Goal: Information Seeking & Learning: Learn about a topic

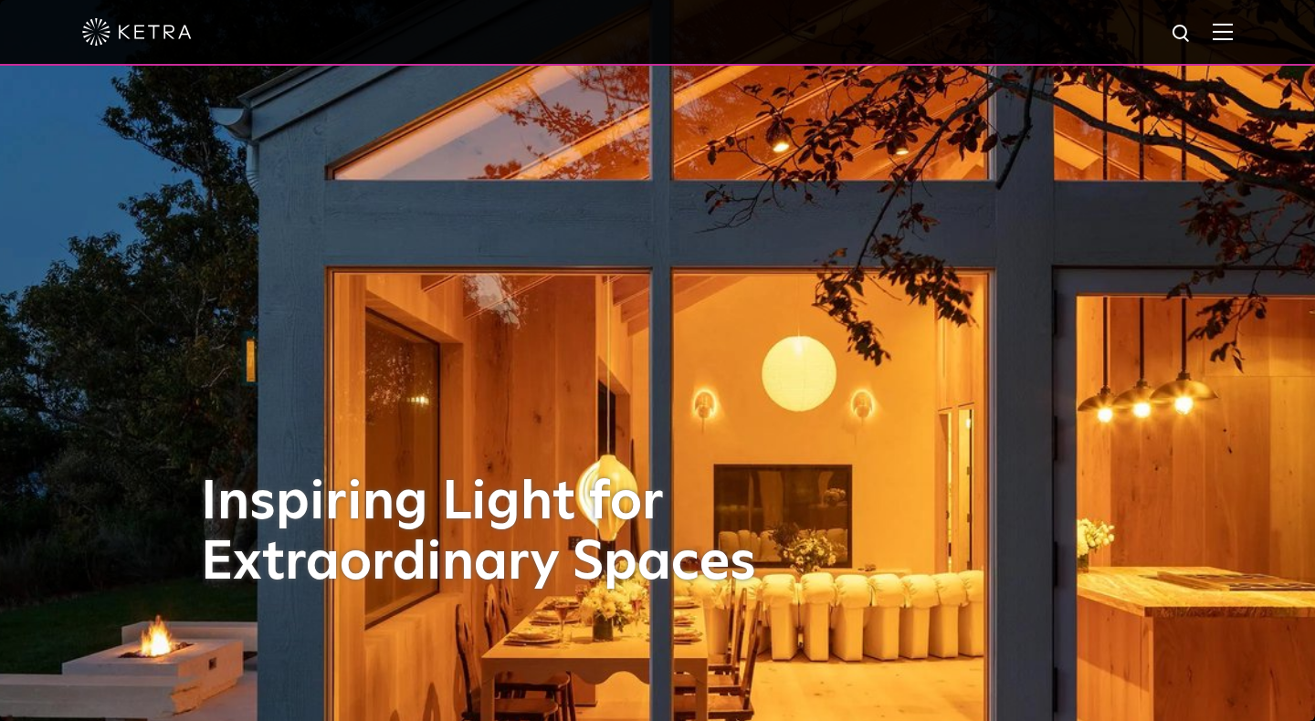
click at [1229, 31] on img at bounding box center [1222, 31] width 20 height 17
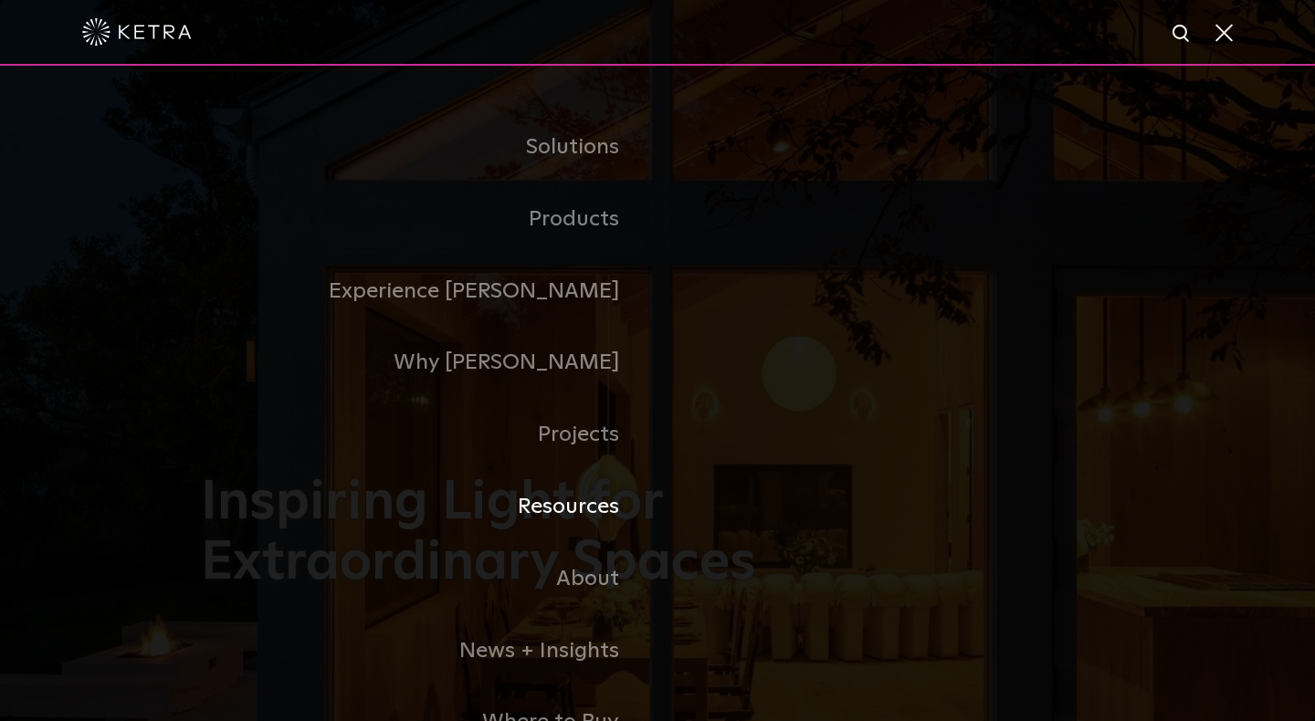
click at [568, 503] on link "Resources" at bounding box center [429, 507] width 456 height 72
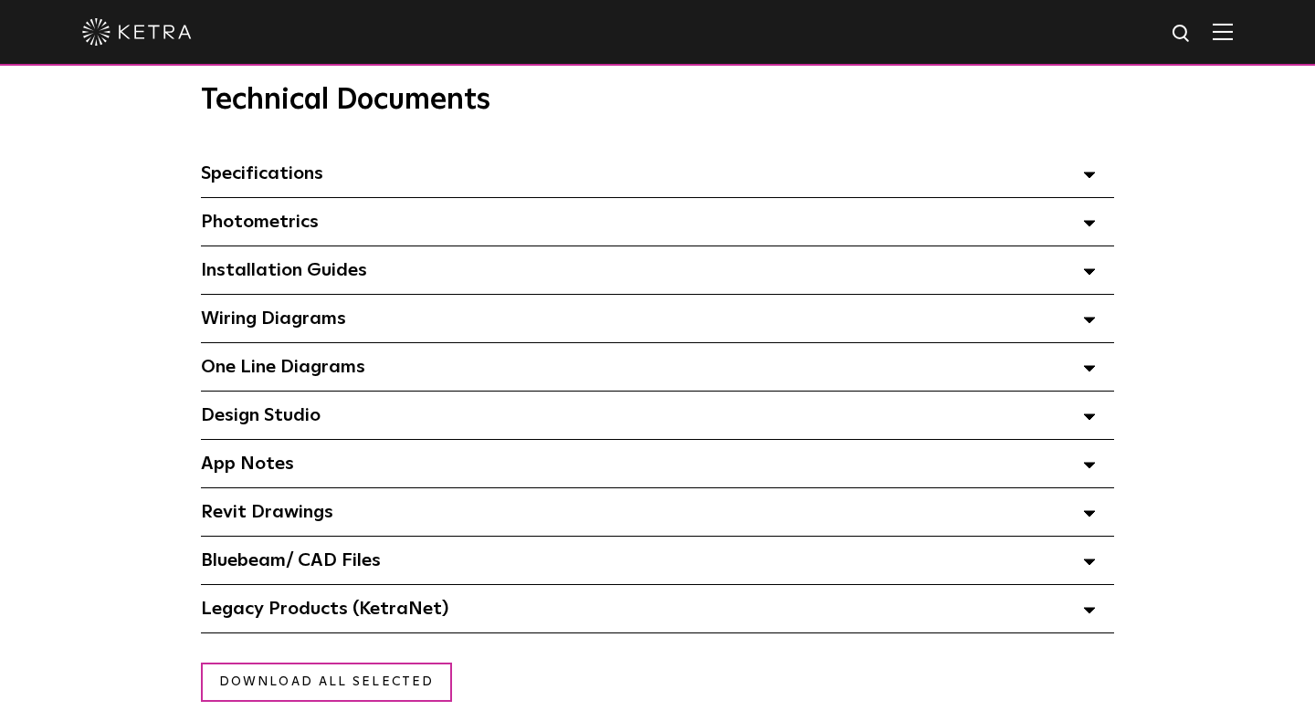
scroll to position [1279, 0]
click at [1089, 323] on span at bounding box center [1089, 319] width 13 height 24
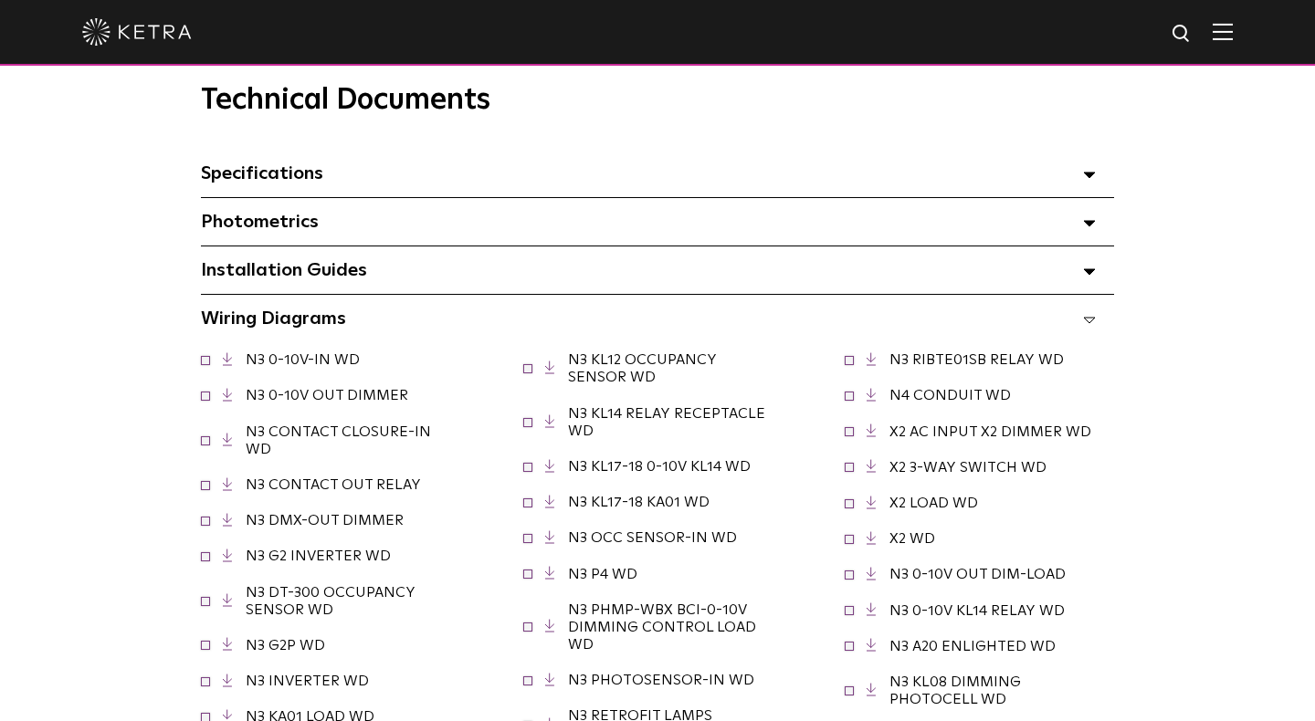
click at [1084, 317] on icon at bounding box center [1089, 320] width 13 height 6
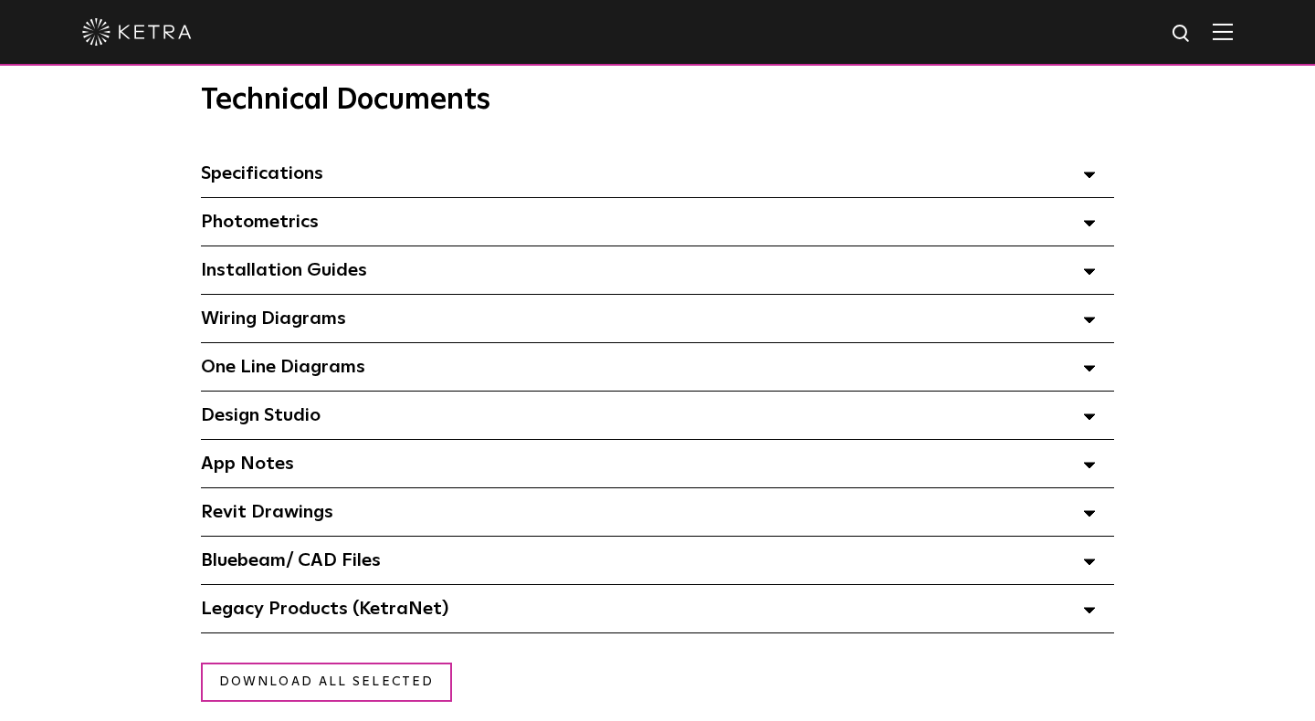
click at [1086, 416] on icon at bounding box center [1089, 417] width 13 height 6
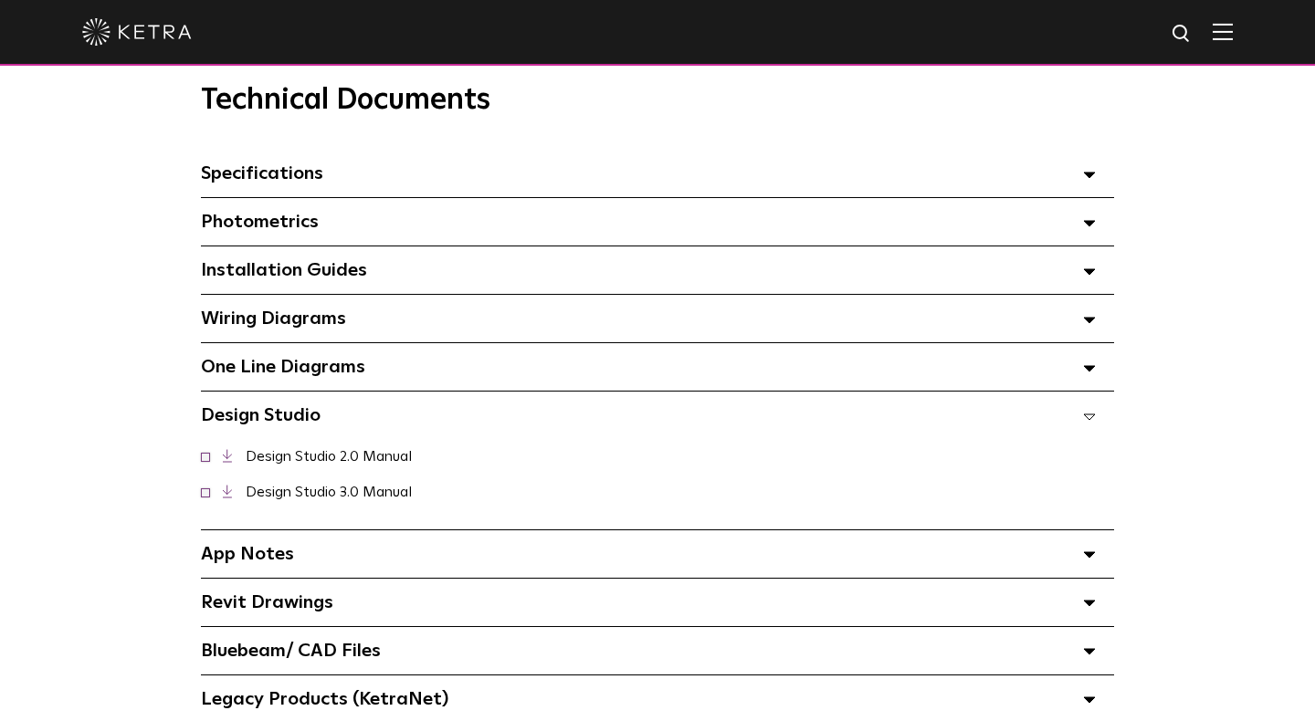
click at [412, 485] on link "Design Studio 3.0 Manual" at bounding box center [329, 492] width 166 height 15
click at [1082, 162] on div "Specifications Select checkboxes to use the bulk download option below" at bounding box center [657, 173] width 913 height 47
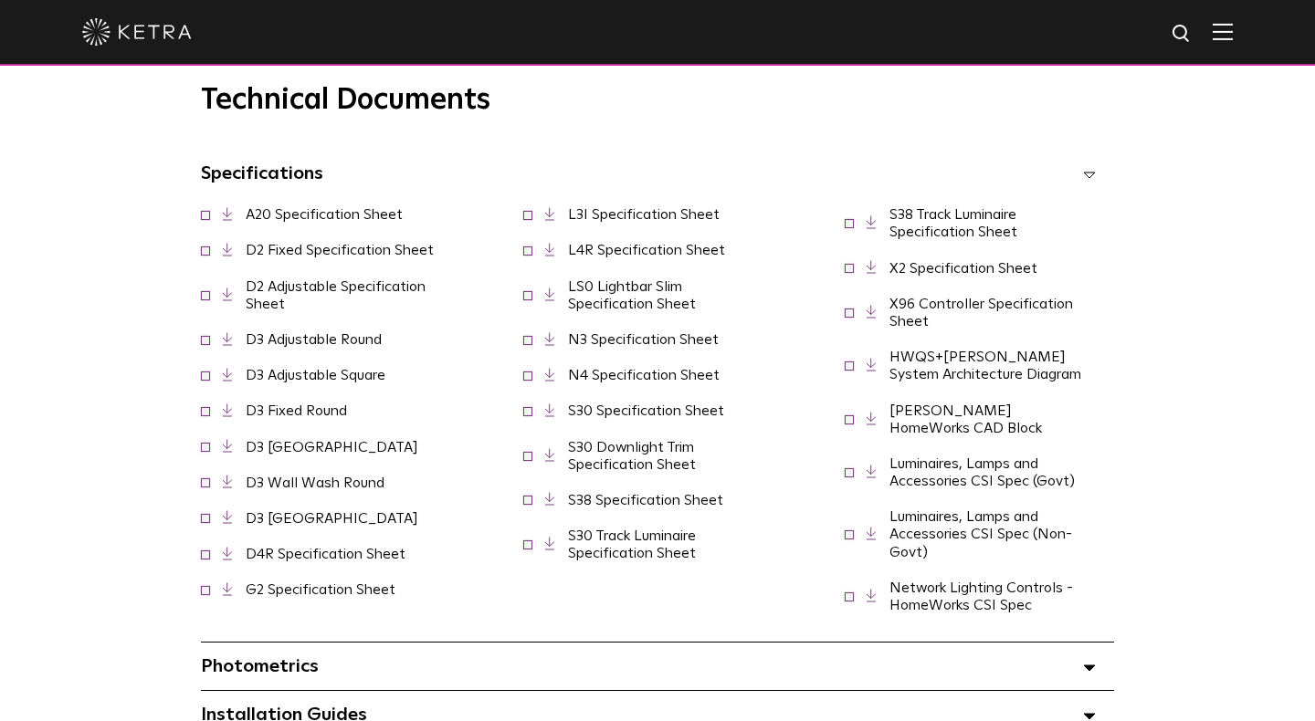
click at [1093, 172] on icon at bounding box center [1089, 175] width 13 height 6
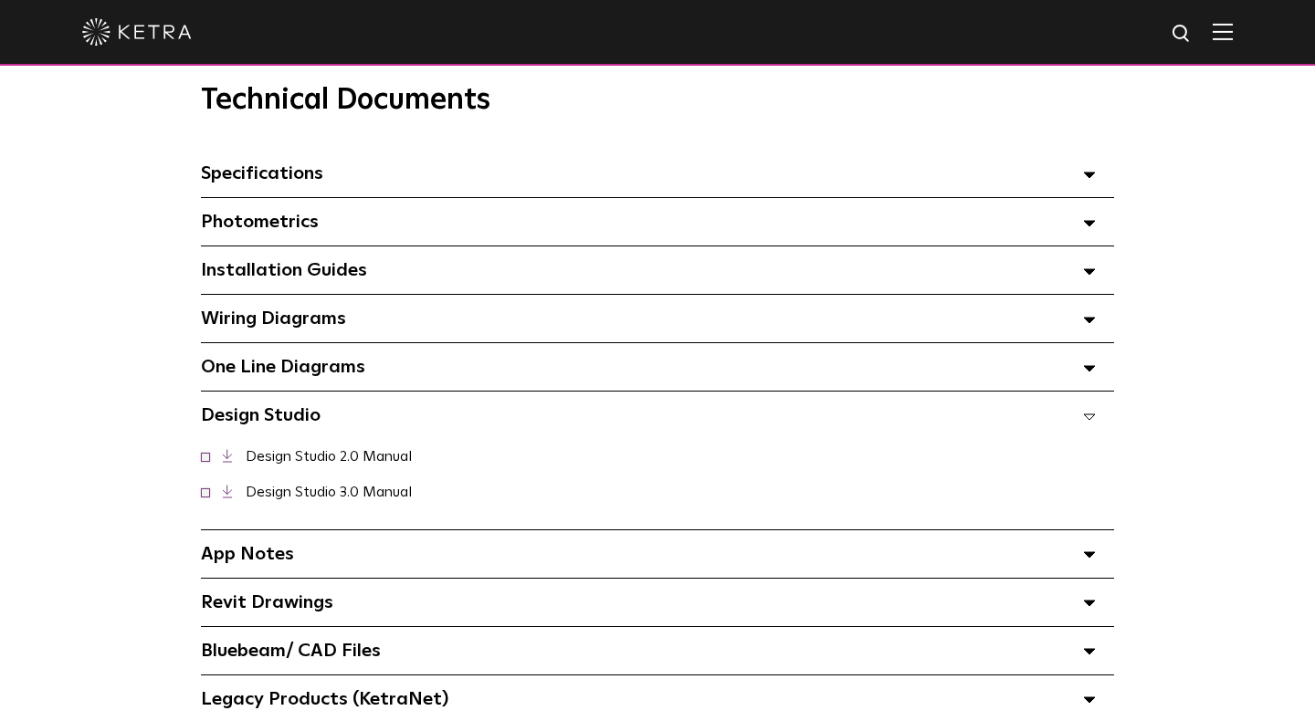
click at [1088, 271] on polygon at bounding box center [1089, 271] width 11 height 5
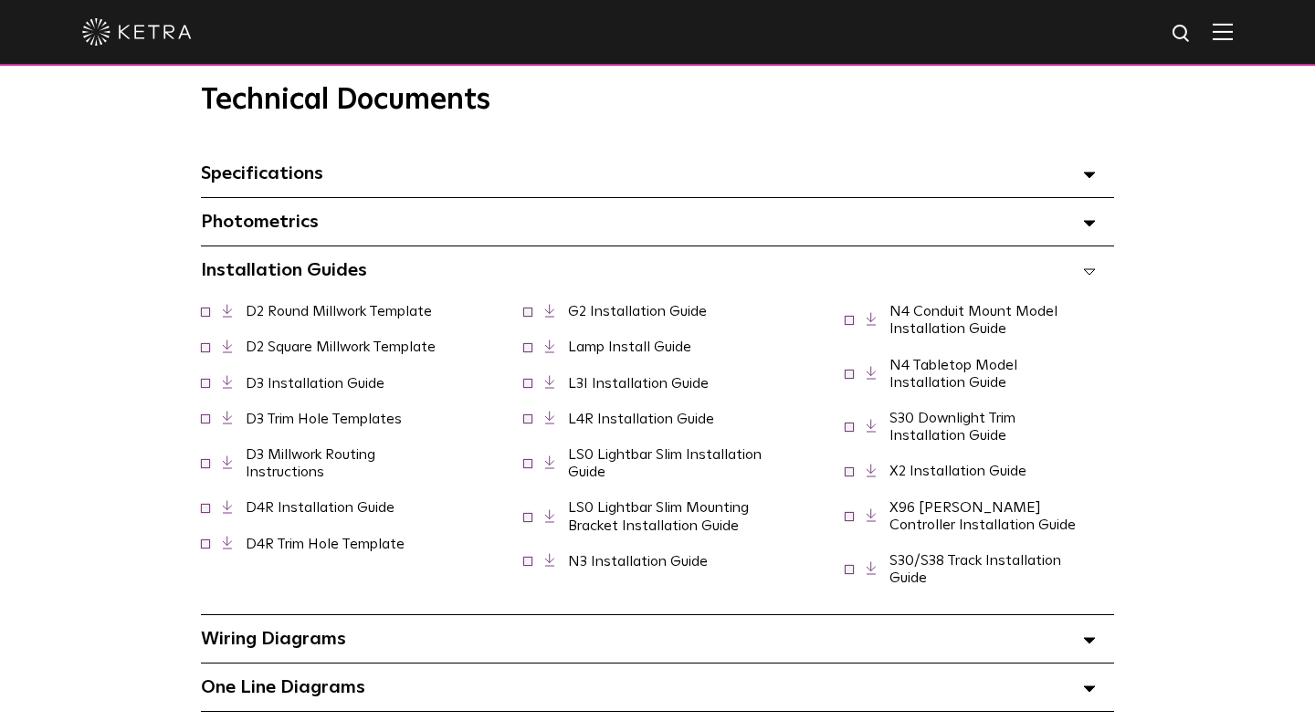
click at [333, 508] on link "D4R Installation Guide" at bounding box center [320, 507] width 149 height 15
click at [935, 435] on link "S30 Downlight Trim Installation Guide" at bounding box center [952, 427] width 126 height 32
click at [1093, 274] on span at bounding box center [1089, 270] width 13 height 24
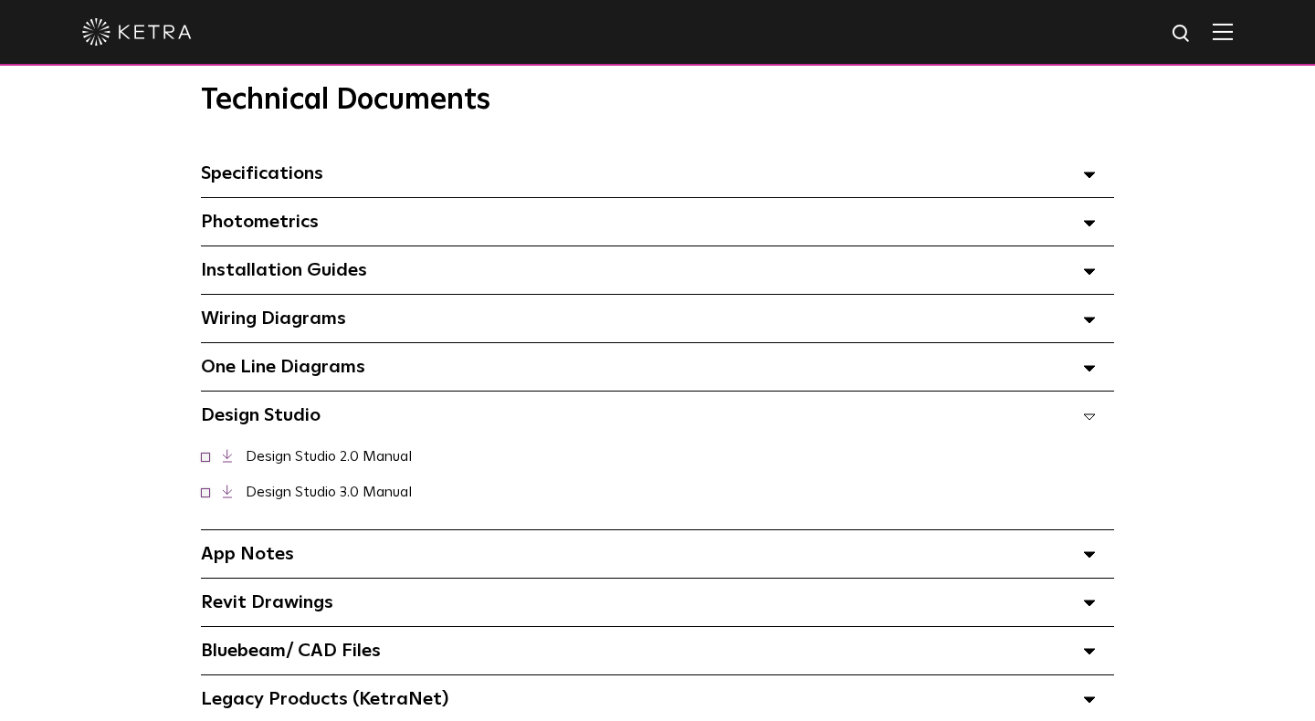
click at [1086, 318] on polygon at bounding box center [1089, 320] width 11 height 5
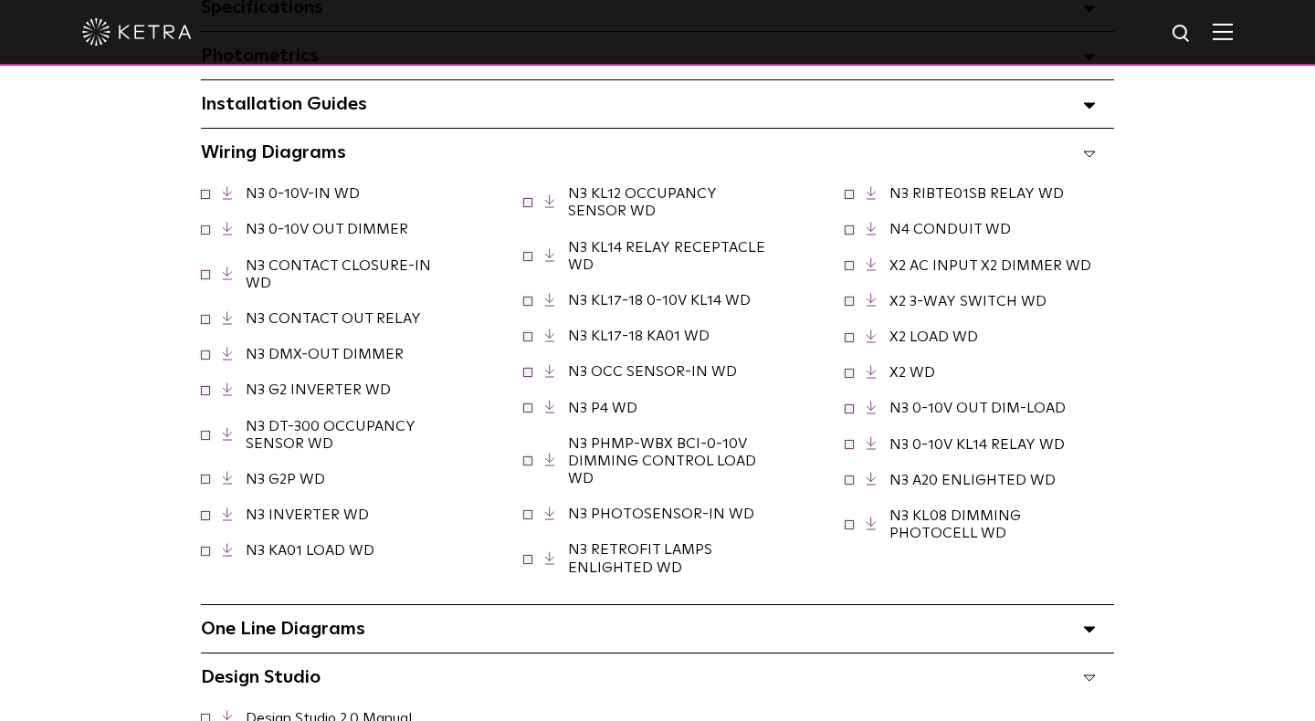
scroll to position [1449, 0]
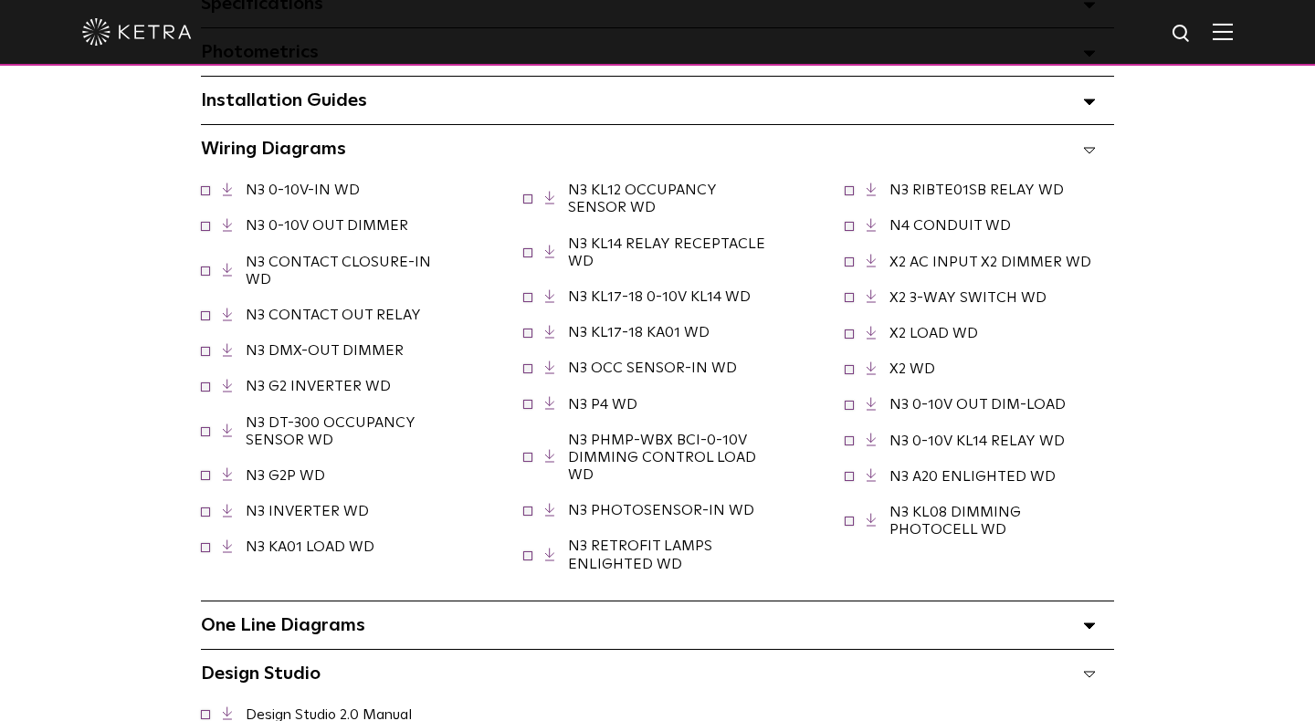
click at [1085, 148] on polygon at bounding box center [1089, 150] width 11 height 5
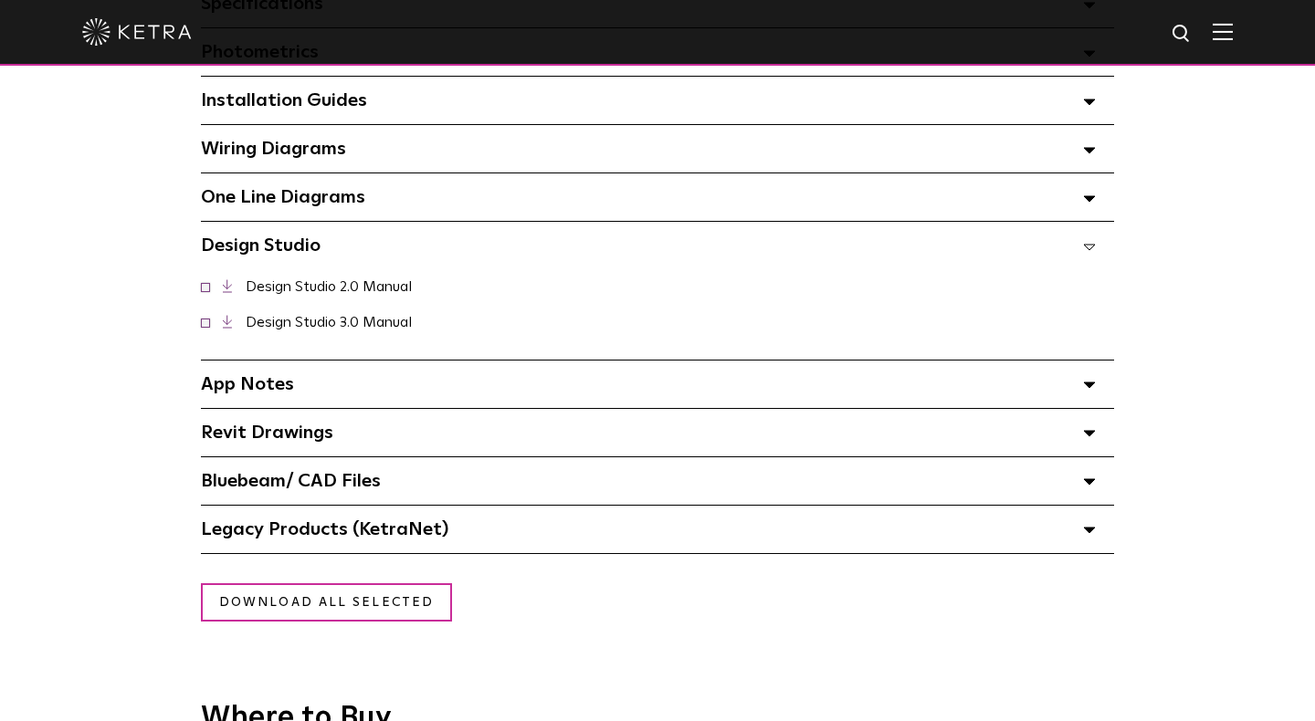
click at [1092, 196] on polygon at bounding box center [1089, 198] width 11 height 5
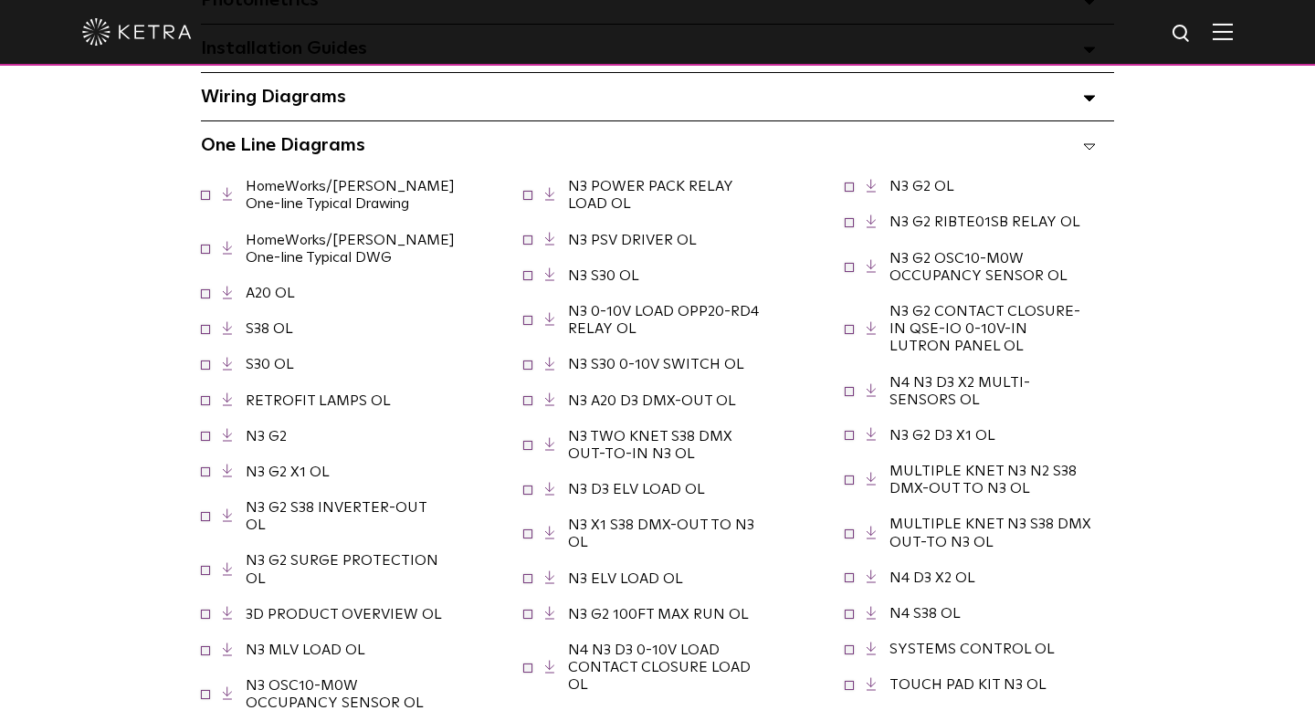
scroll to position [1503, 0]
click at [327, 201] on link "HomeWorks/Ketra One-line Typical Drawing" at bounding box center [350, 193] width 209 height 32
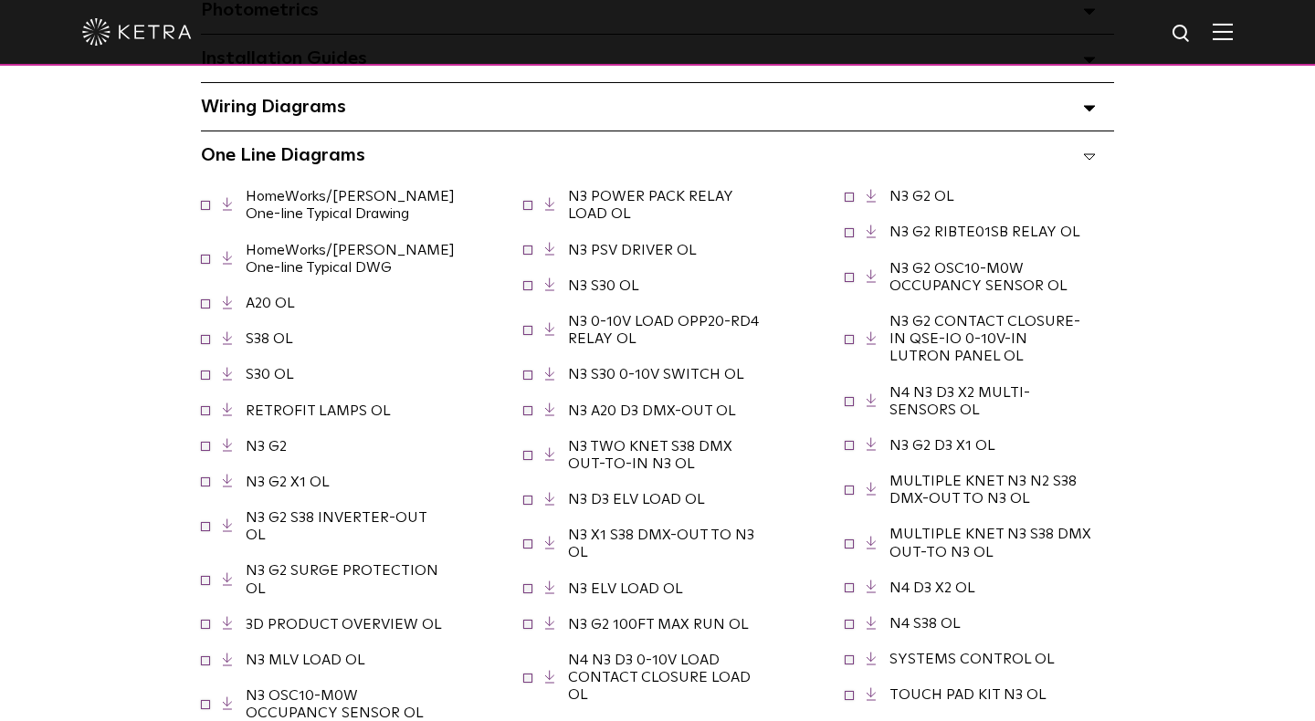
scroll to position [1491, 0]
click at [306, 203] on span "HomeWorks/Ketra One-line Typical Drawing" at bounding box center [339, 205] width 232 height 35
click at [295, 189] on link "HomeWorks/Ketra One-line Typical Drawing" at bounding box center [350, 205] width 209 height 32
click at [256, 304] on link "A20 OL" at bounding box center [270, 303] width 49 height 15
click at [267, 374] on link "S30 OL" at bounding box center [270, 374] width 48 height 15
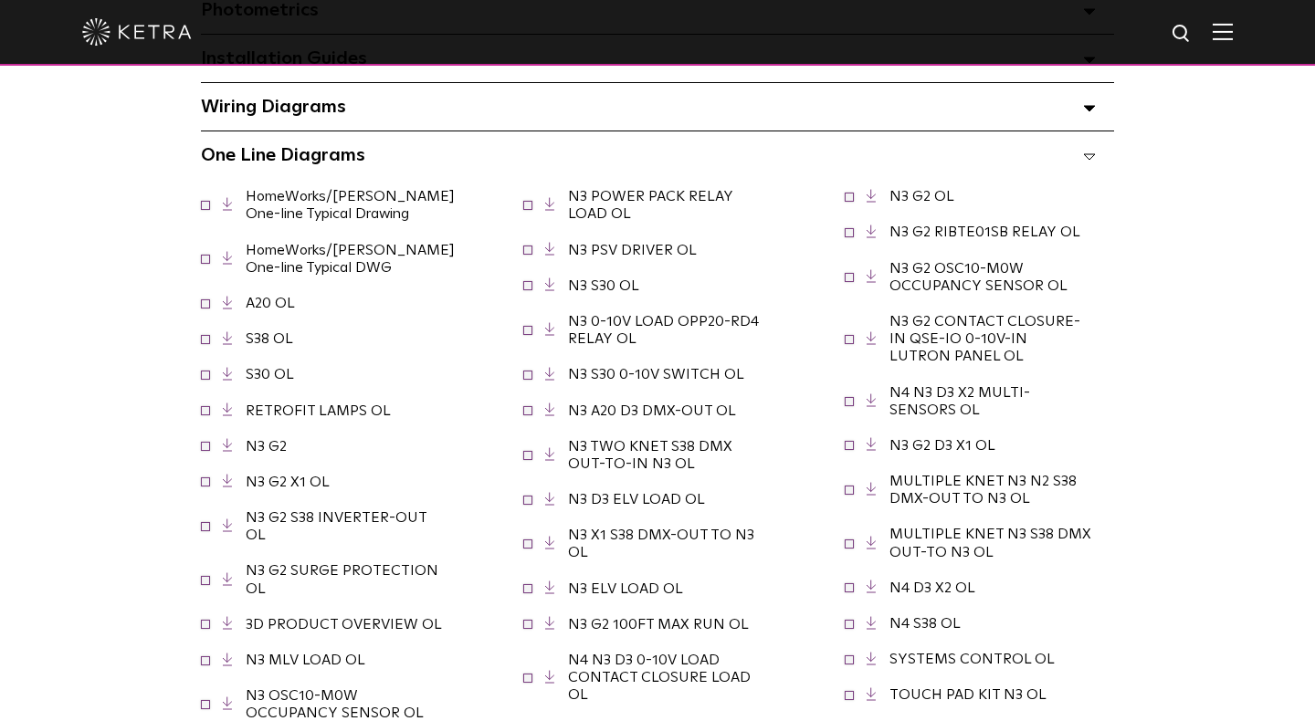
click at [973, 660] on link "SYSTEMS CONTROL OL" at bounding box center [971, 659] width 165 height 15
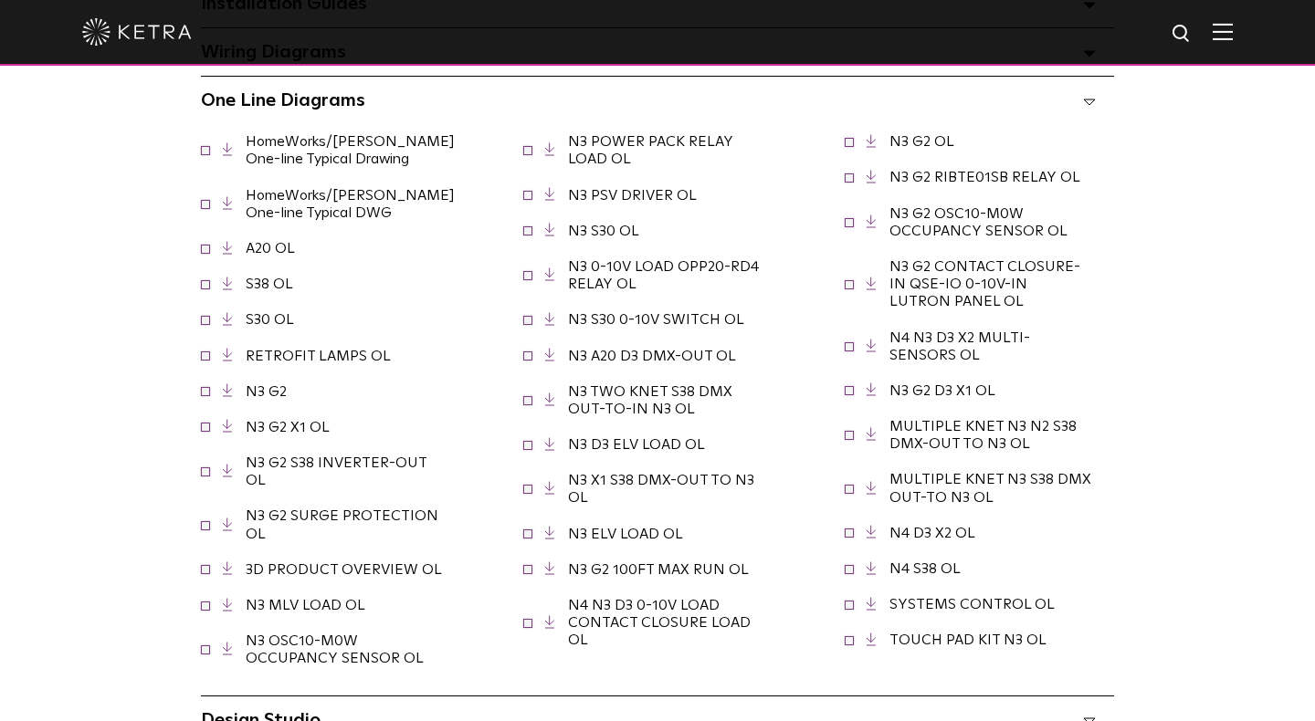
scroll to position [1536, 0]
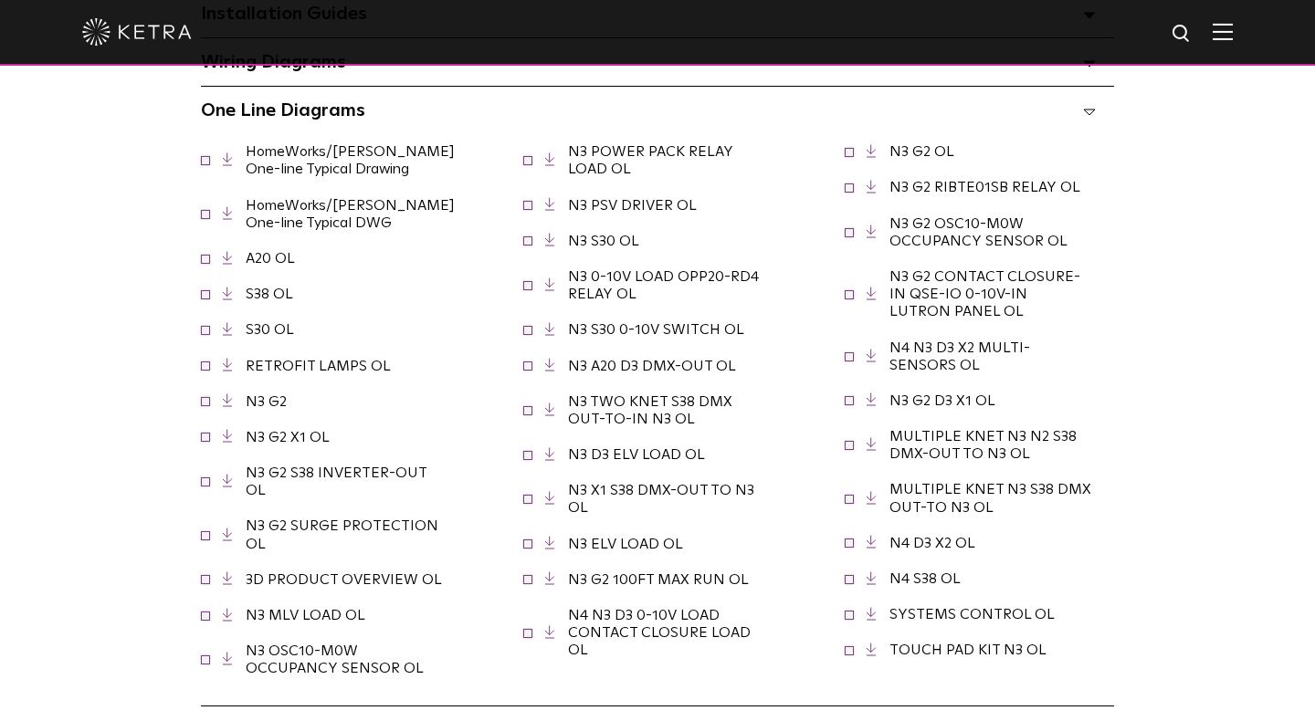
click at [1086, 109] on icon at bounding box center [1089, 112] width 13 height 6
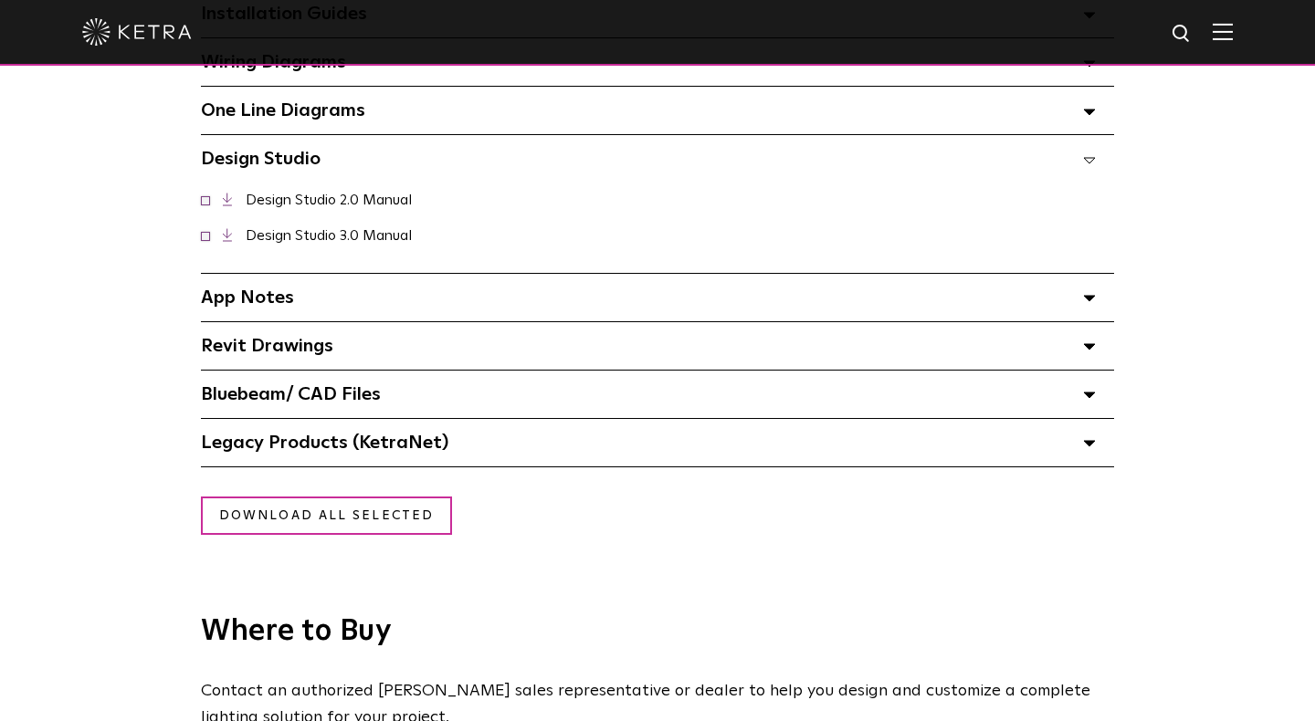
click at [1088, 296] on polygon at bounding box center [1089, 298] width 11 height 5
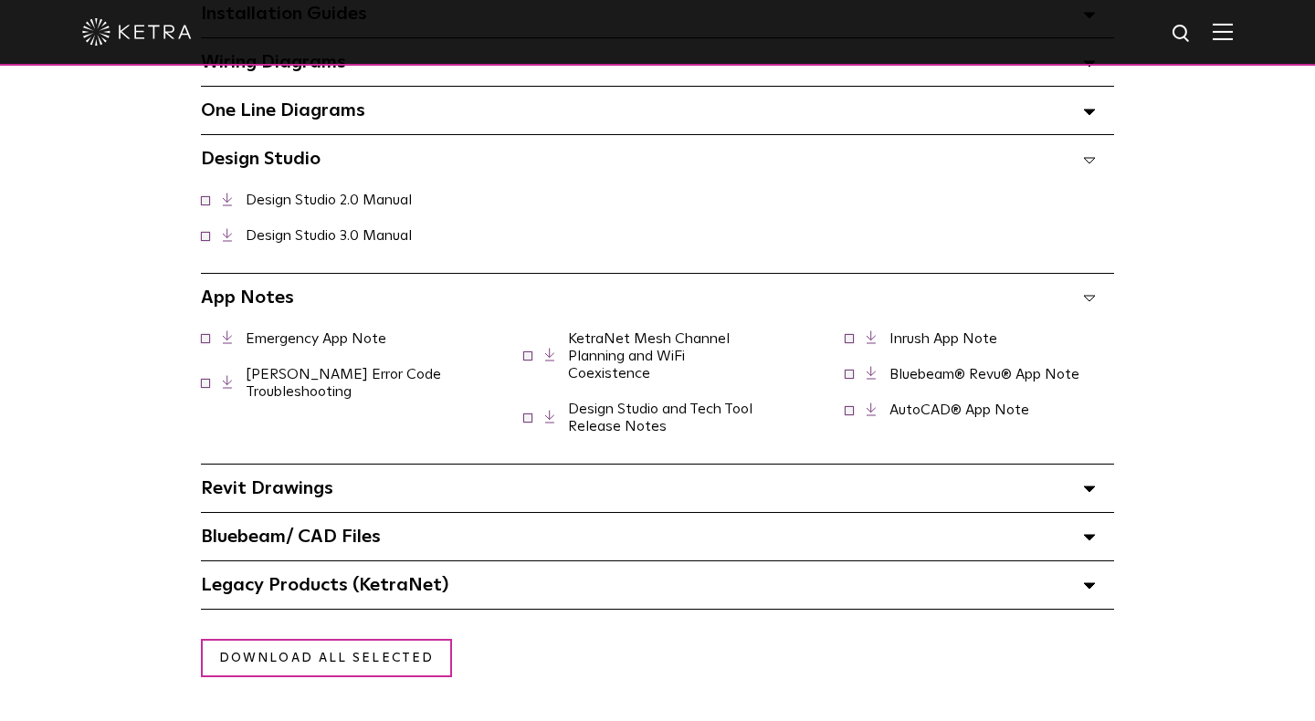
click at [620, 331] on link "KetraNet Mesh Channel Planning and WiFi Coexistence" at bounding box center [649, 355] width 162 height 49
click at [1083, 573] on span at bounding box center [1089, 585] width 13 height 24
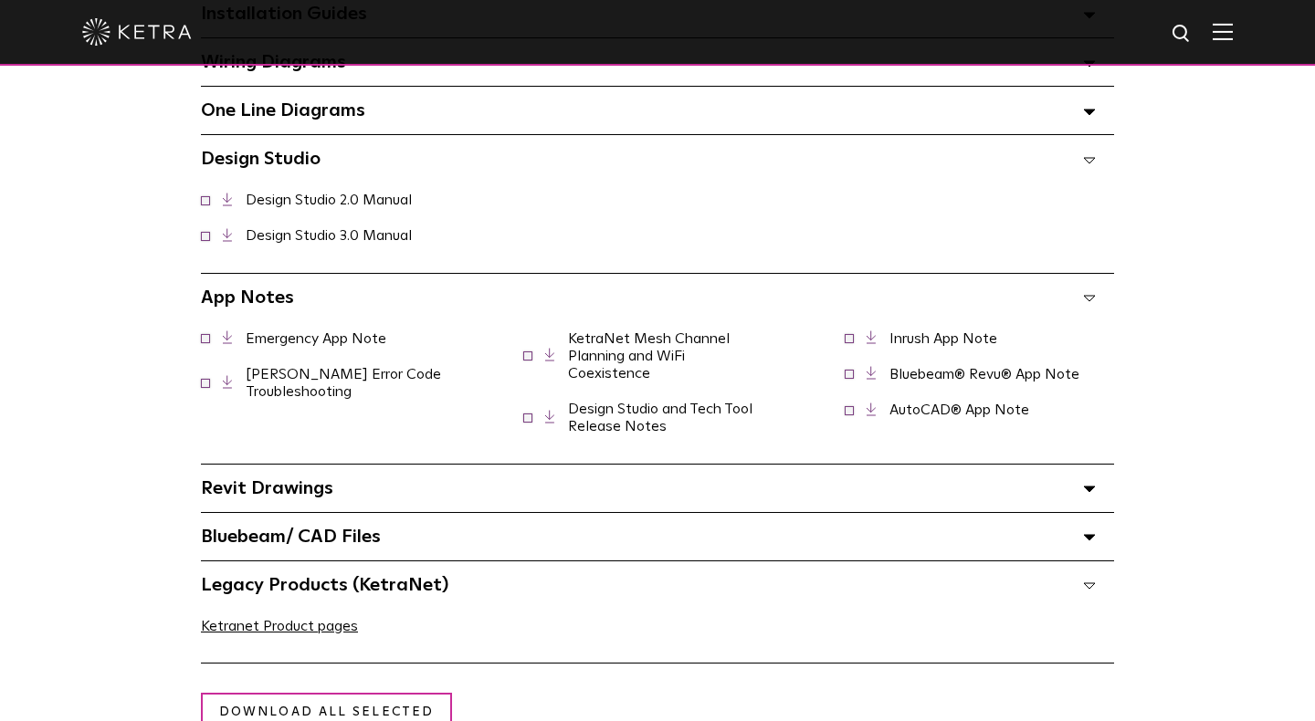
click at [1089, 583] on polygon at bounding box center [1089, 585] width 11 height 5
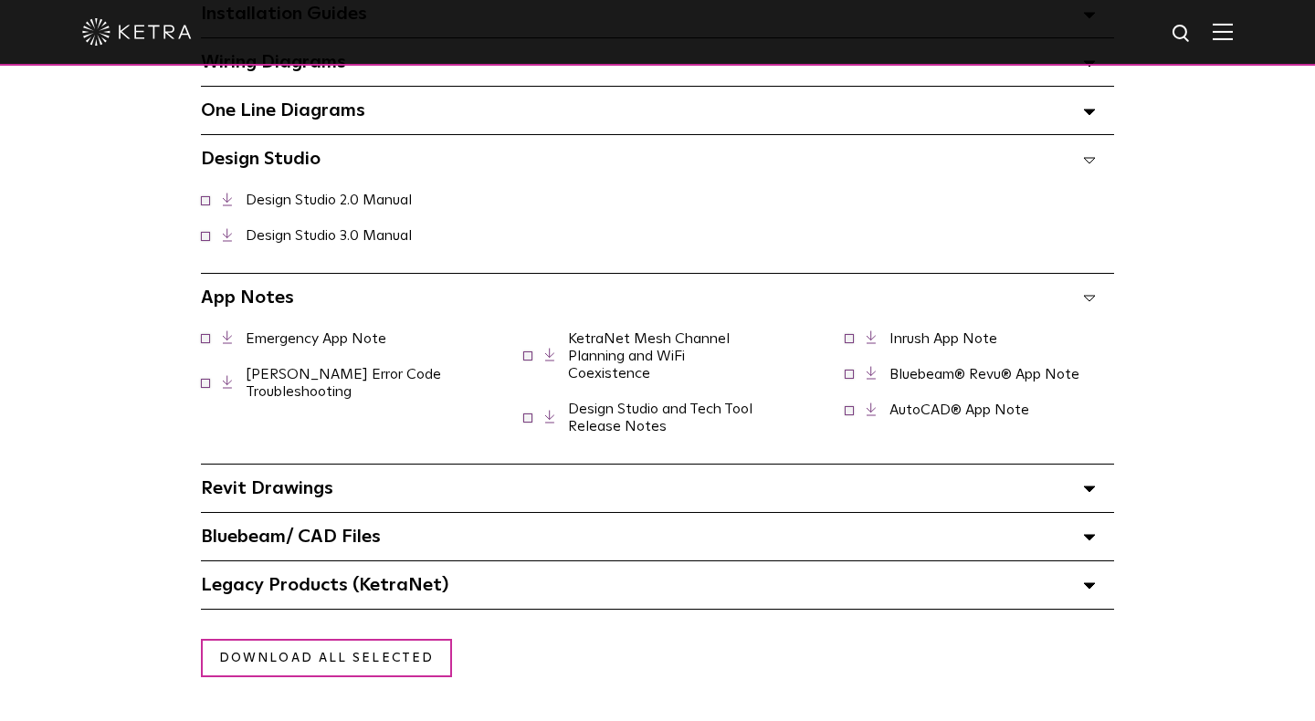
click at [1089, 487] on polygon at bounding box center [1089, 489] width 11 height 5
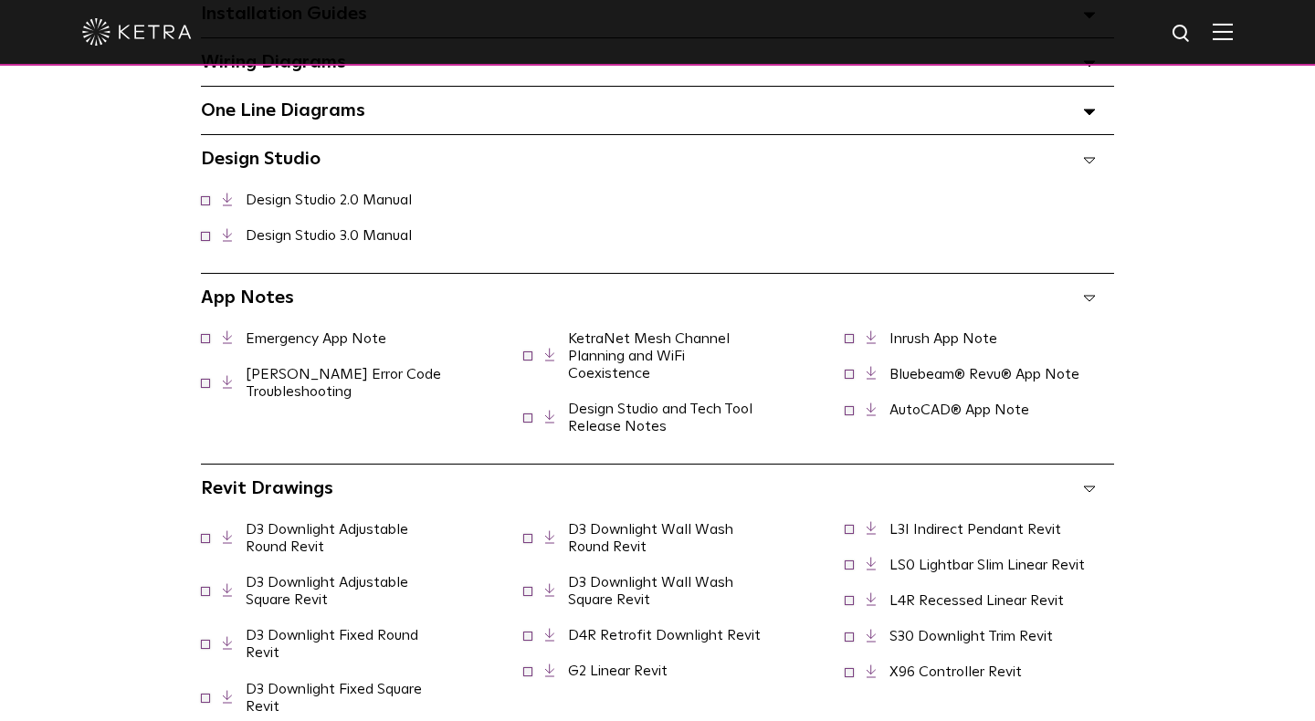
click at [1088, 486] on icon at bounding box center [1089, 489] width 13 height 6
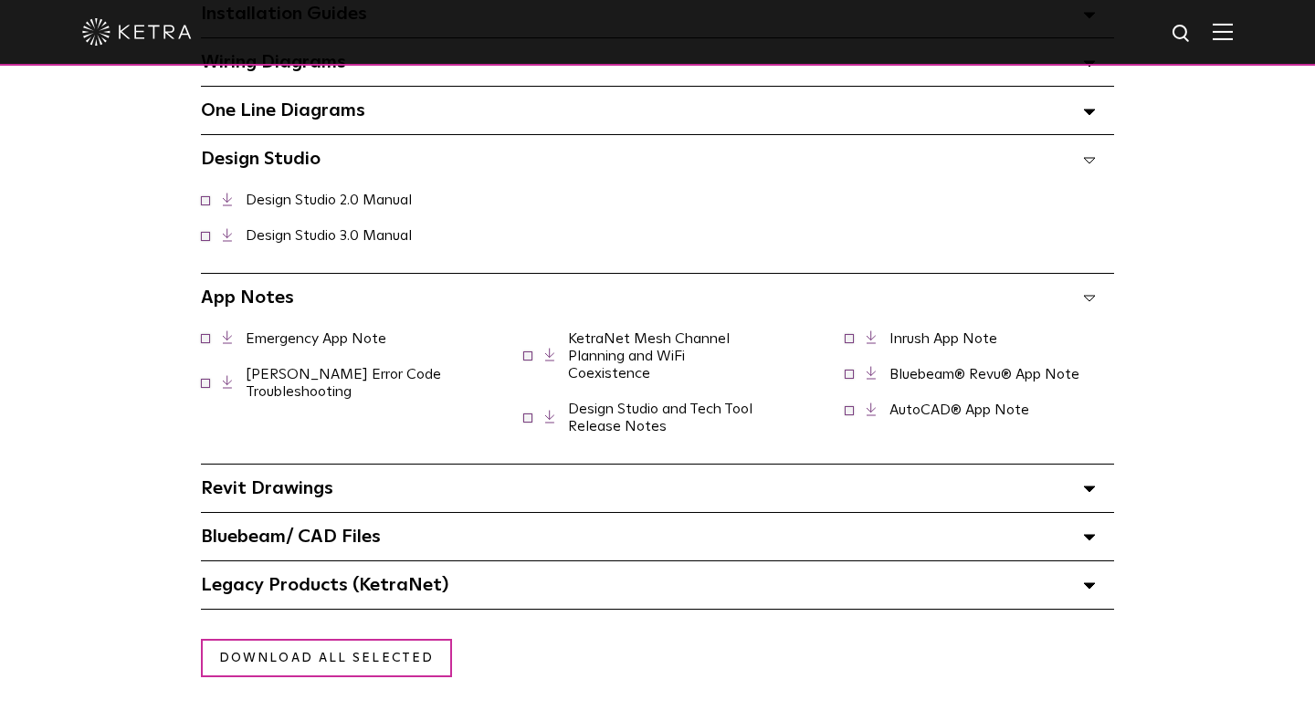
click at [1092, 525] on span at bounding box center [1089, 537] width 13 height 24
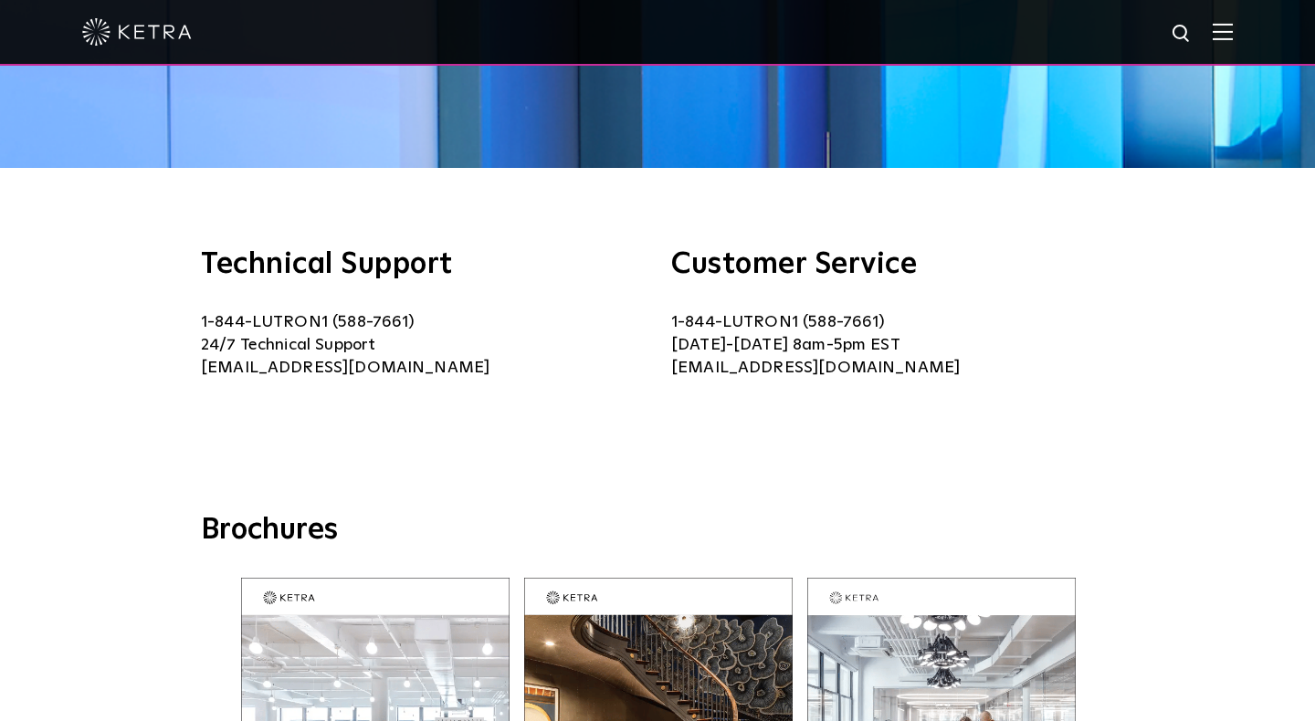
scroll to position [125, 0]
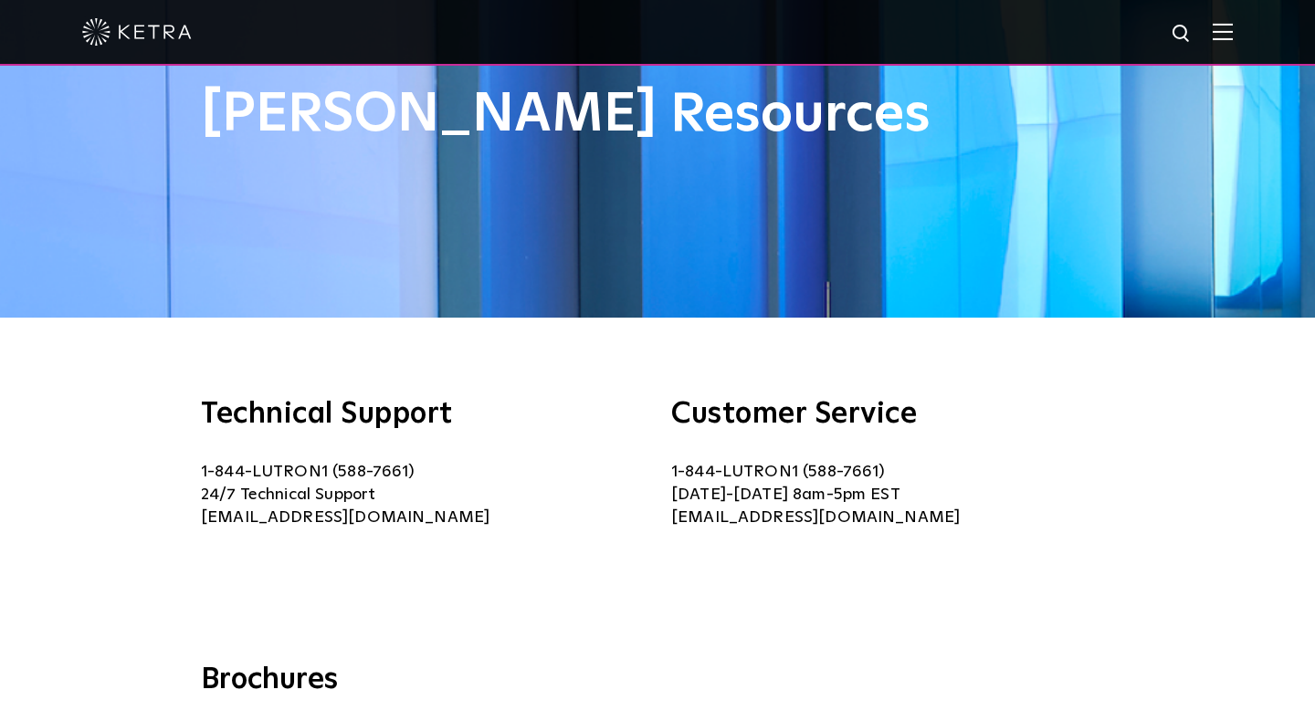
click at [1223, 36] on img at bounding box center [1222, 31] width 20 height 17
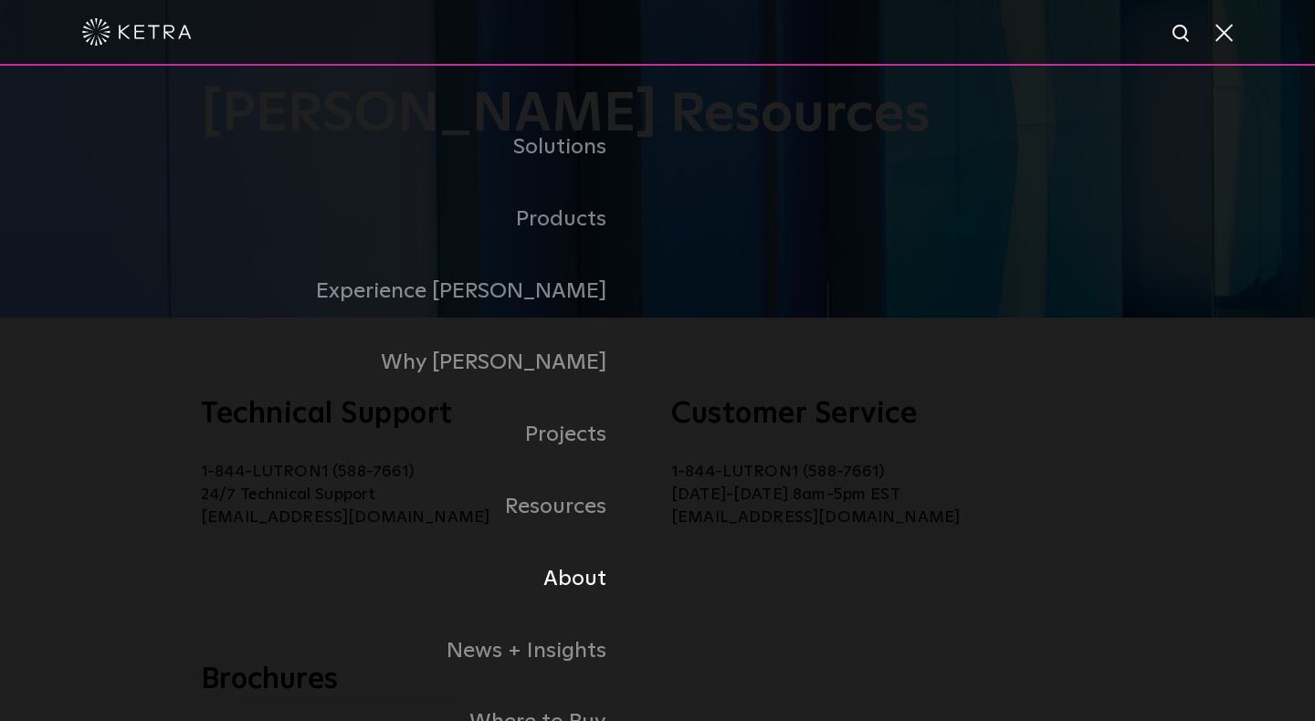
click at [580, 571] on link "About" at bounding box center [352, 579] width 612 height 72
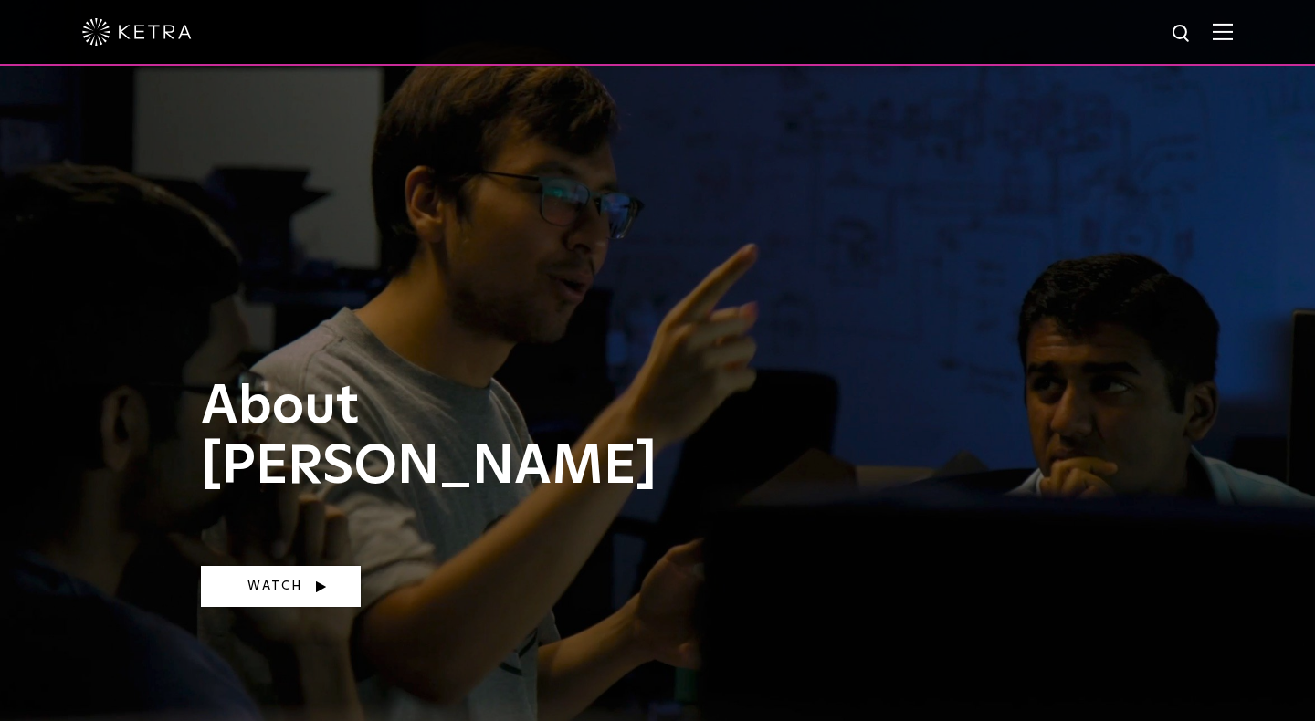
click at [284, 588] on link "Watch" at bounding box center [281, 586] width 160 height 41
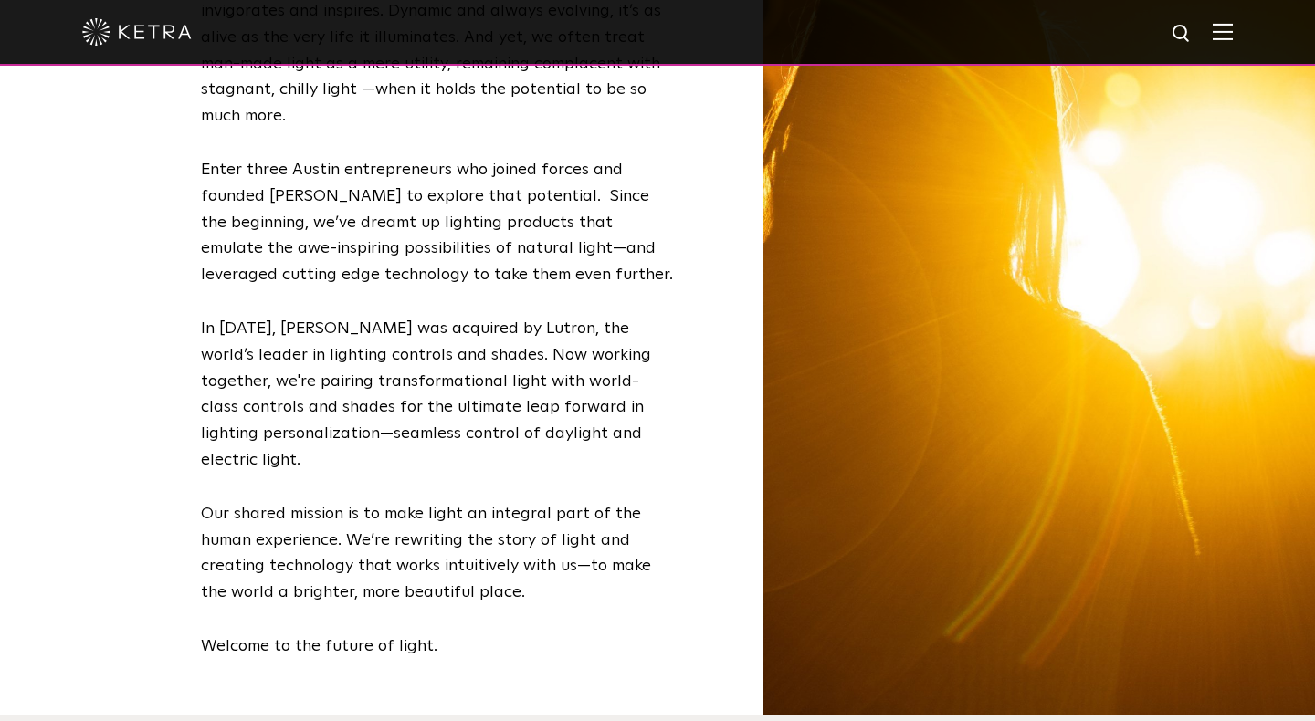
scroll to position [779, 0]
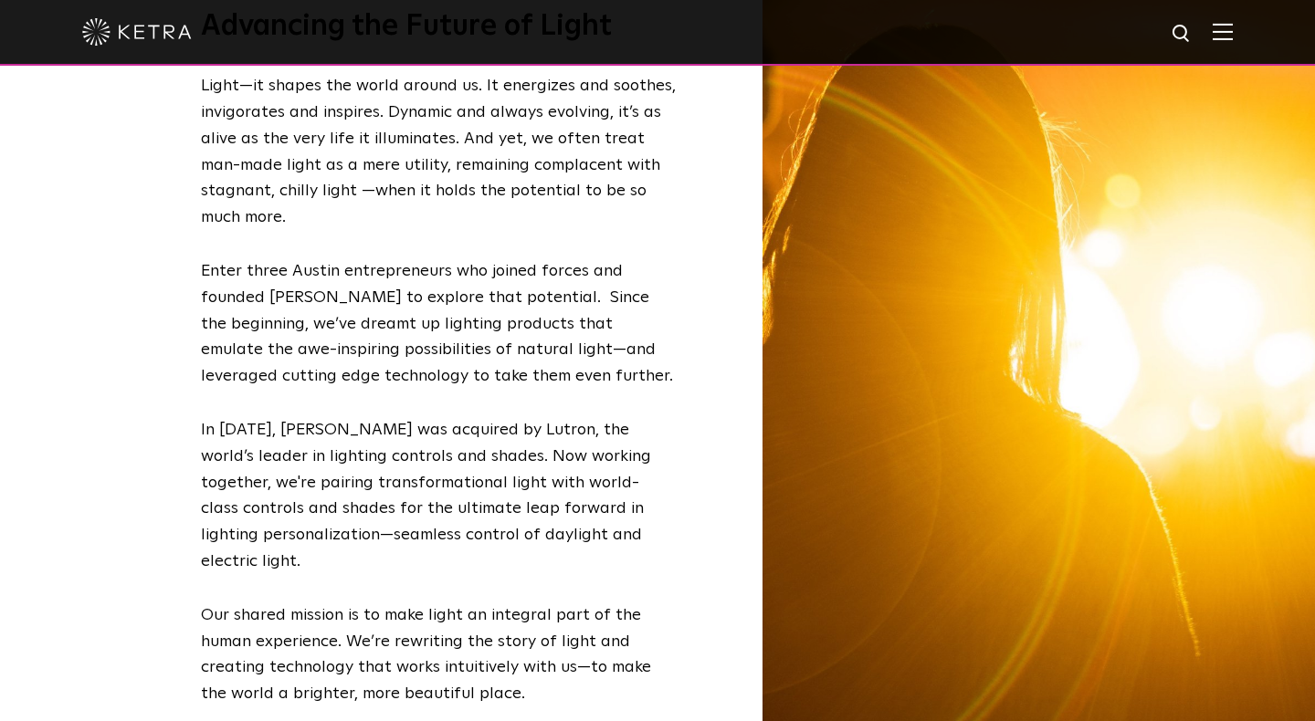
click at [1225, 34] on img at bounding box center [1222, 31] width 20 height 17
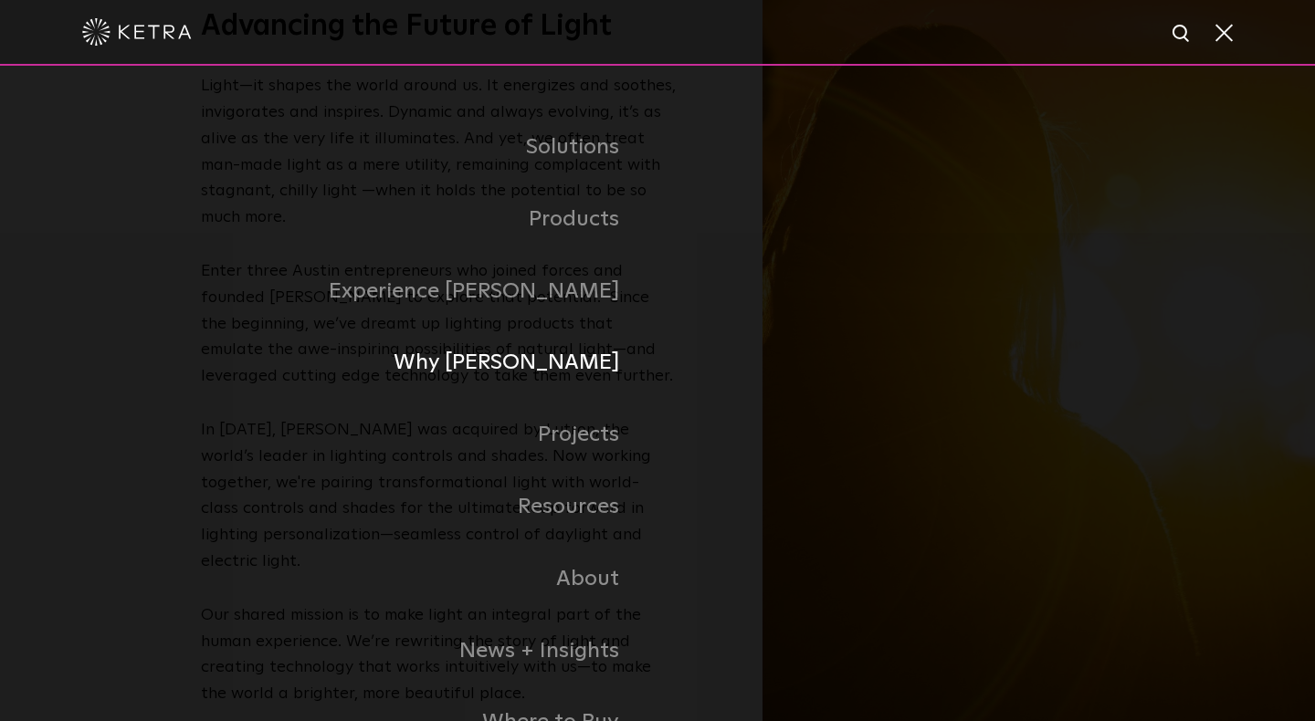
click at [581, 360] on link "Why [PERSON_NAME]" at bounding box center [429, 363] width 456 height 72
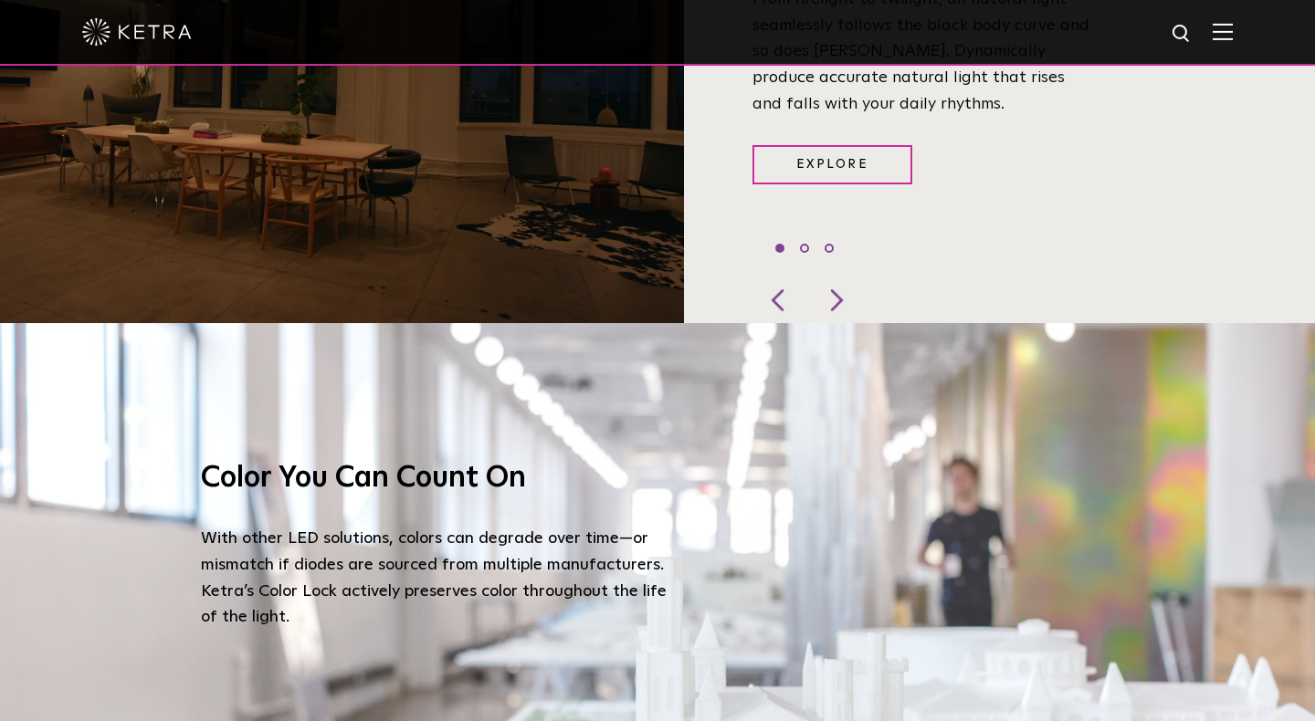
scroll to position [1558, 0]
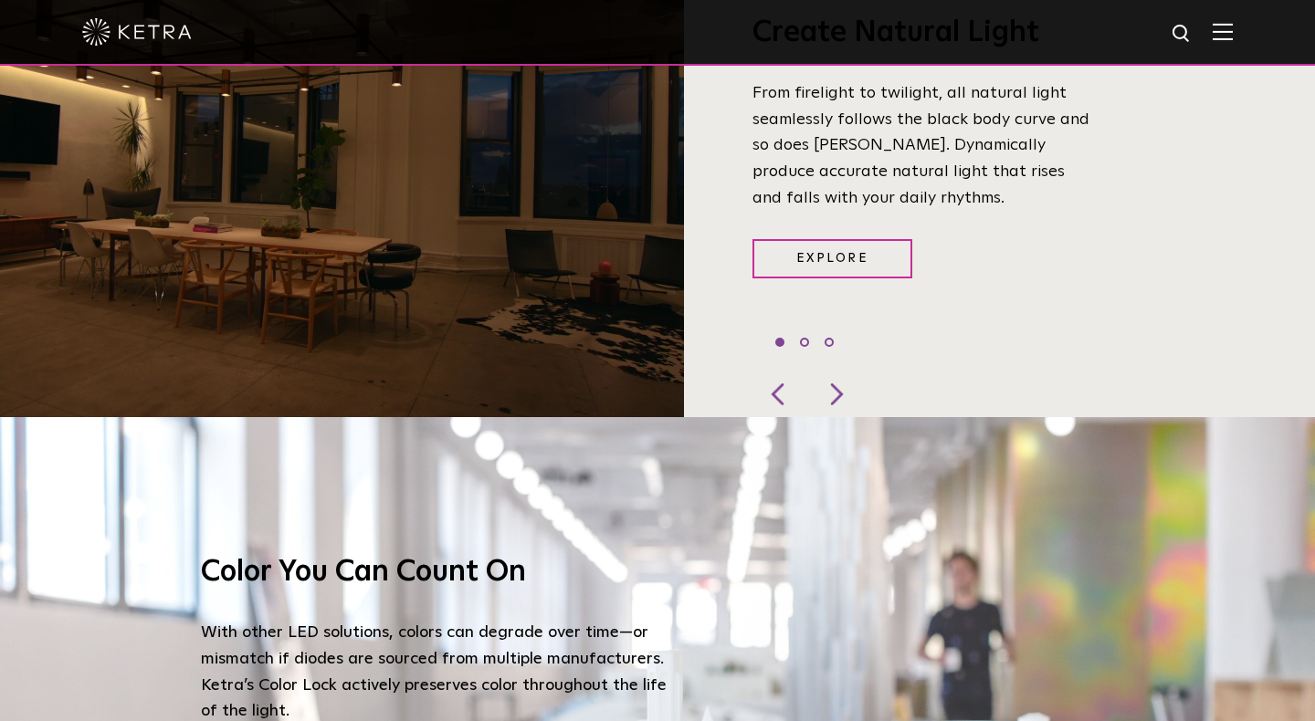
click at [1221, 29] on img at bounding box center [1222, 31] width 20 height 17
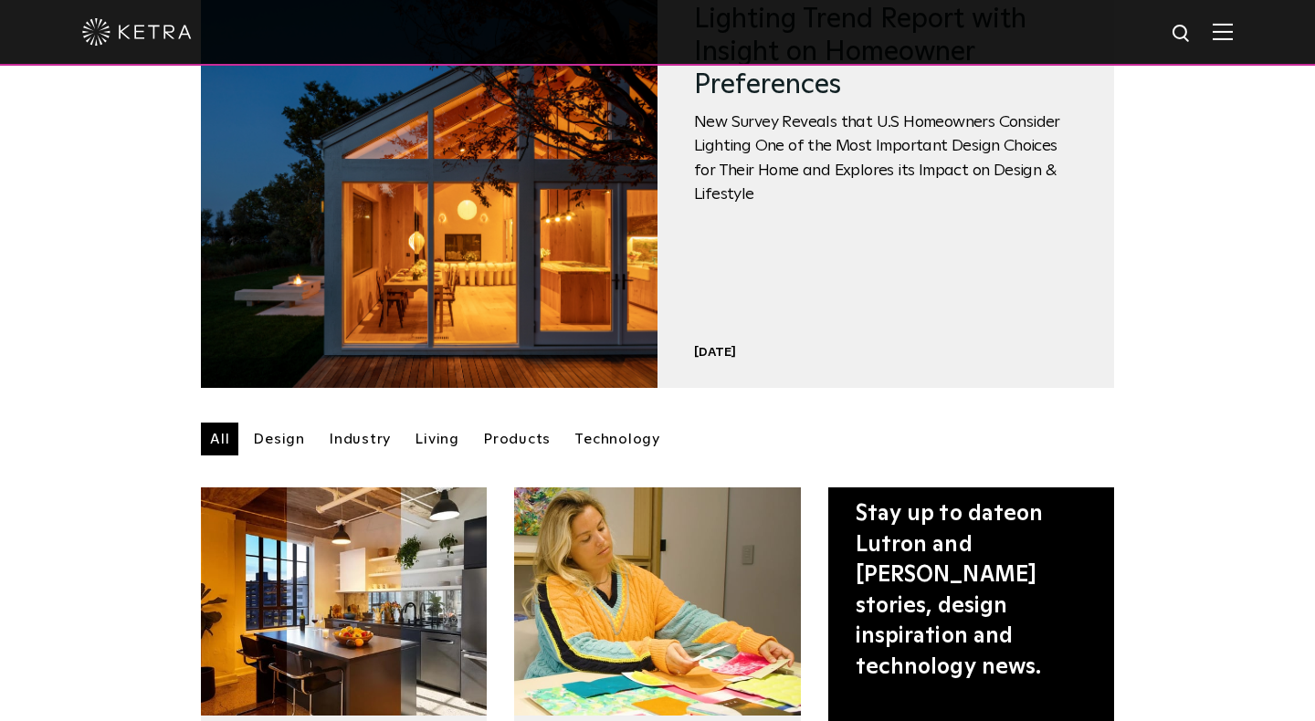
scroll to position [267, 0]
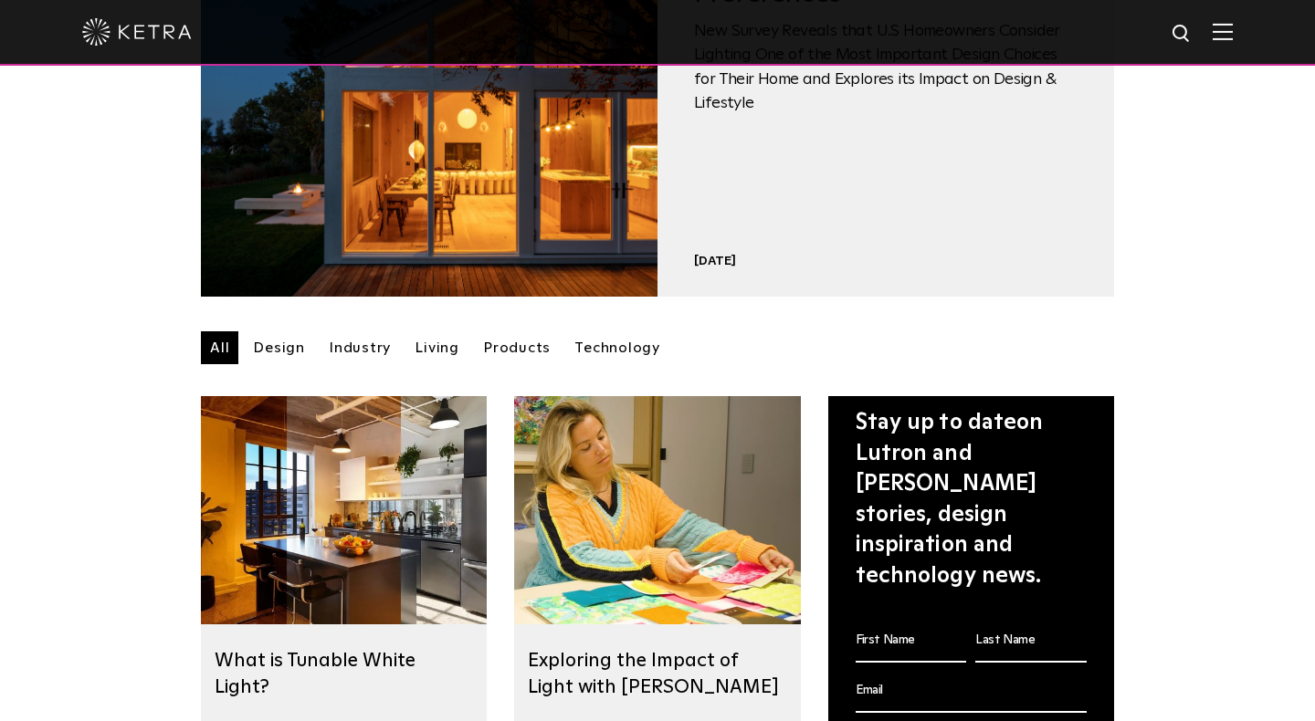
click at [289, 350] on link "Design" at bounding box center [279, 347] width 70 height 33
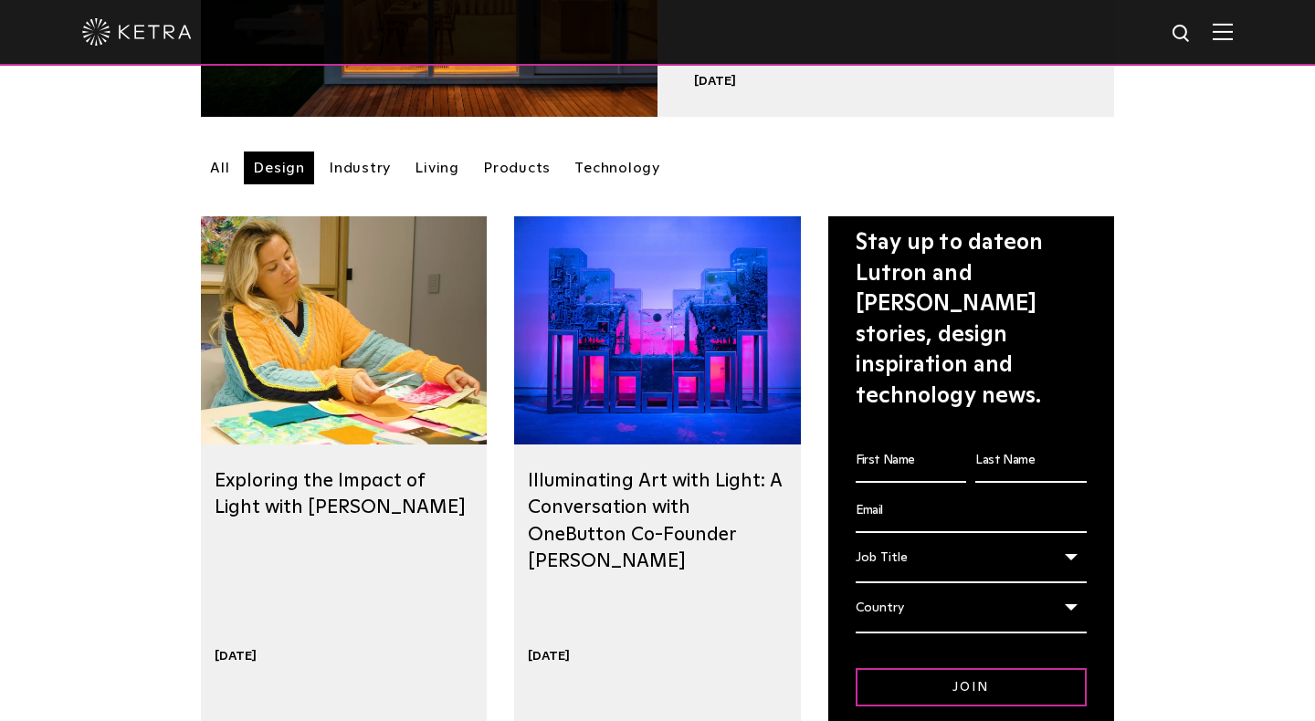
scroll to position [455, 0]
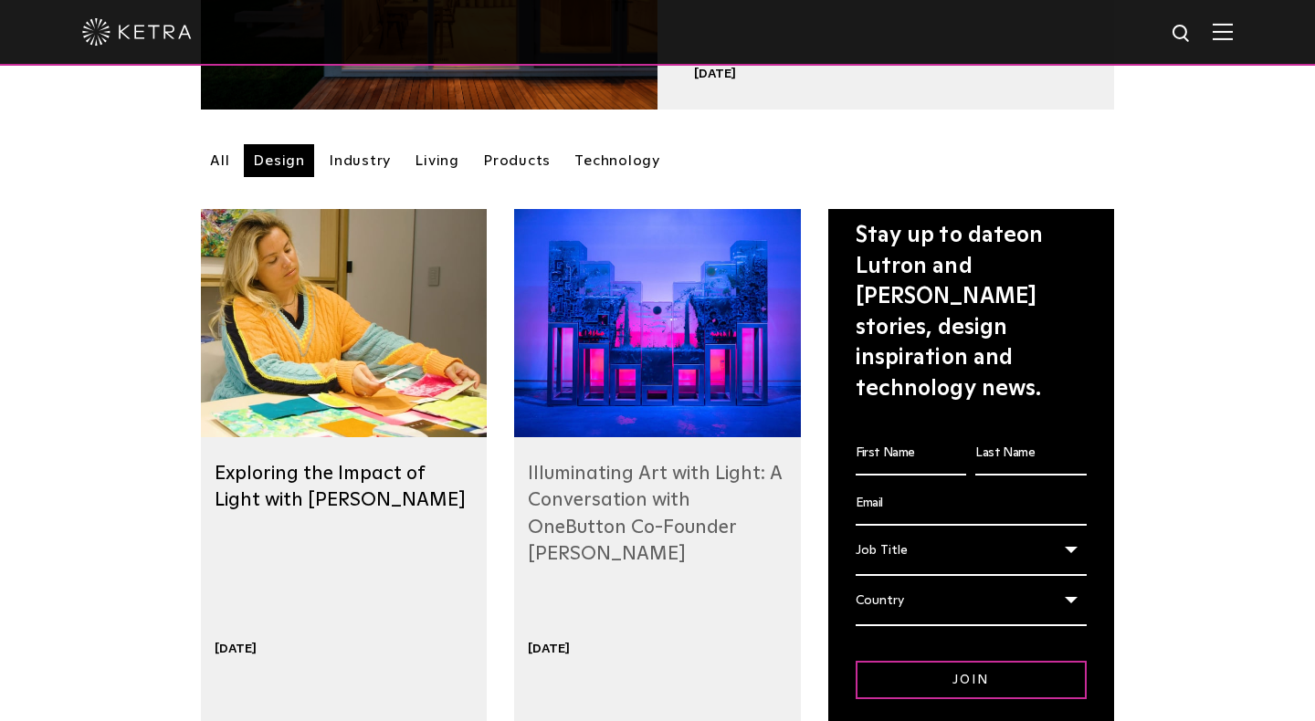
click at [603, 495] on link "Illuminating Art with Light: A Conversation with OneButton Co-Founder [PERSON_N…" at bounding box center [655, 514] width 254 height 100
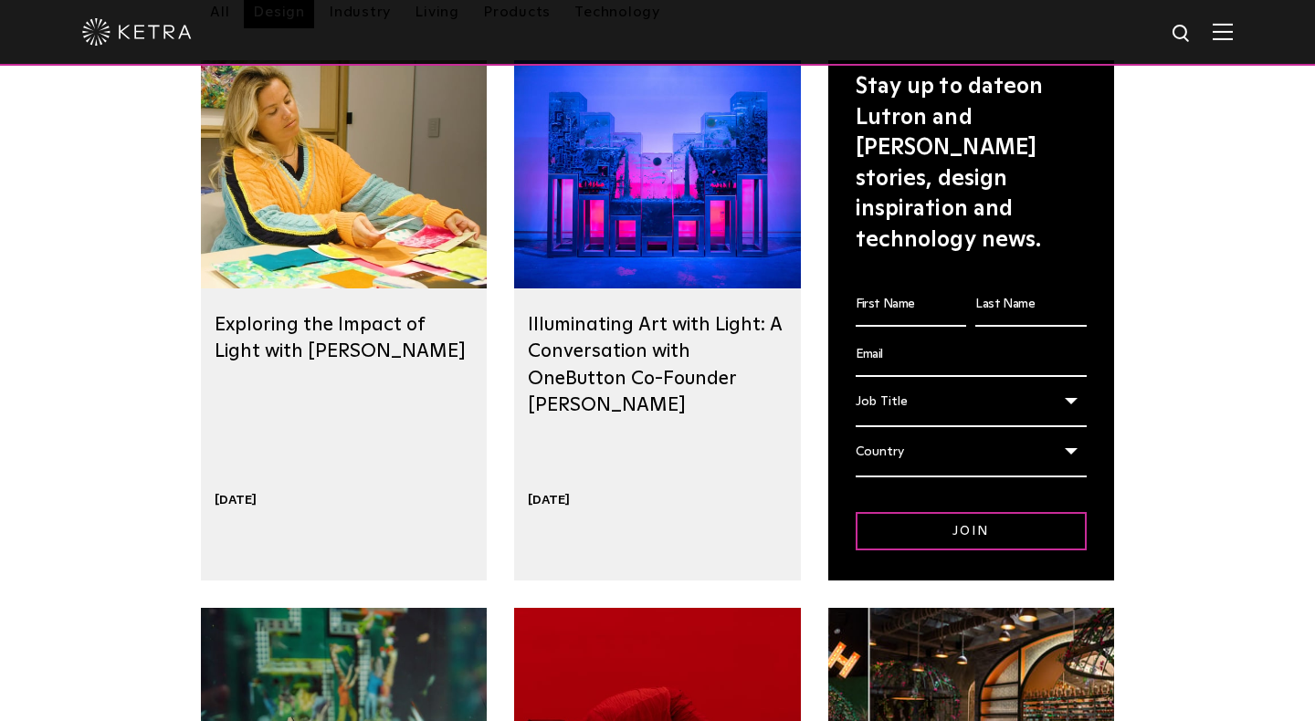
scroll to position [617, 0]
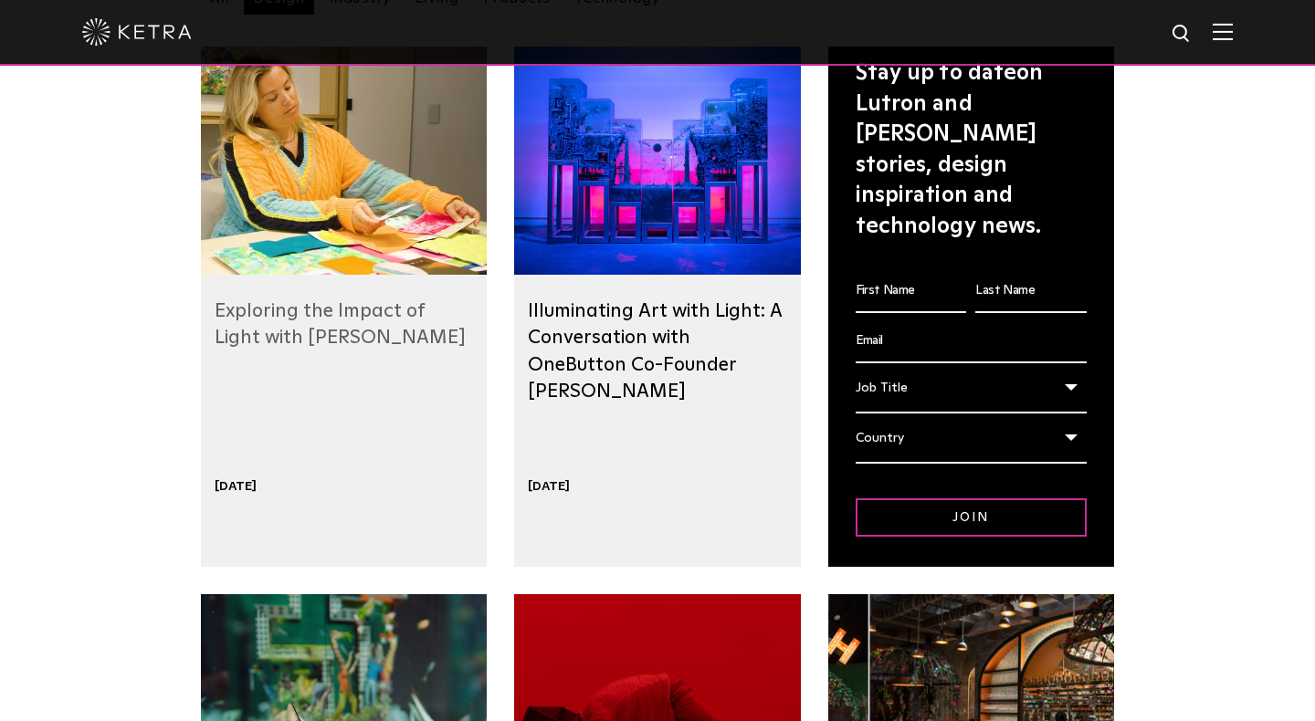
click at [324, 340] on link "Exploring the Impact of Light with [PERSON_NAME]" at bounding box center [340, 324] width 251 height 46
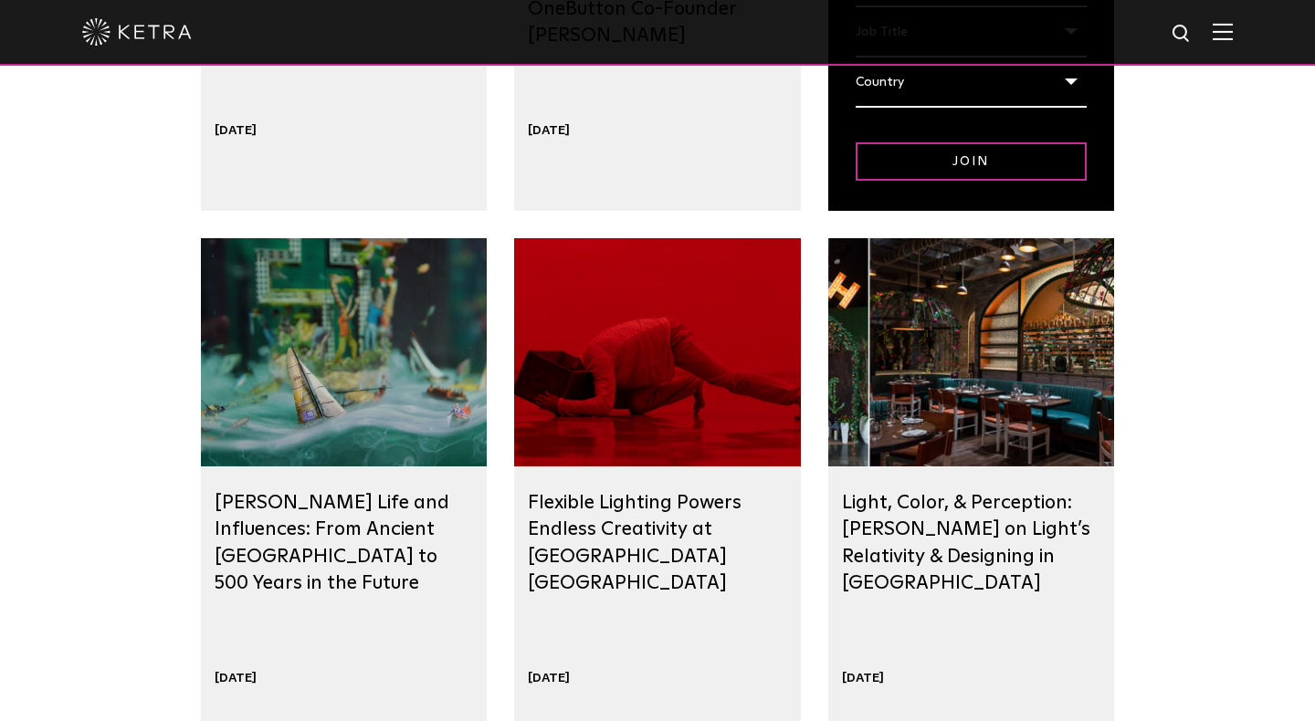
scroll to position [978, 0]
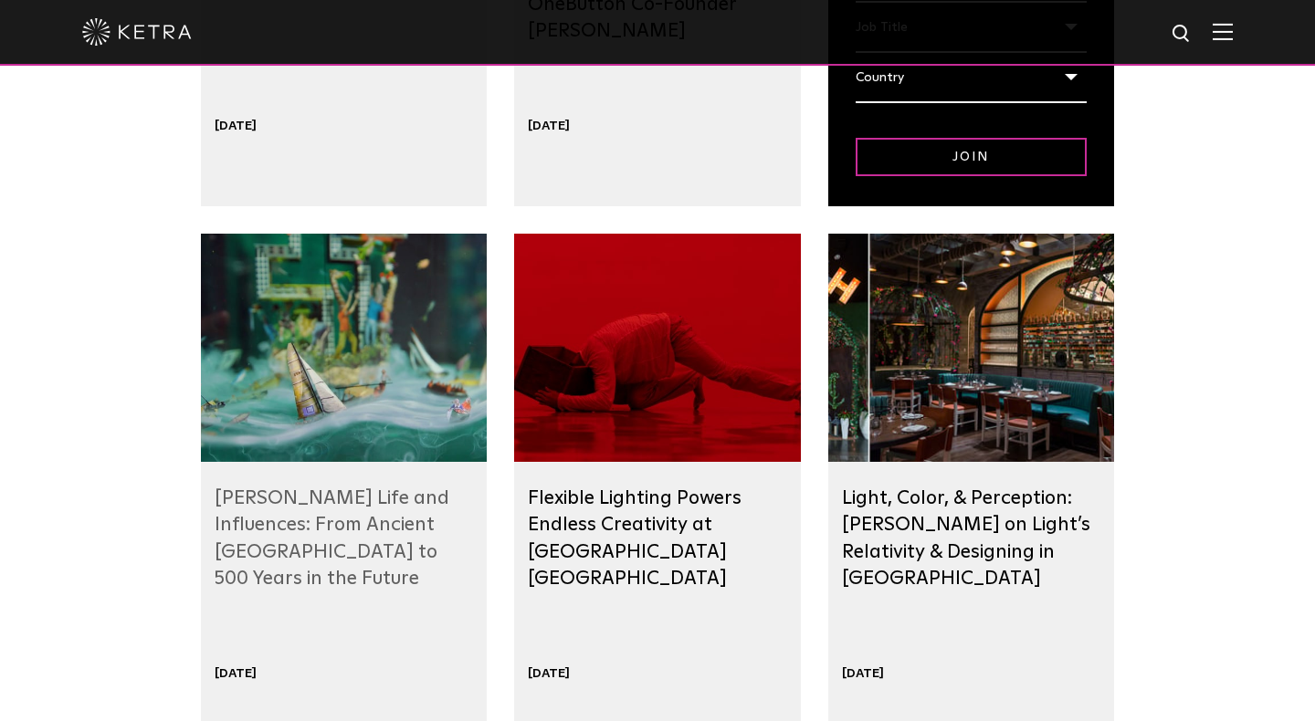
click at [353, 541] on link "[PERSON_NAME] Life and Influences: From Ancient [GEOGRAPHIC_DATA] to 500 Years …" at bounding box center [332, 538] width 235 height 100
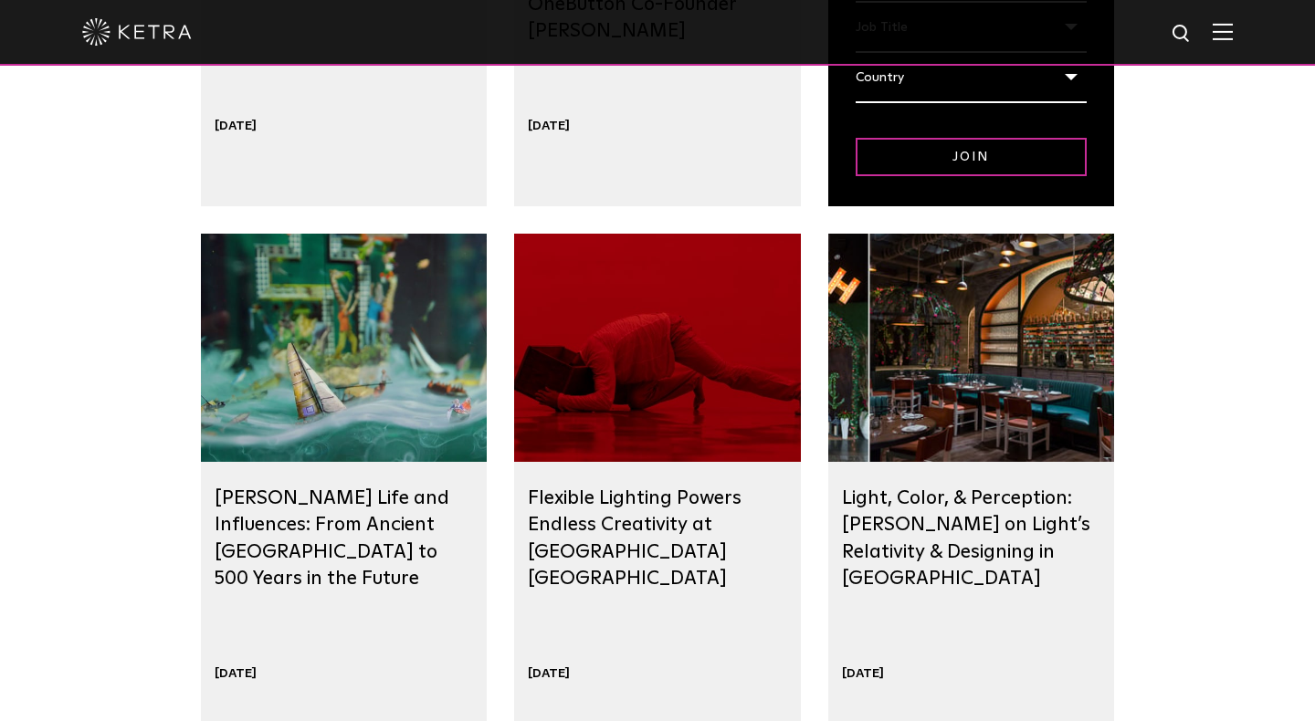
click at [620, 341] on div at bounding box center [657, 348] width 286 height 228
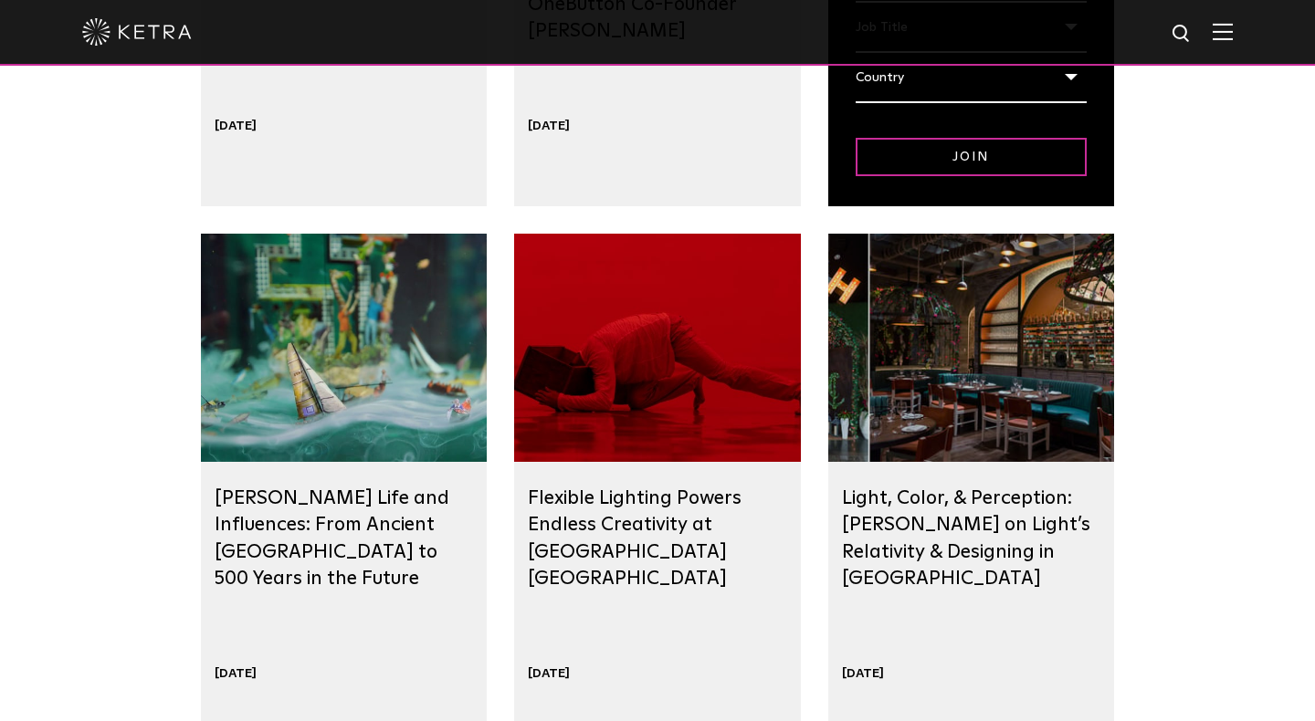
click at [961, 419] on div at bounding box center [971, 348] width 286 height 228
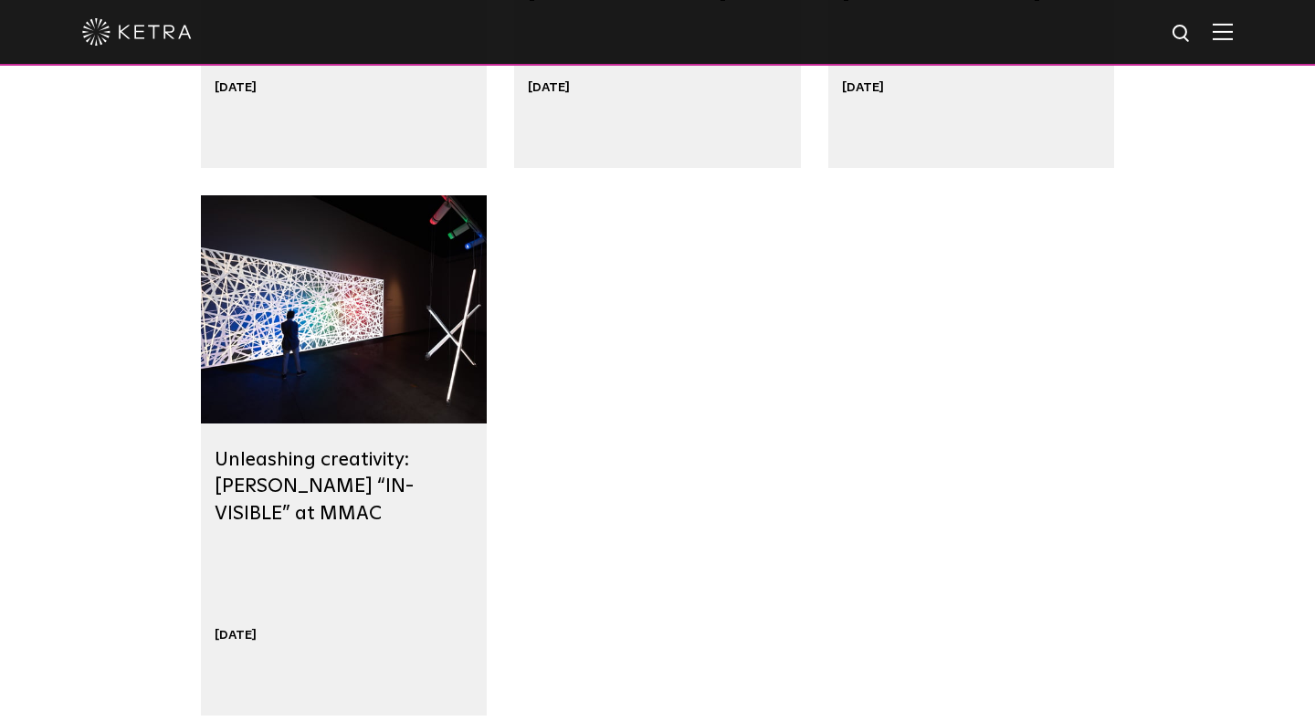
scroll to position [1567, 0]
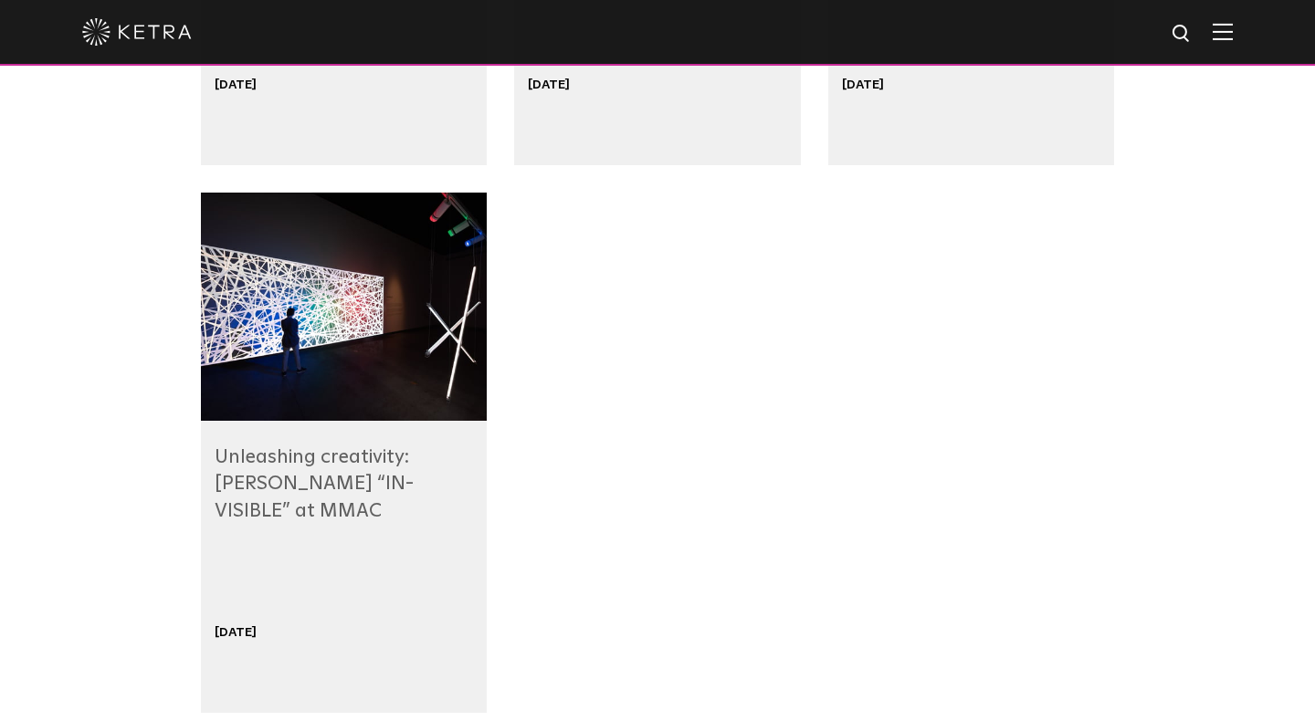
click at [345, 452] on link "Unleashing creativity: Ketra powers “IN-VISIBLE” at MMAC" at bounding box center [314, 483] width 199 height 73
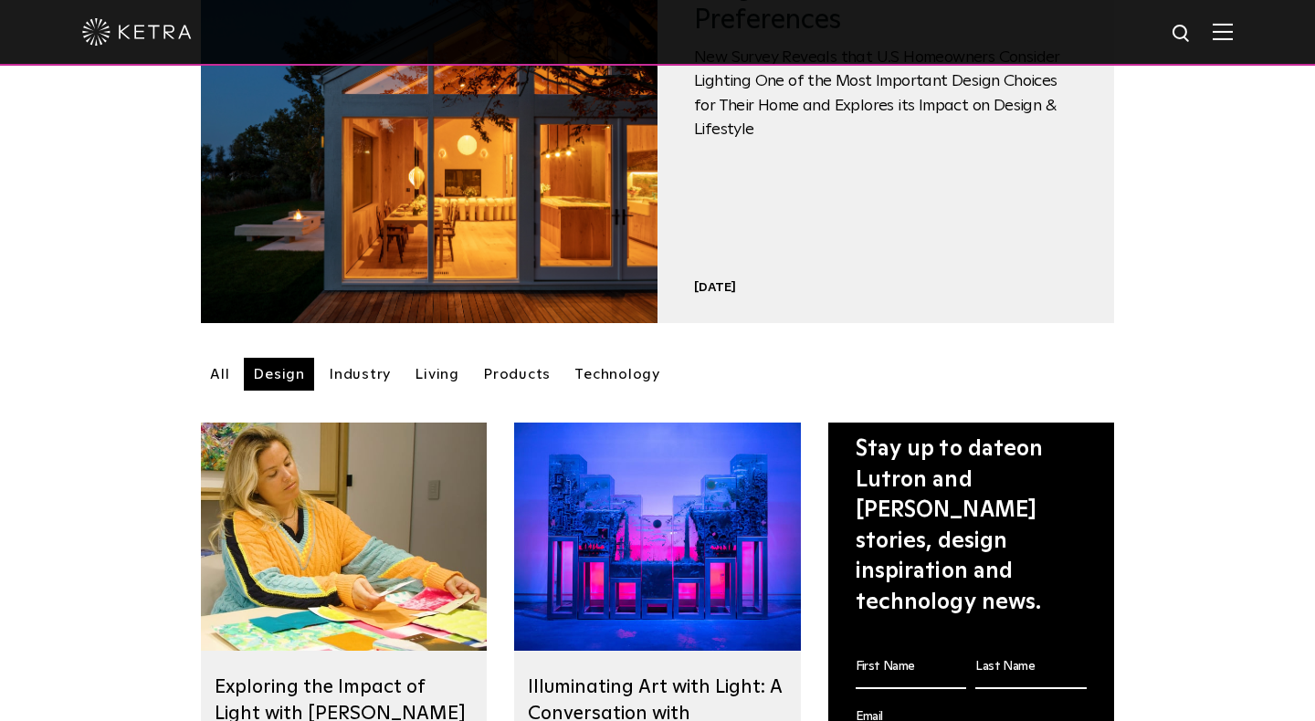
scroll to position [238, 0]
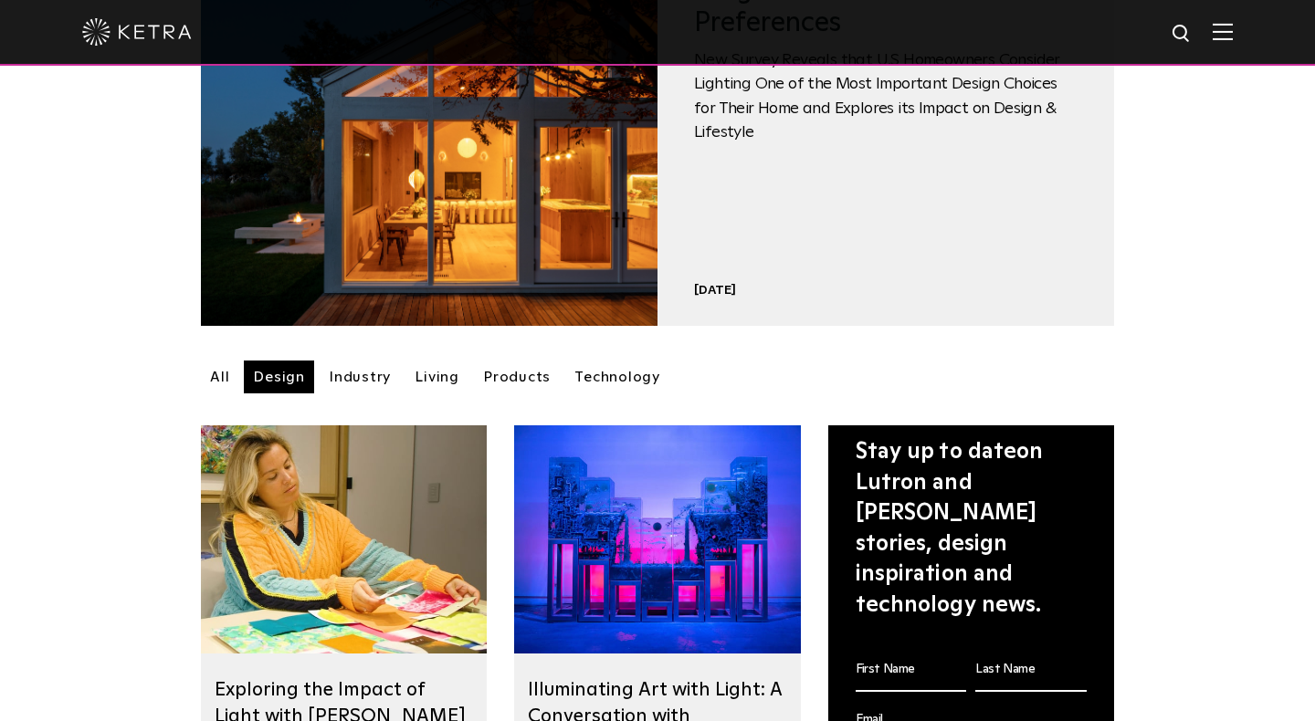
click at [352, 379] on link "Industry" at bounding box center [360, 377] width 80 height 33
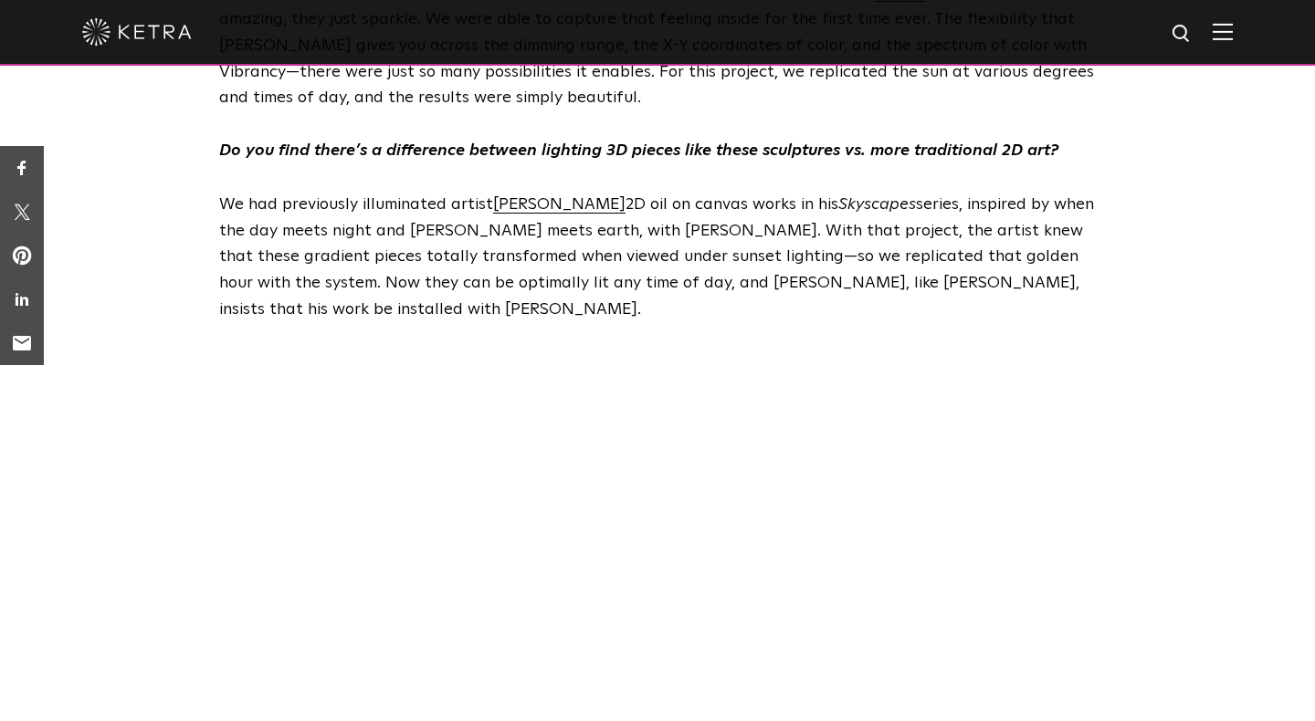
scroll to position [3293, 0]
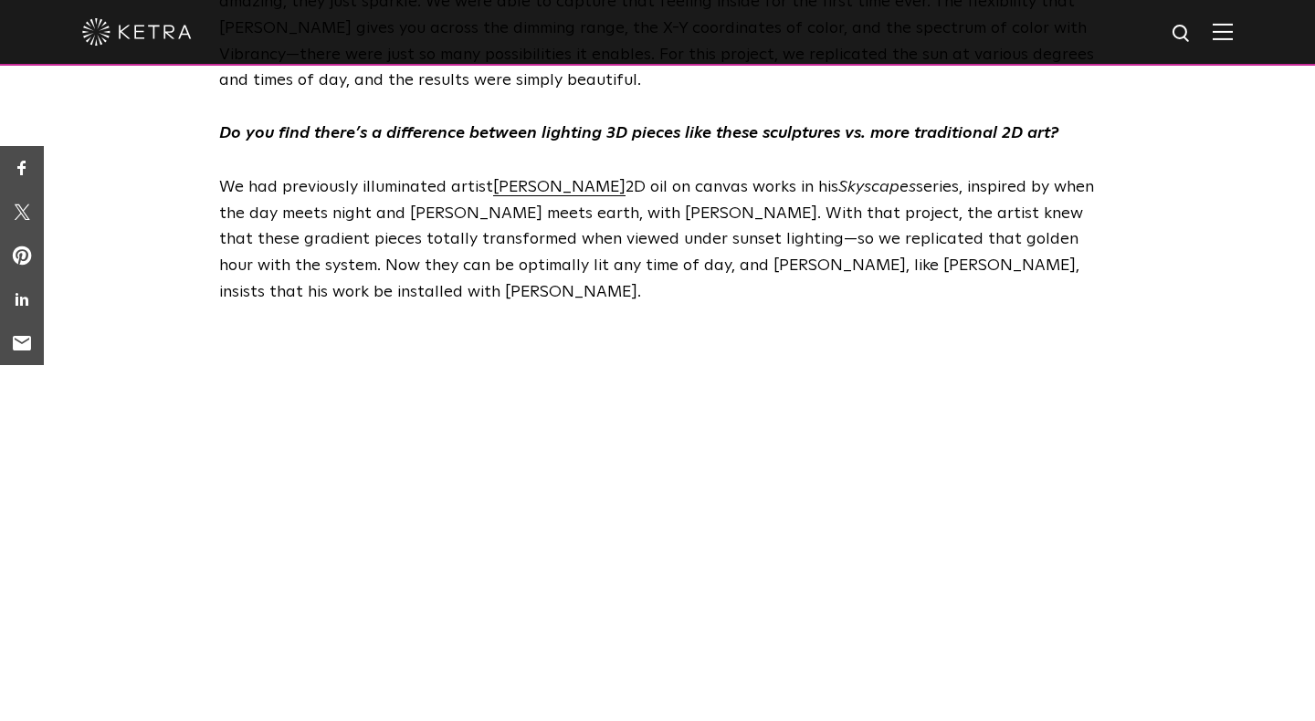
click at [183, 280] on div "Did you use any of Ketra’s natural light capabilities? We did. [PERSON_NAME]’s …" at bounding box center [657, 728] width 1315 height 1691
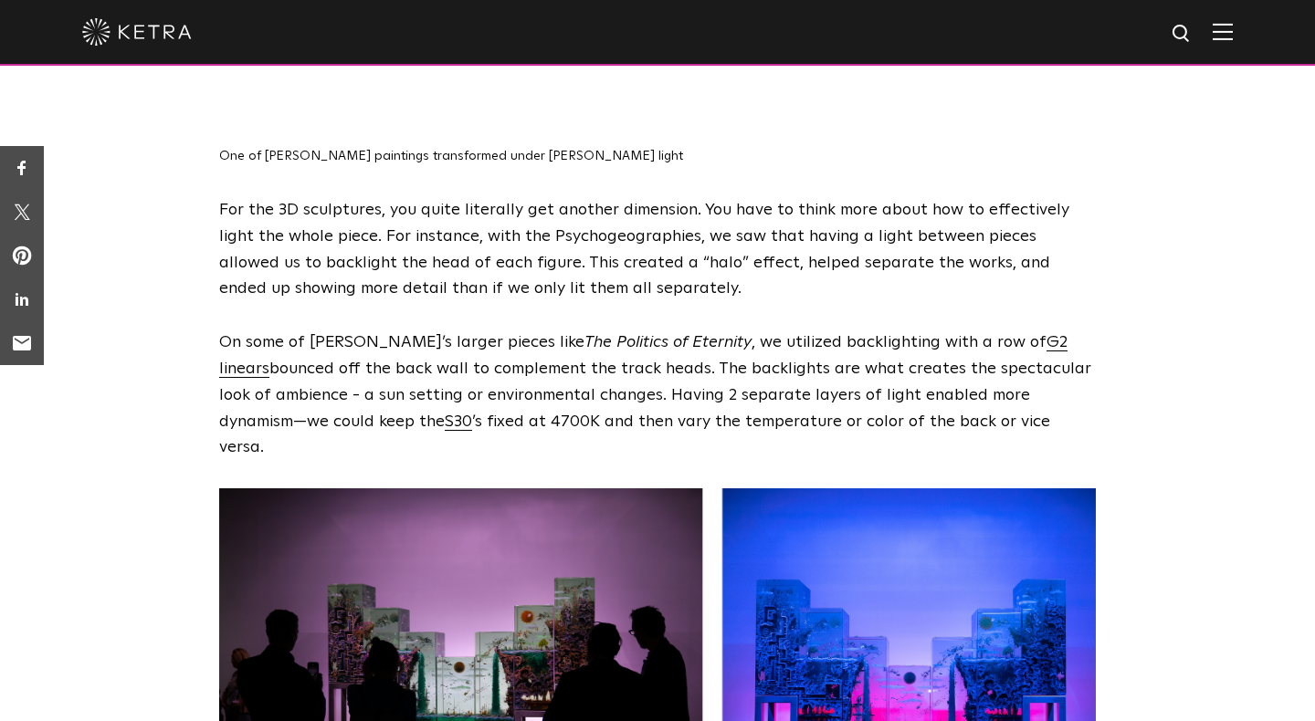
scroll to position [3444, 0]
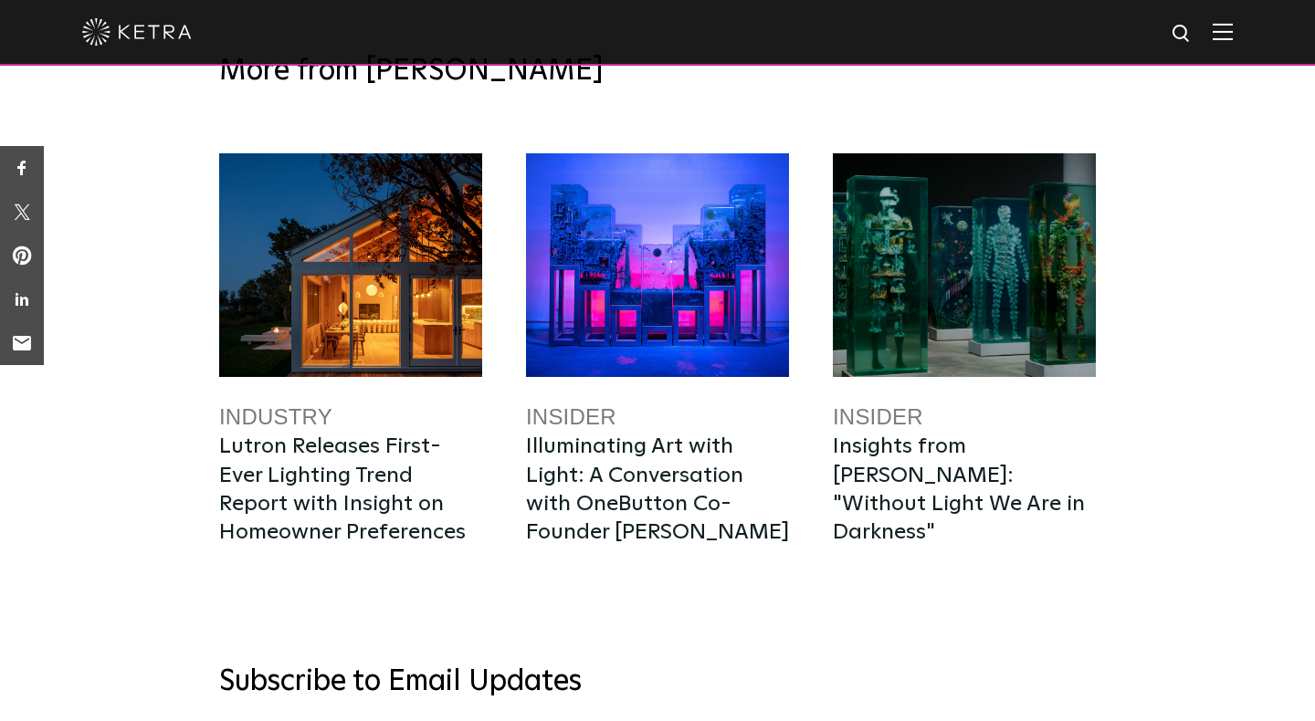
scroll to position [1809, 0]
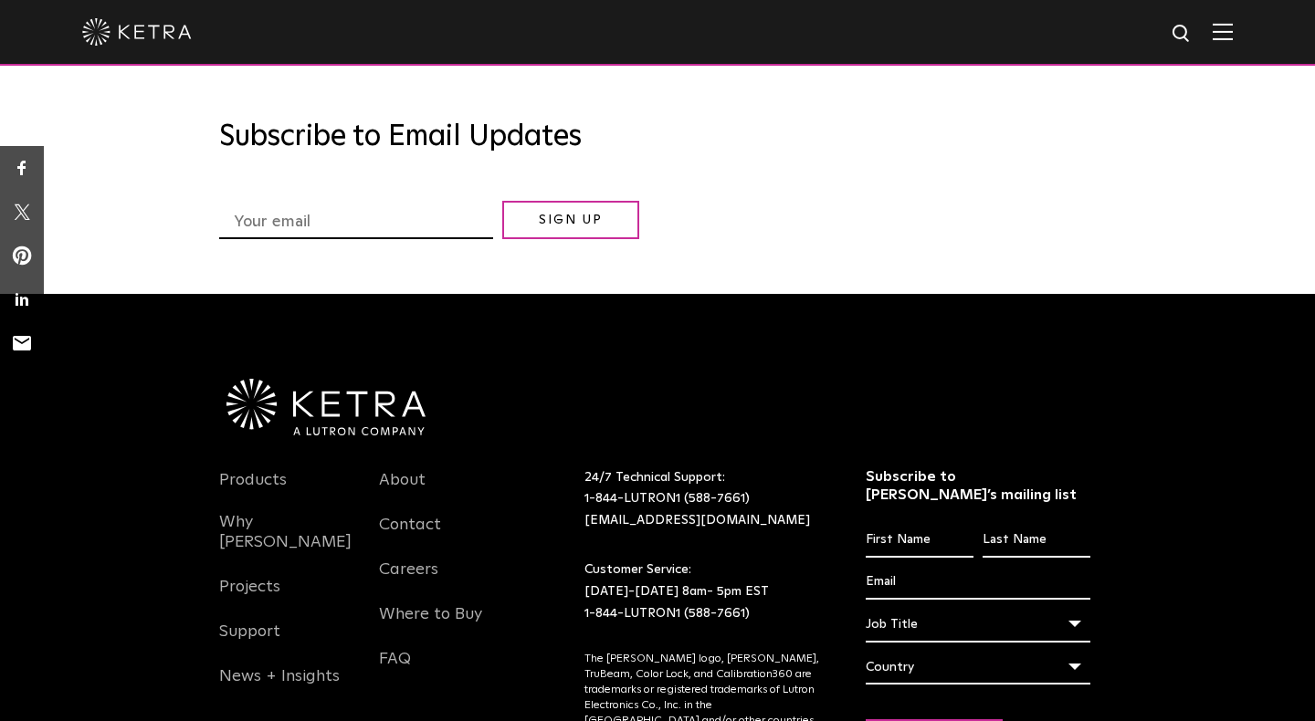
scroll to position [6830, 0]
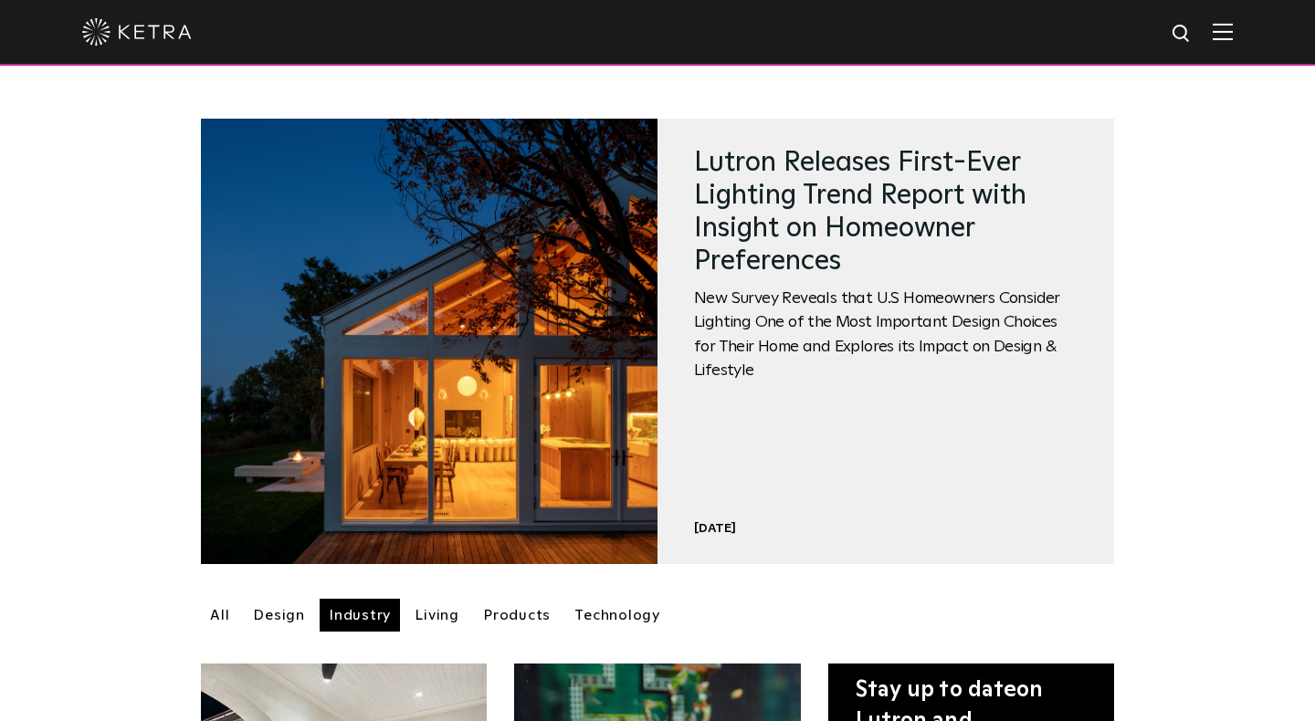
click at [435, 617] on link "Living" at bounding box center [436, 615] width 63 height 33
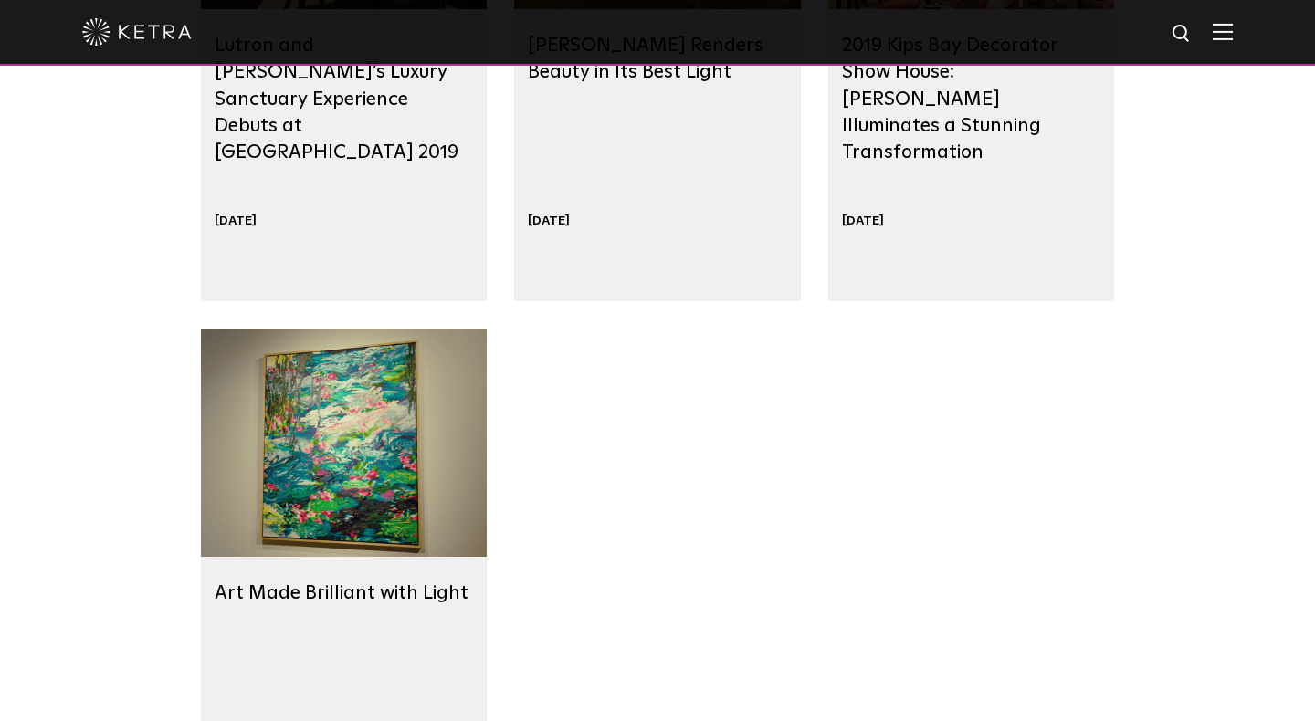
scroll to position [1431, 0]
click at [392, 445] on div at bounding box center [344, 442] width 286 height 228
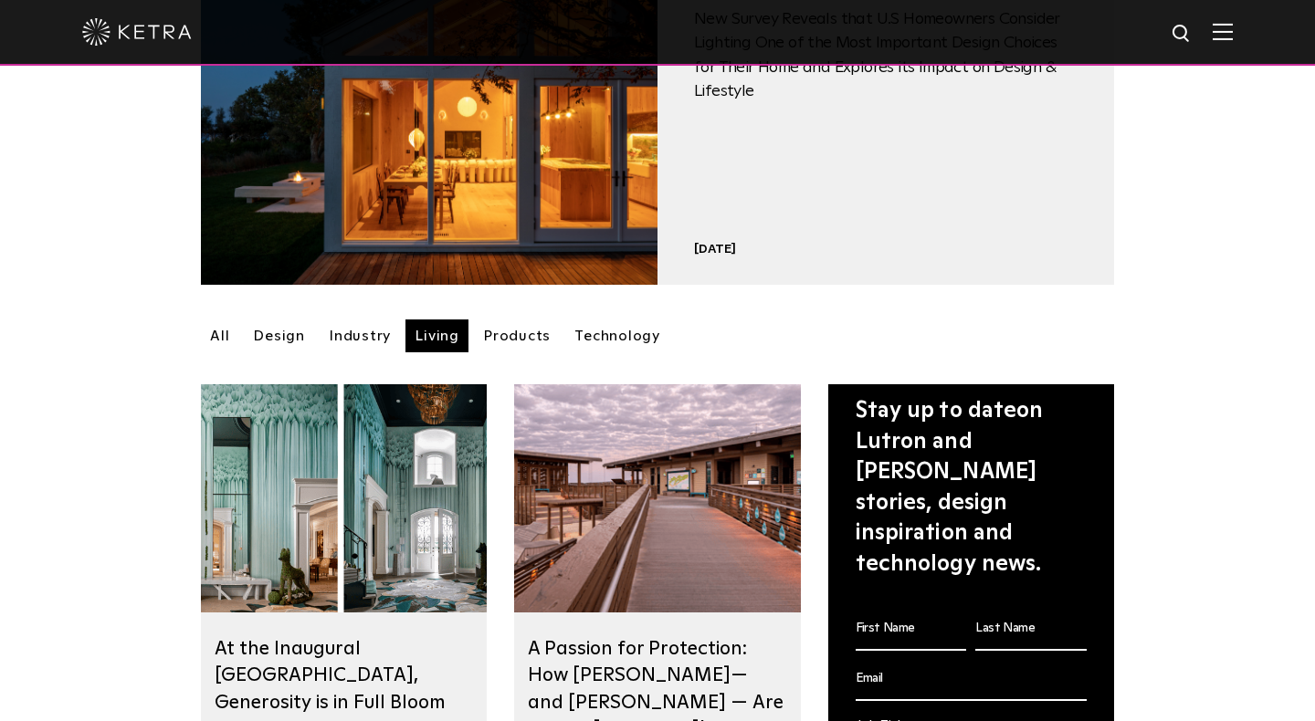
scroll to position [247, 0]
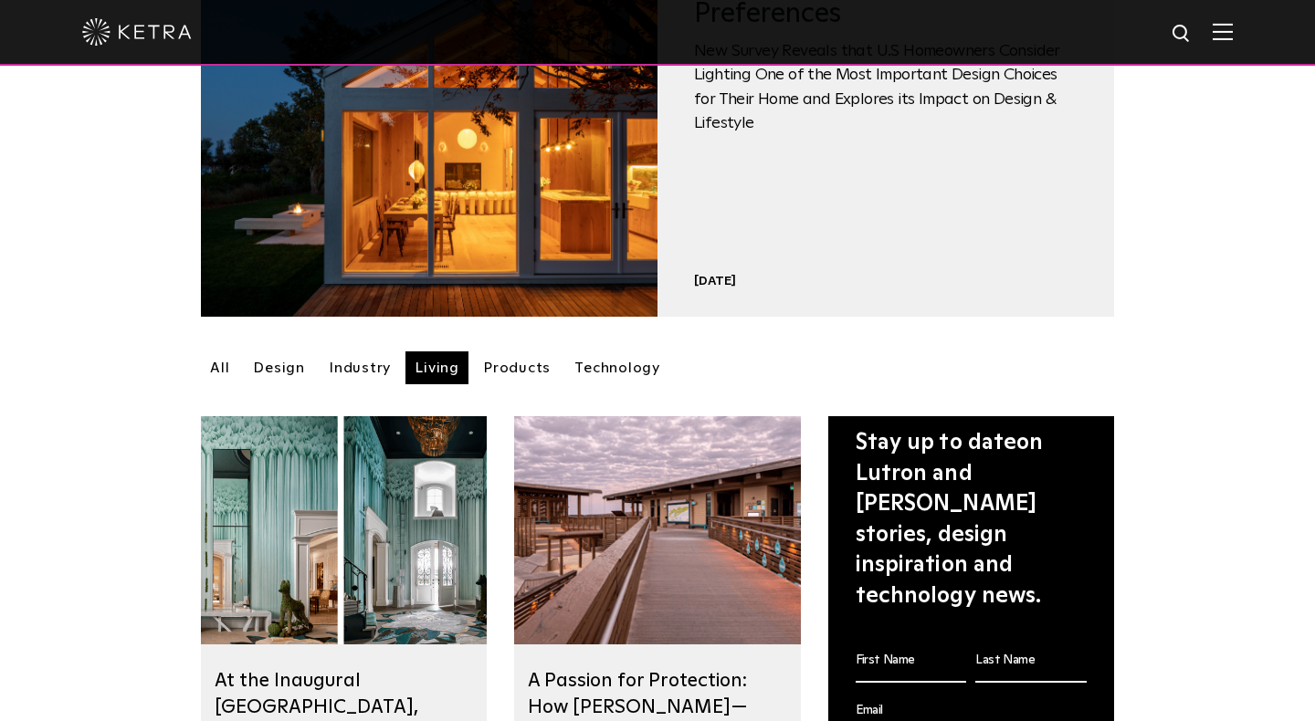
click at [496, 361] on link "Products" at bounding box center [517, 367] width 86 height 33
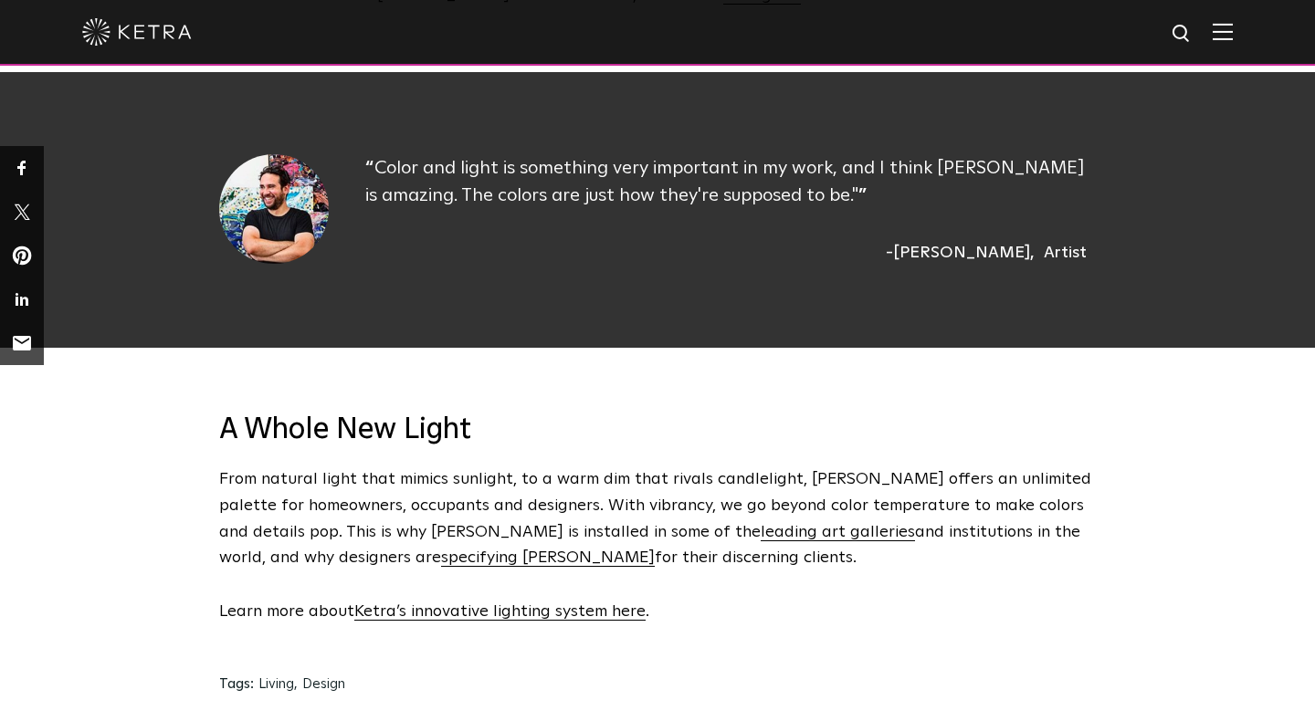
scroll to position [3165, 0]
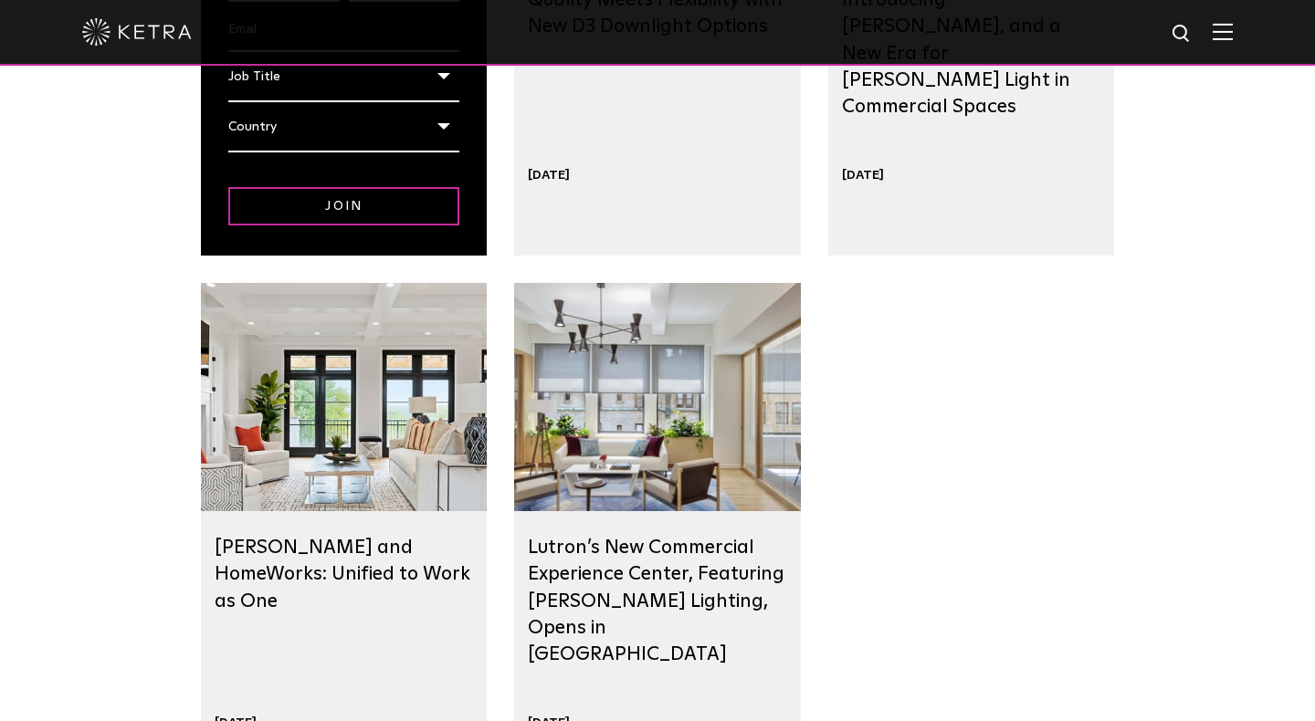
scroll to position [1594, 0]
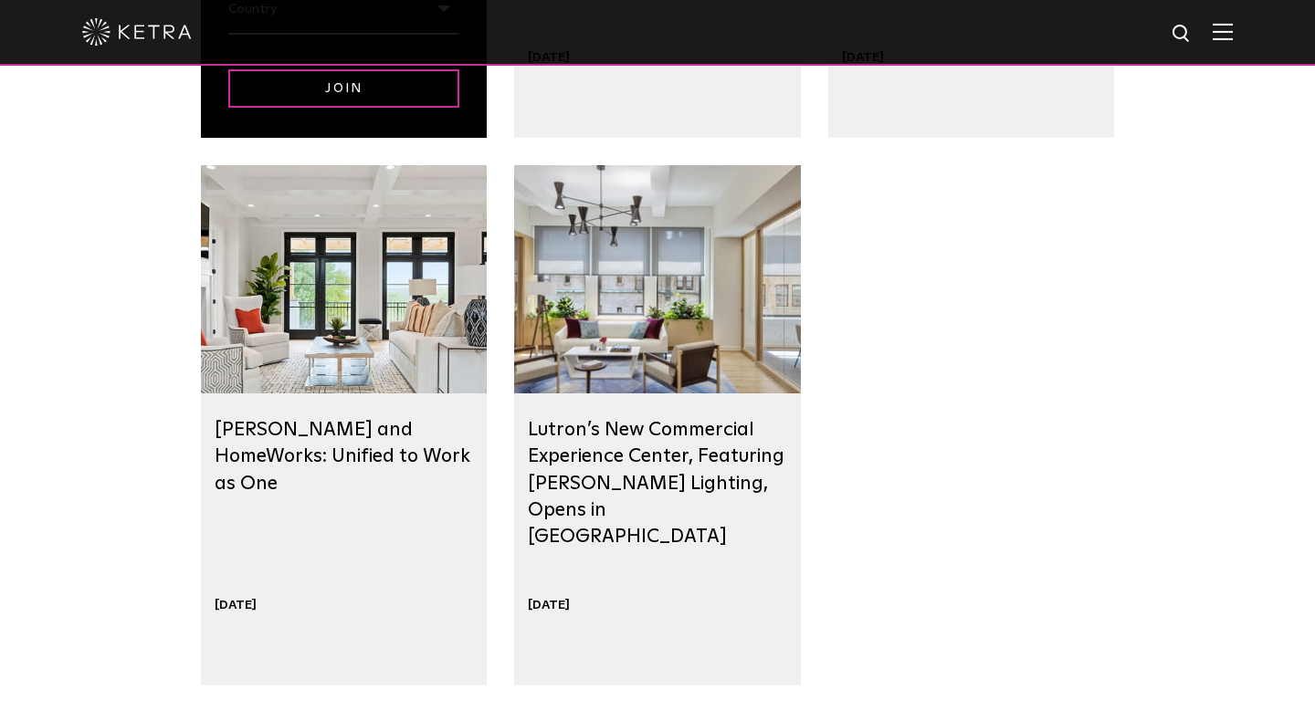
click at [299, 442] on h2 "Ketra and HomeWorks: Unified to Work as One" at bounding box center [344, 456] width 258 height 80
click at [311, 459] on link "Ketra and HomeWorks: Unified to Work as One" at bounding box center [343, 456] width 256 height 73
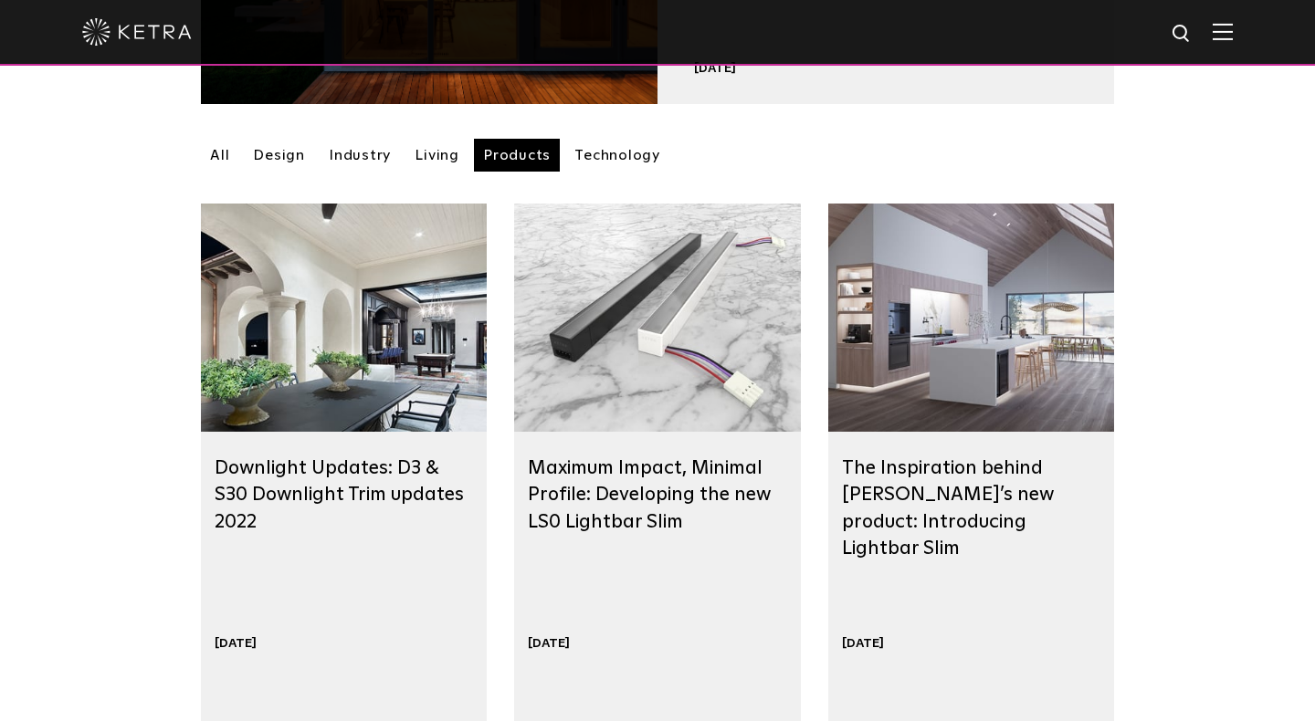
scroll to position [448, 0]
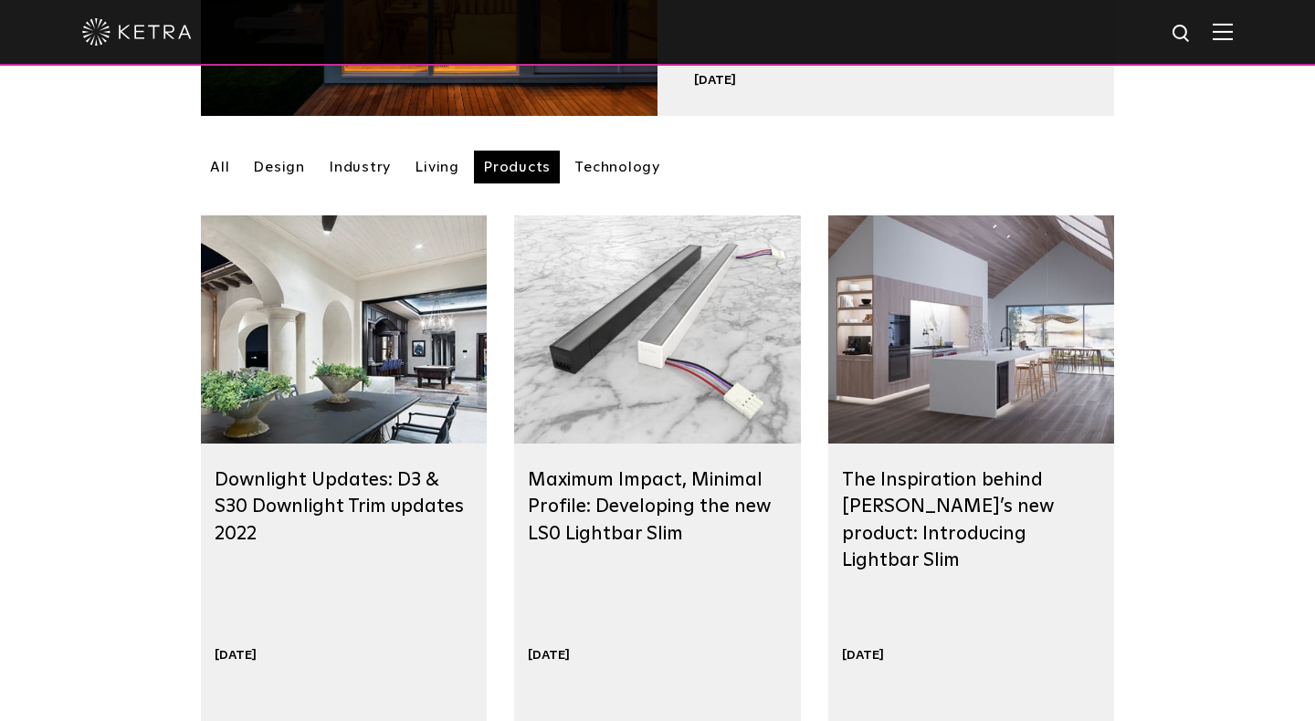
click at [614, 167] on link "Technology" at bounding box center [617, 167] width 104 height 33
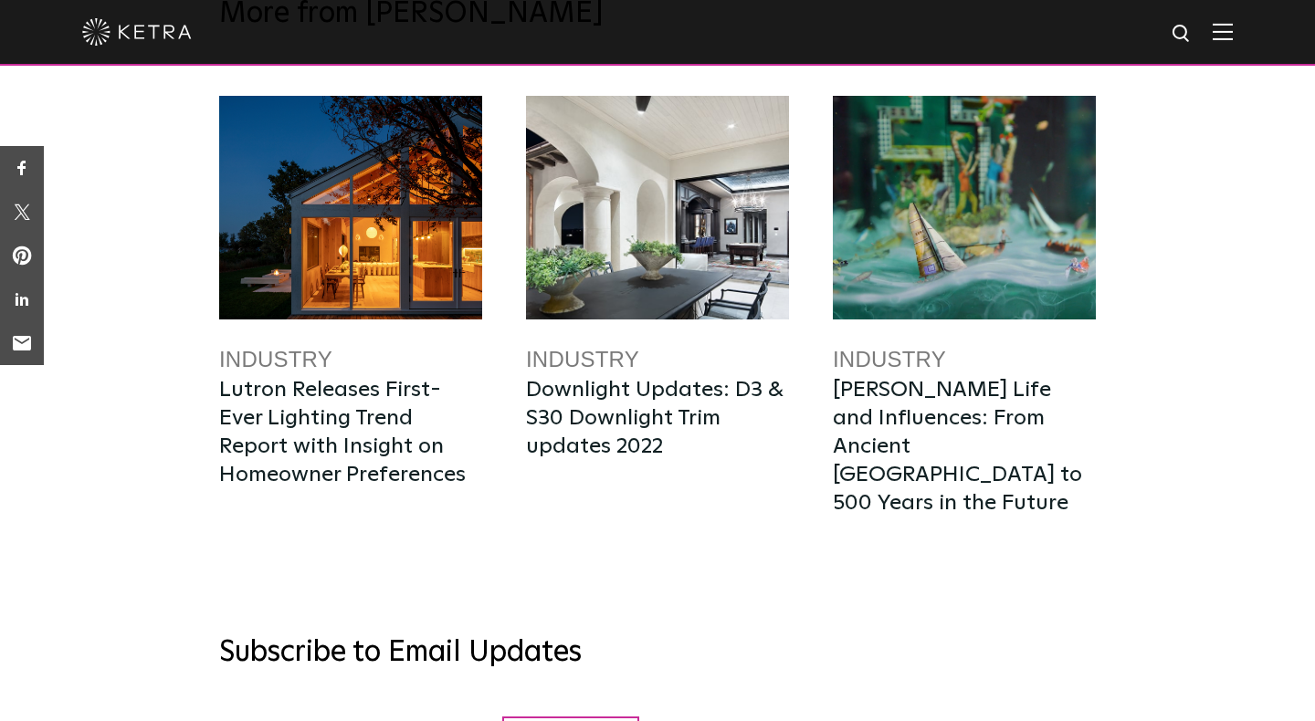
scroll to position [2118, 0]
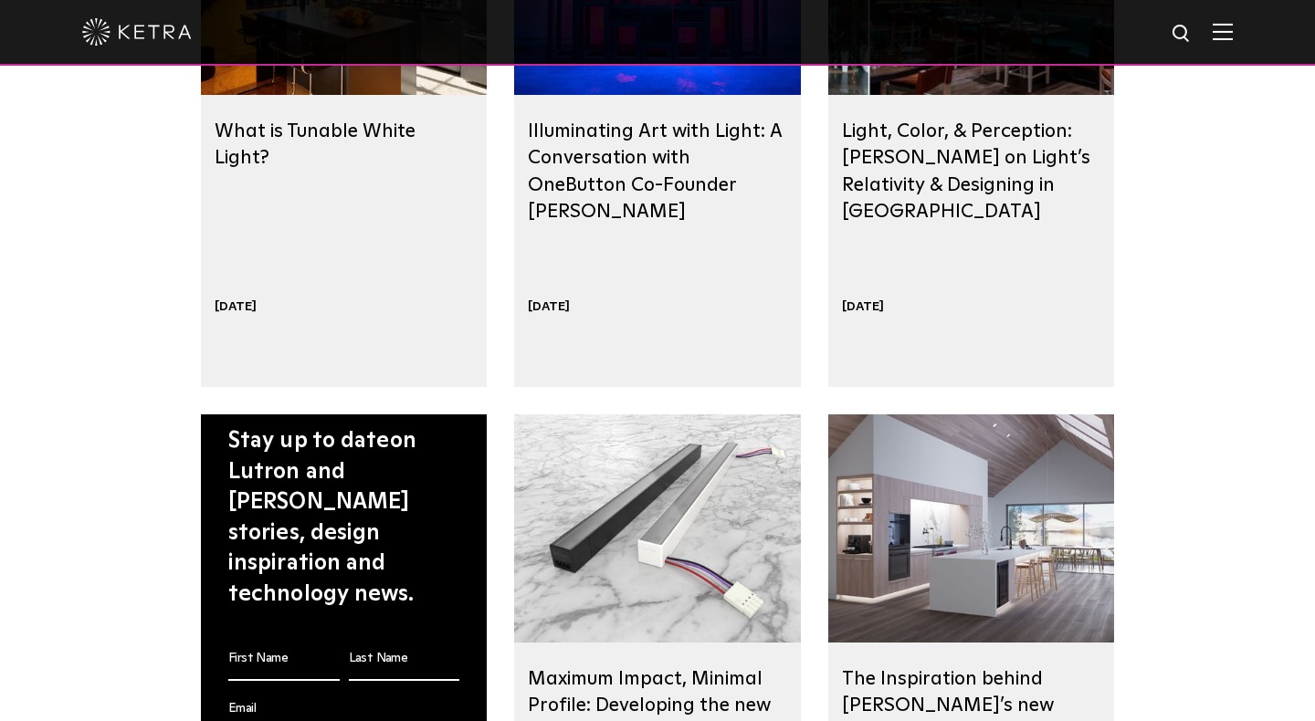
scroll to position [745, 0]
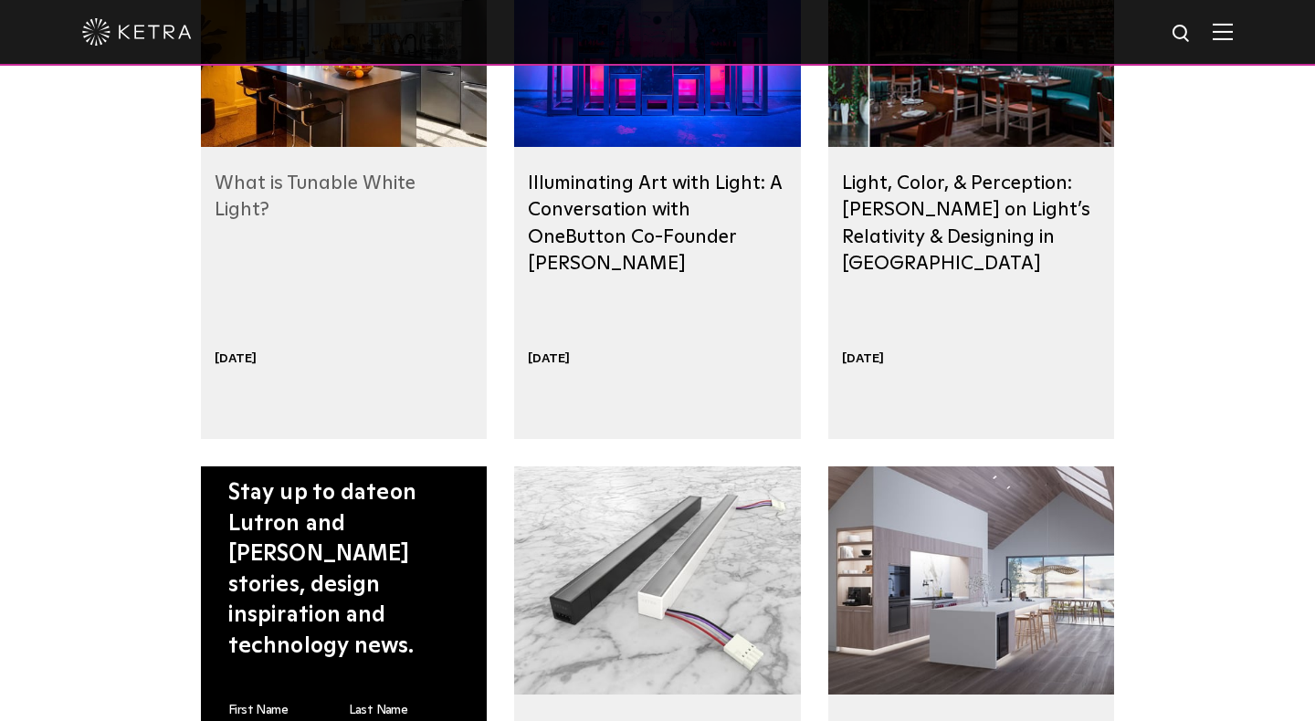
click at [306, 178] on link "What is Tunable White Light?" at bounding box center [315, 196] width 201 height 46
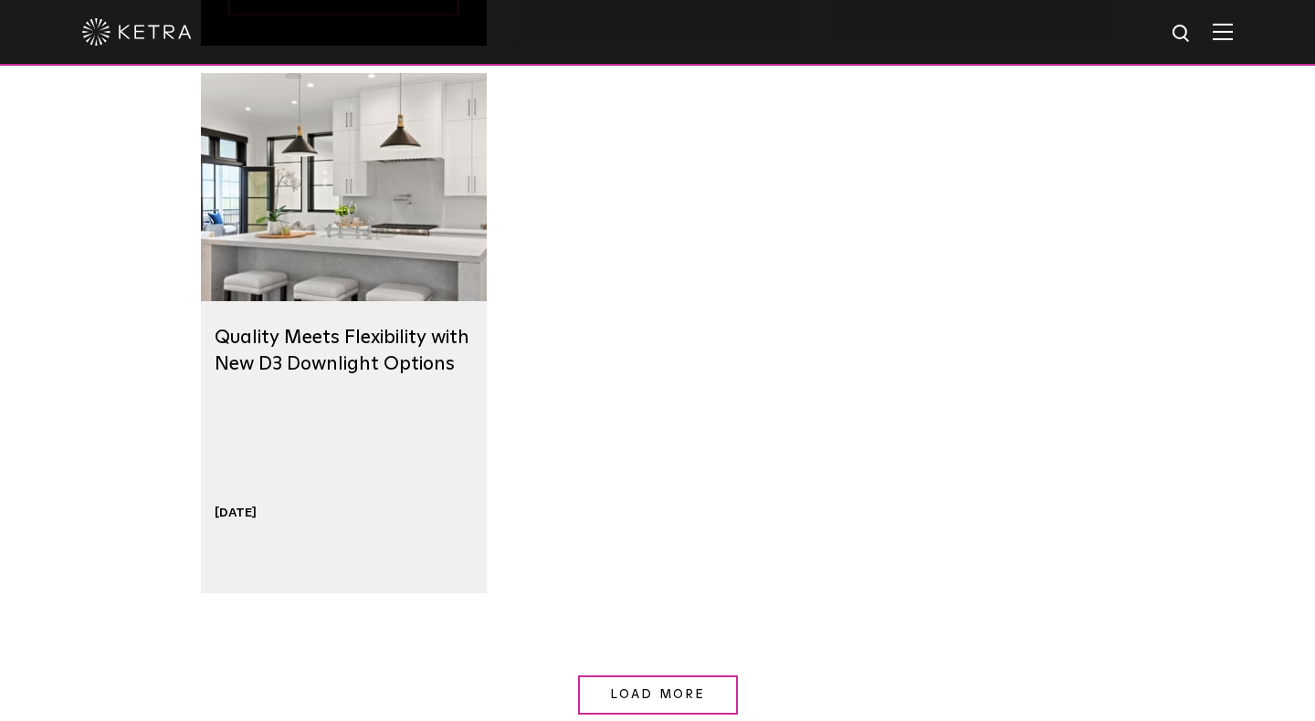
scroll to position [1661, 0]
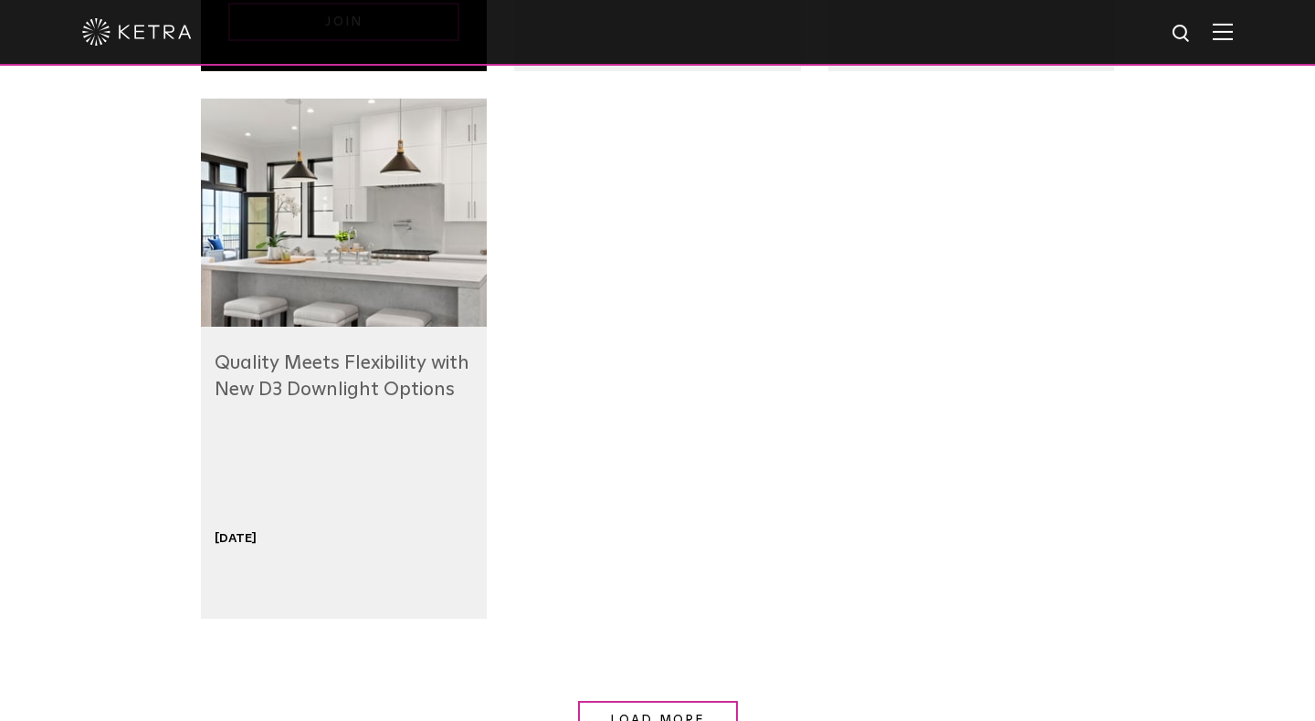
click at [367, 393] on link "Quality Meets Flexibility with New D3 Downlight Options" at bounding box center [342, 376] width 255 height 46
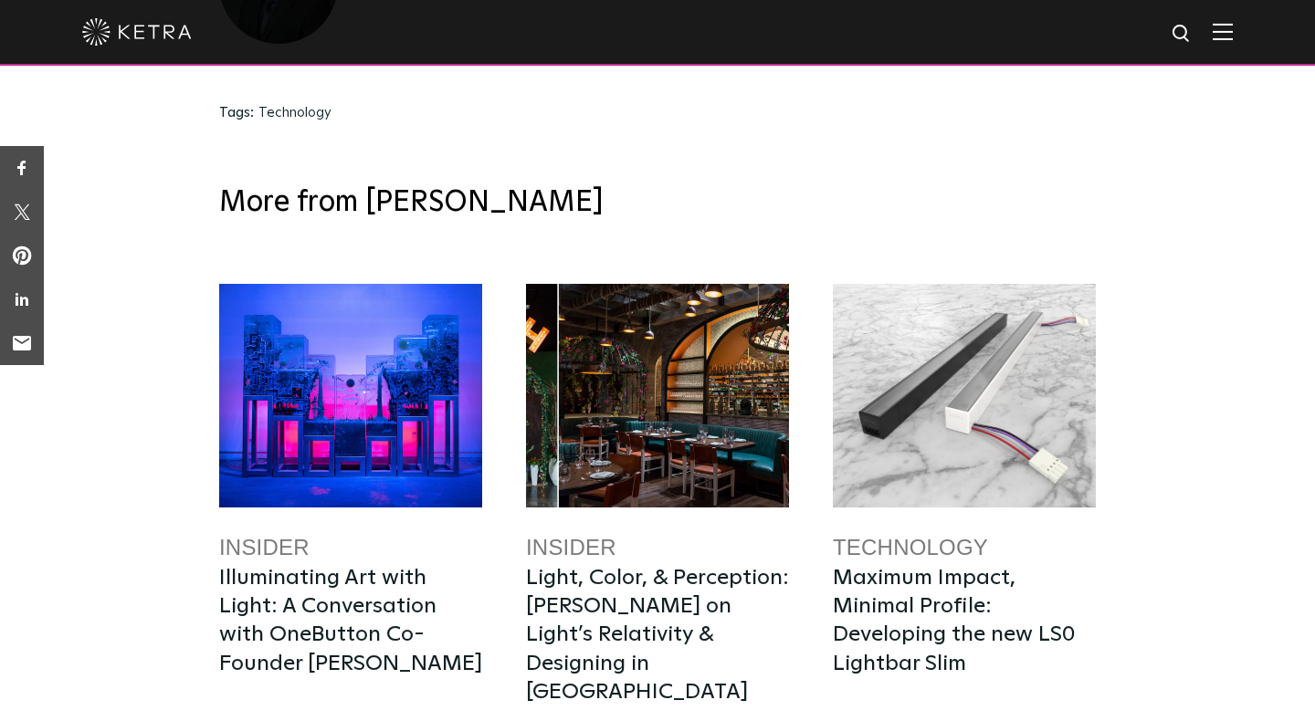
scroll to position [6795, 0]
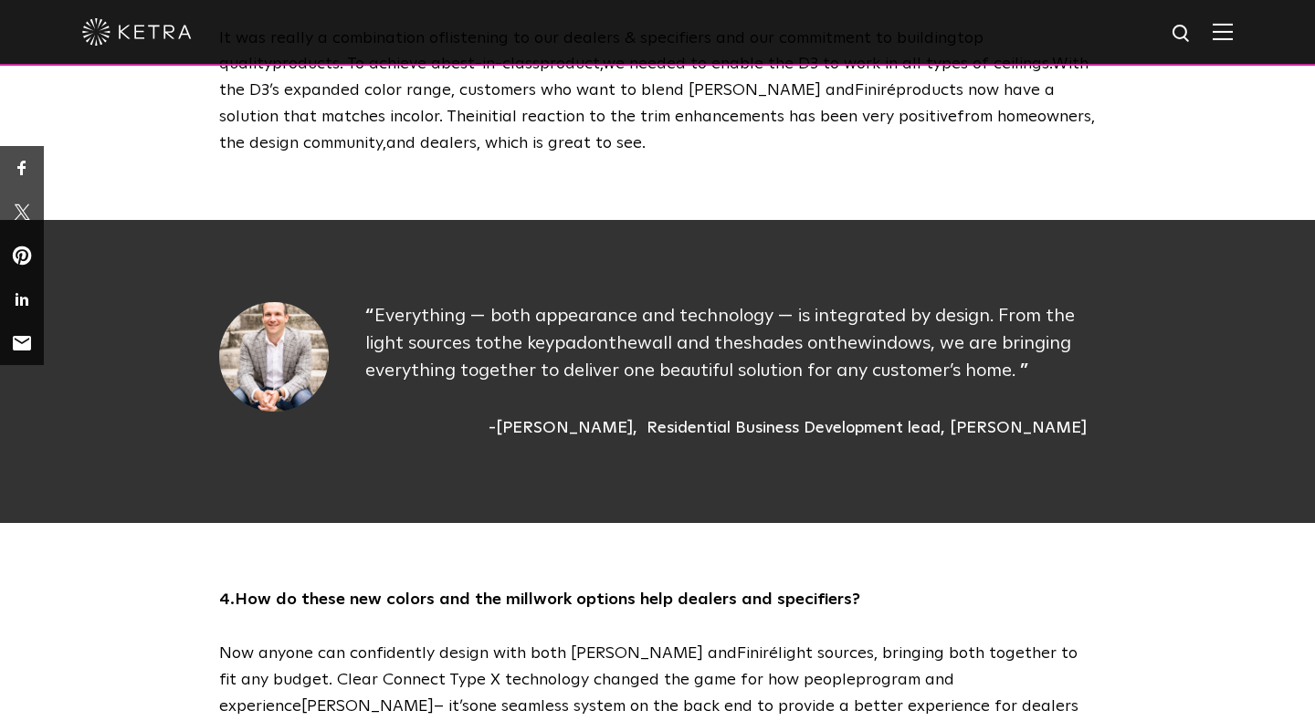
scroll to position [907, 0]
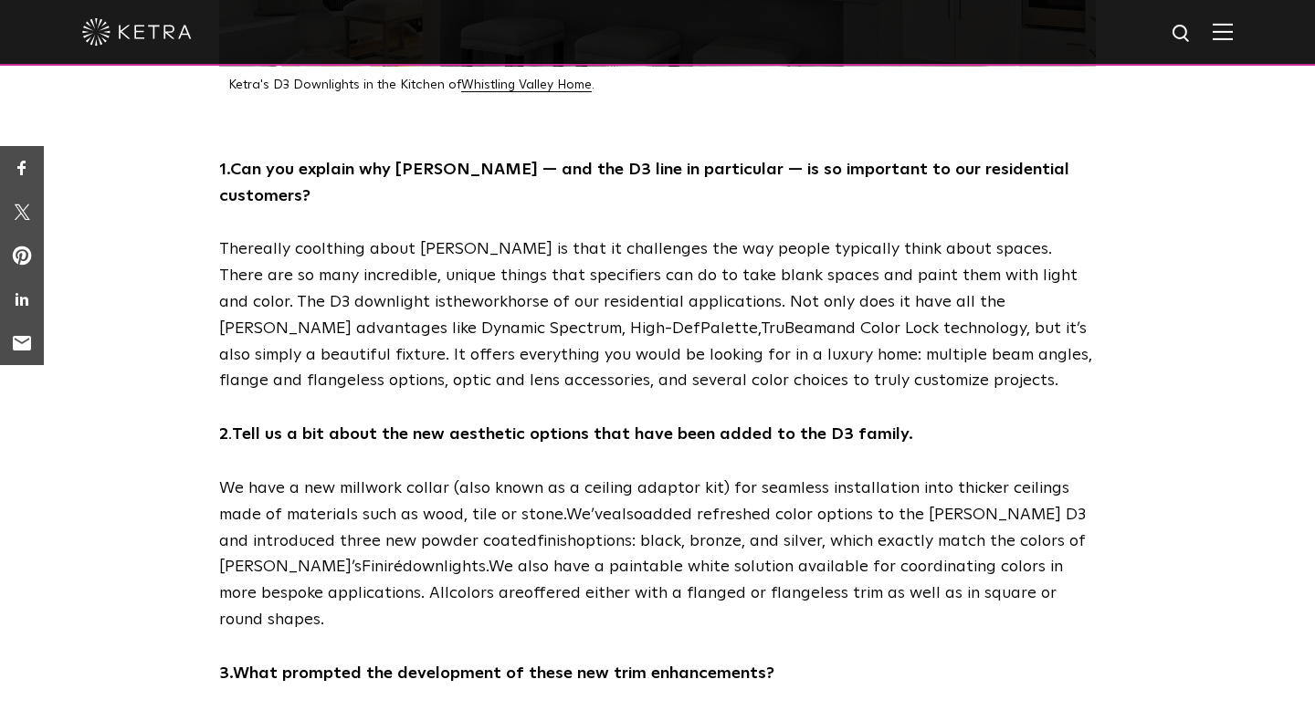
click at [1232, 41] on div at bounding box center [657, 33] width 1315 height 66
click at [1221, 33] on img at bounding box center [1222, 31] width 20 height 17
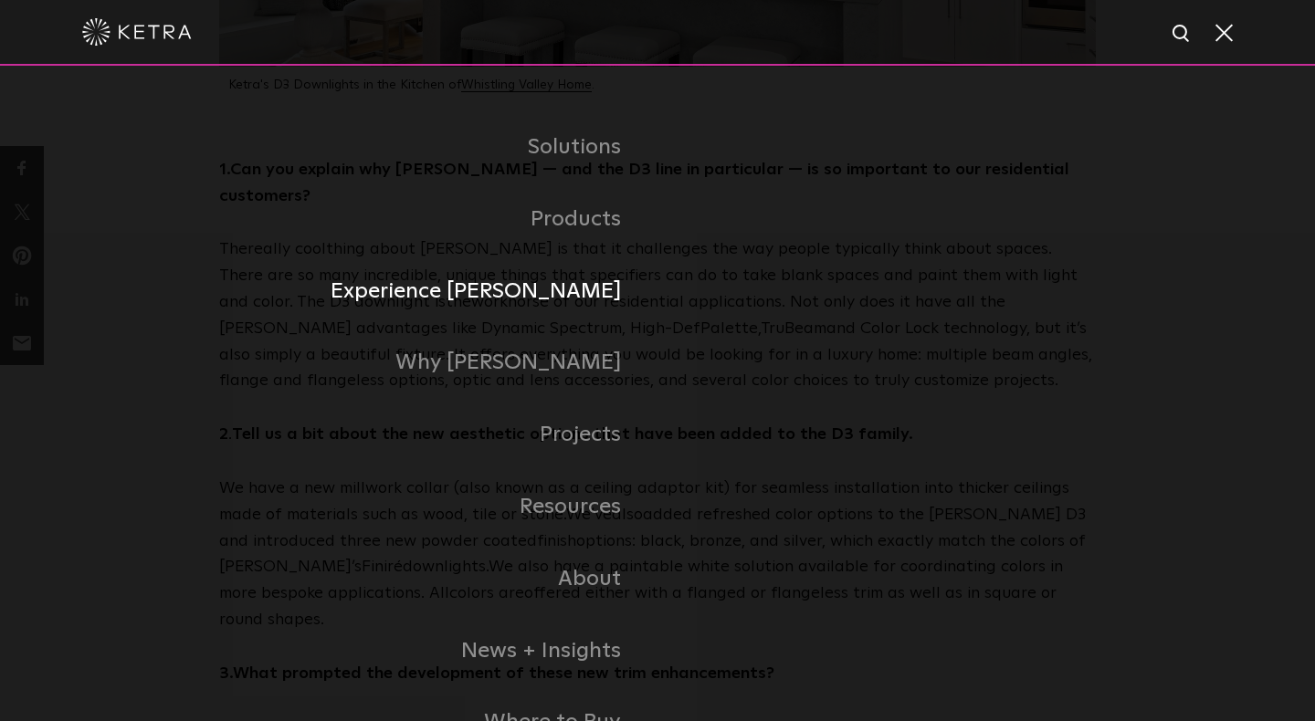
click at [542, 294] on link "Experience [PERSON_NAME]" at bounding box center [438, 292] width 438 height 72
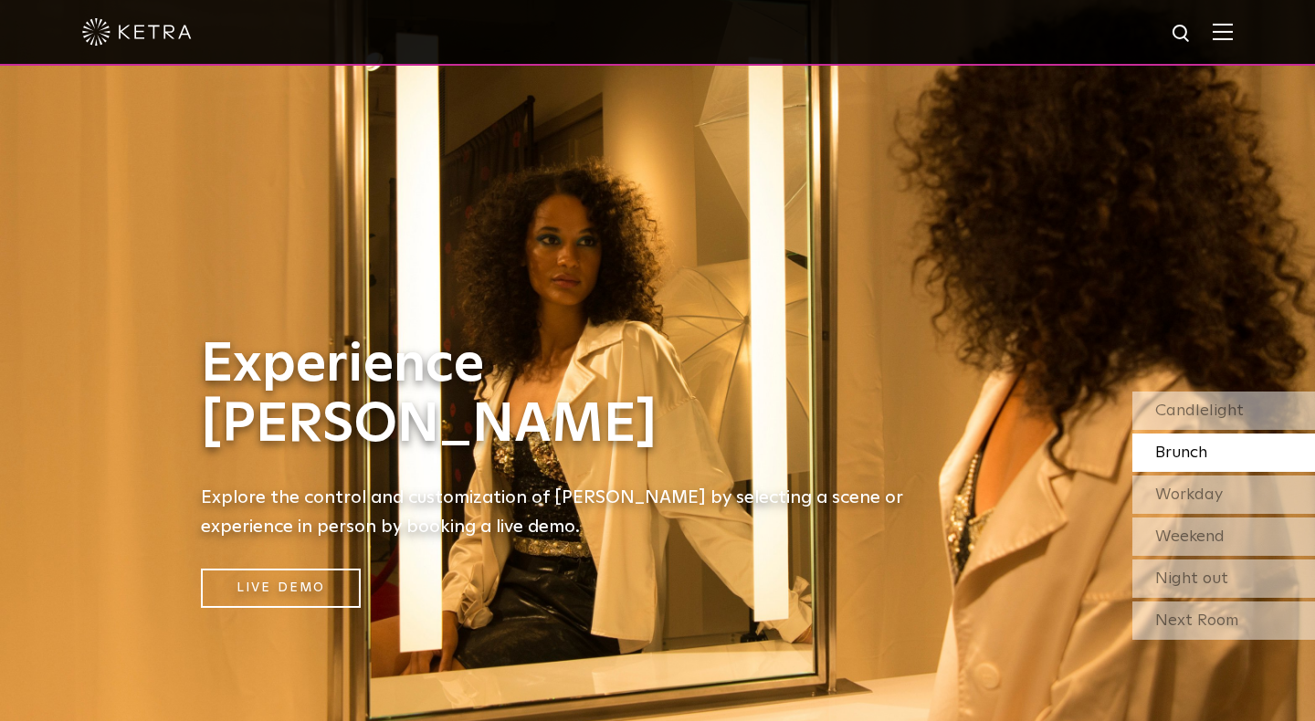
click at [1215, 39] on img at bounding box center [1222, 31] width 20 height 17
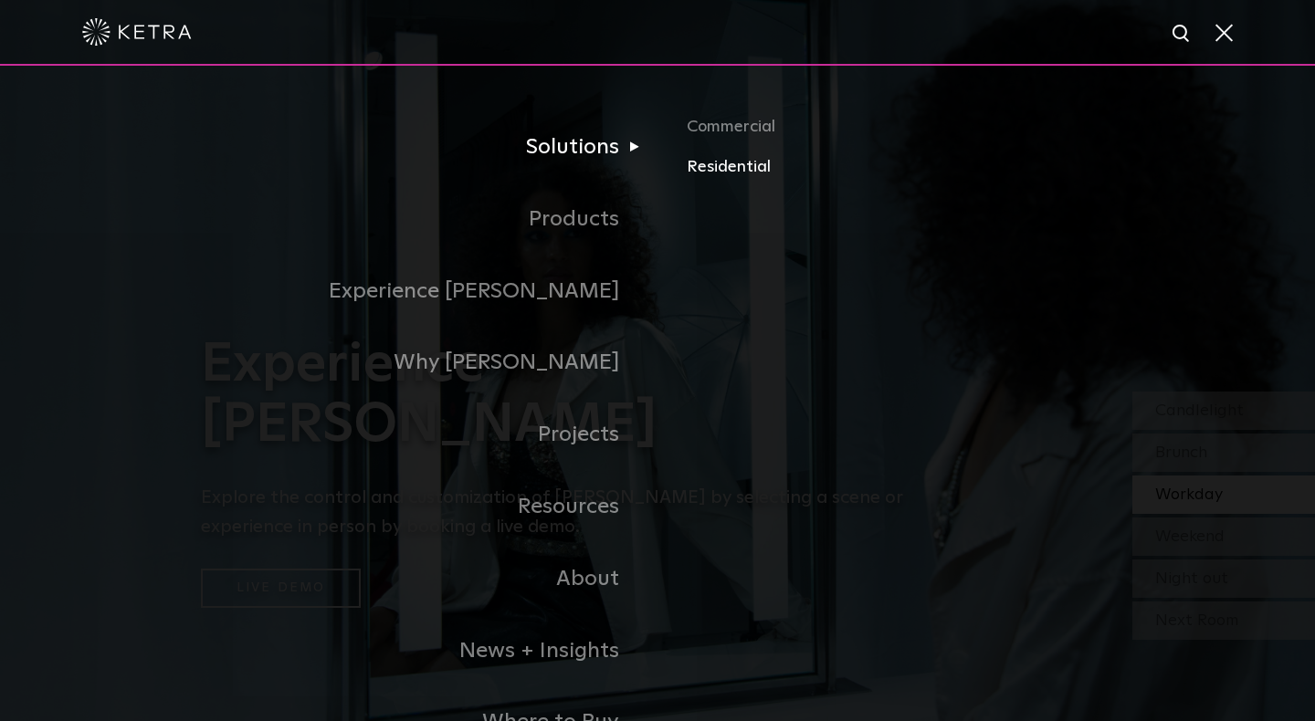
click at [720, 169] on link "Residential" at bounding box center [900, 167] width 427 height 26
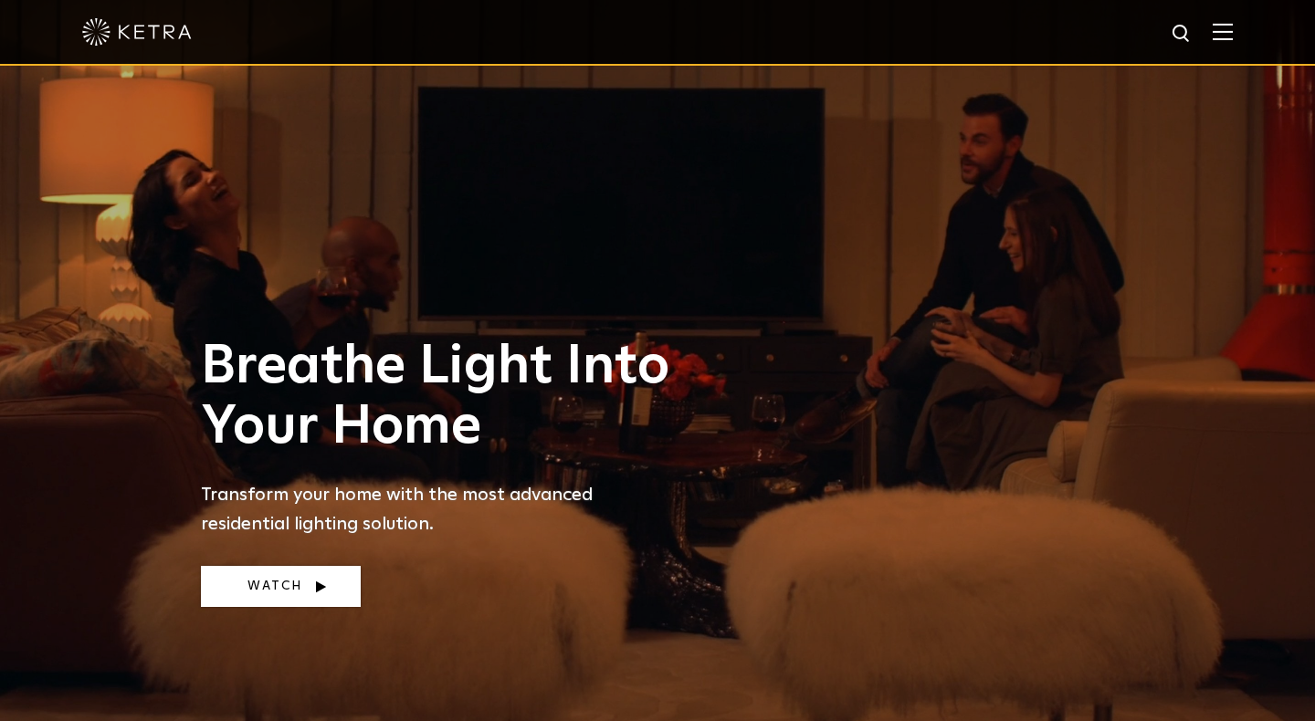
click at [287, 594] on link "Watch" at bounding box center [281, 586] width 160 height 41
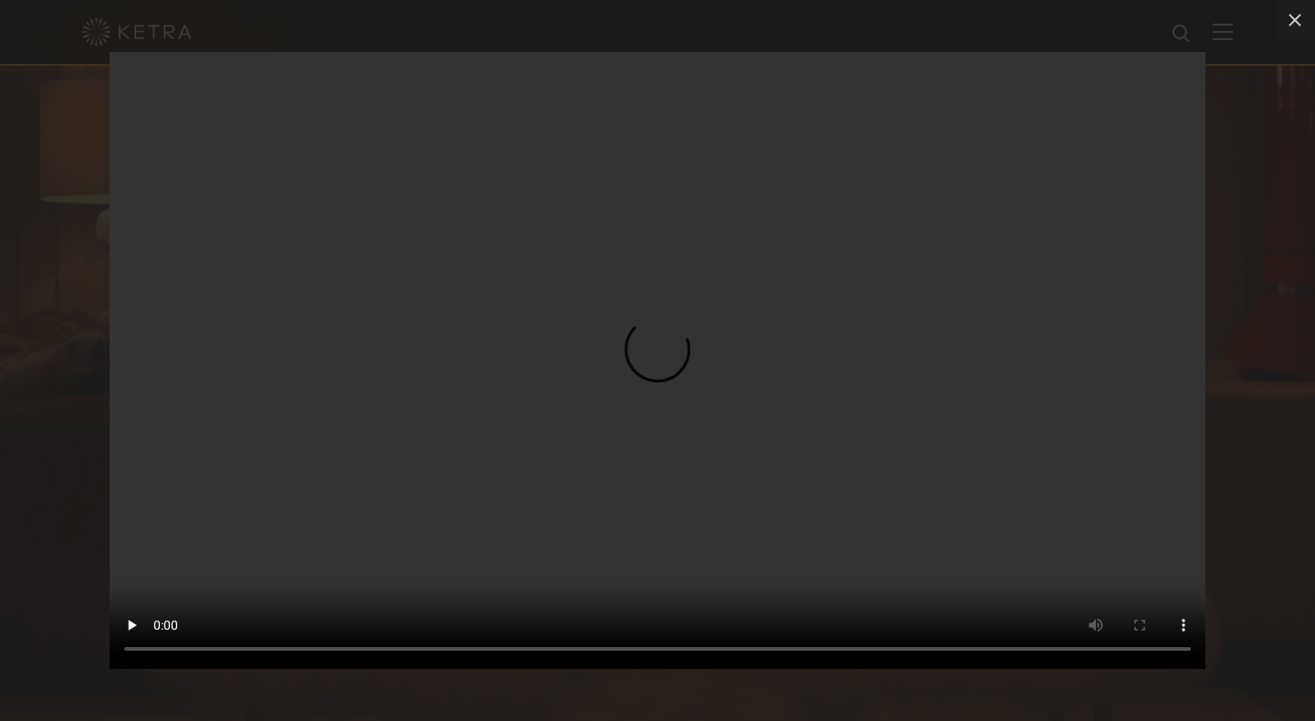
click at [240, 648] on video "Your browser doesn't support HTML5 video" at bounding box center [657, 360] width 1095 height 617
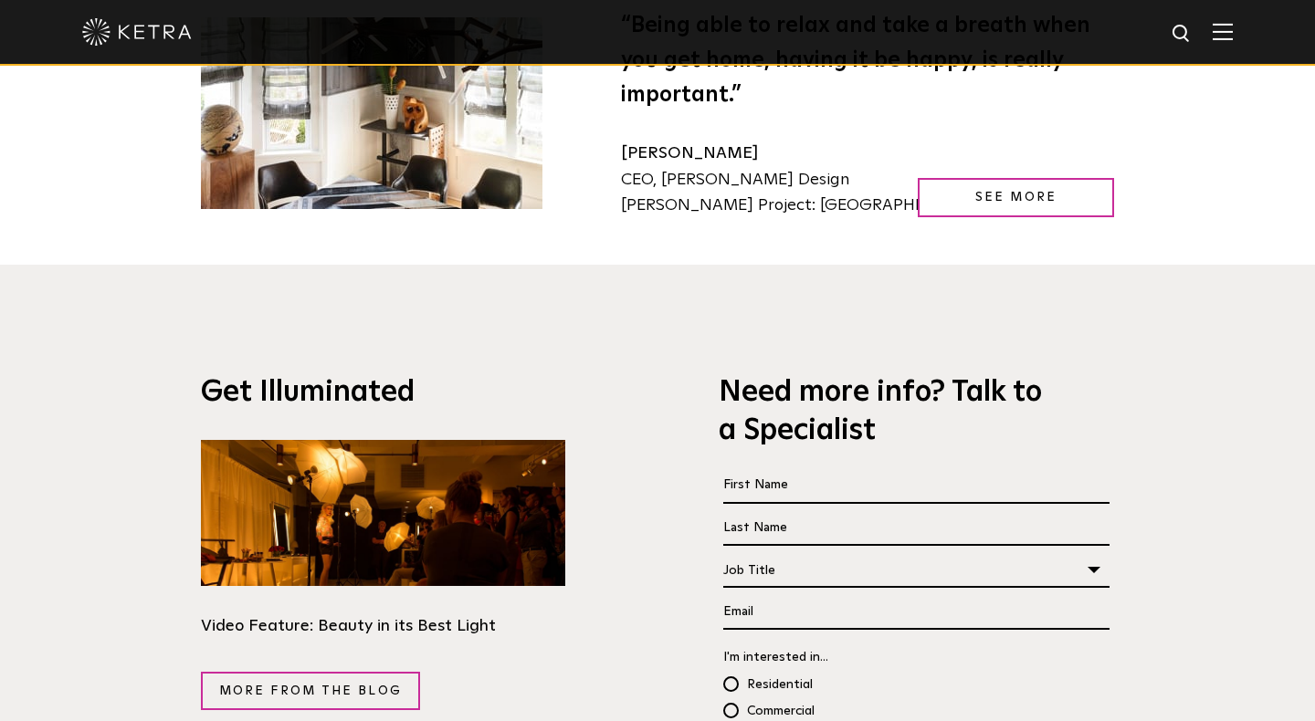
scroll to position [2978, 0]
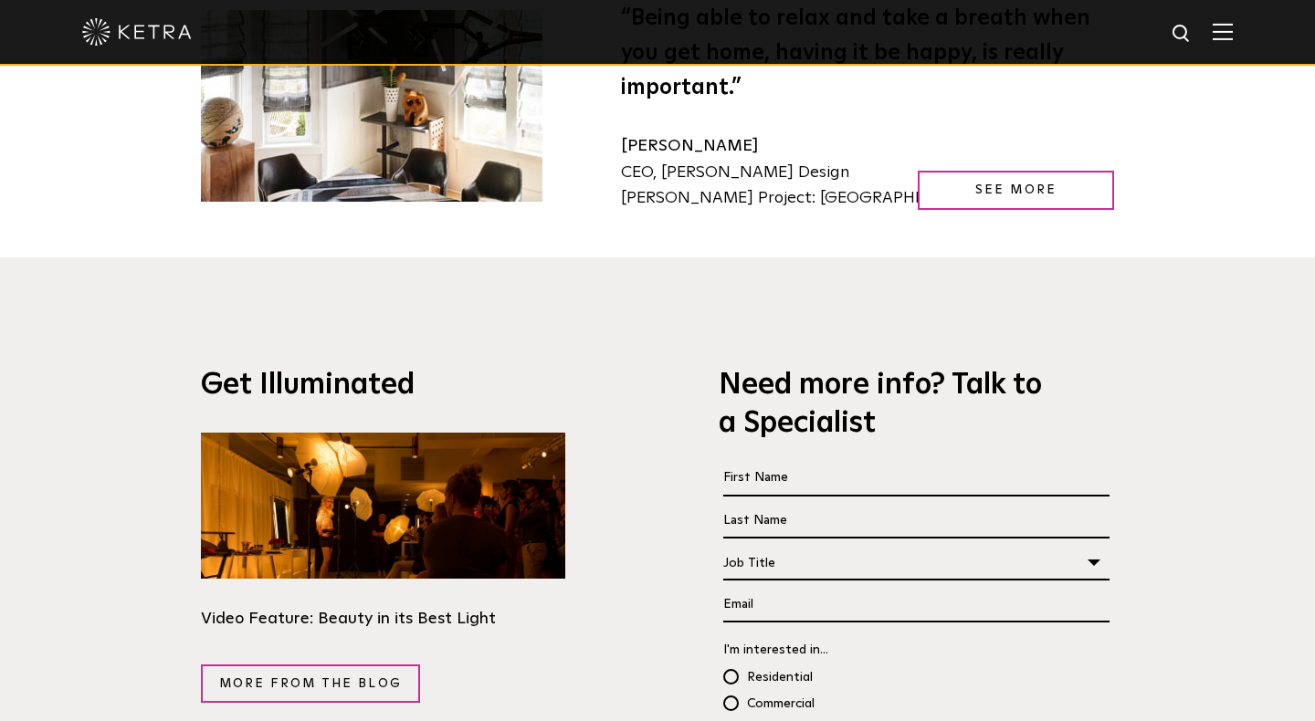
click at [374, 433] on img at bounding box center [383, 506] width 364 height 146
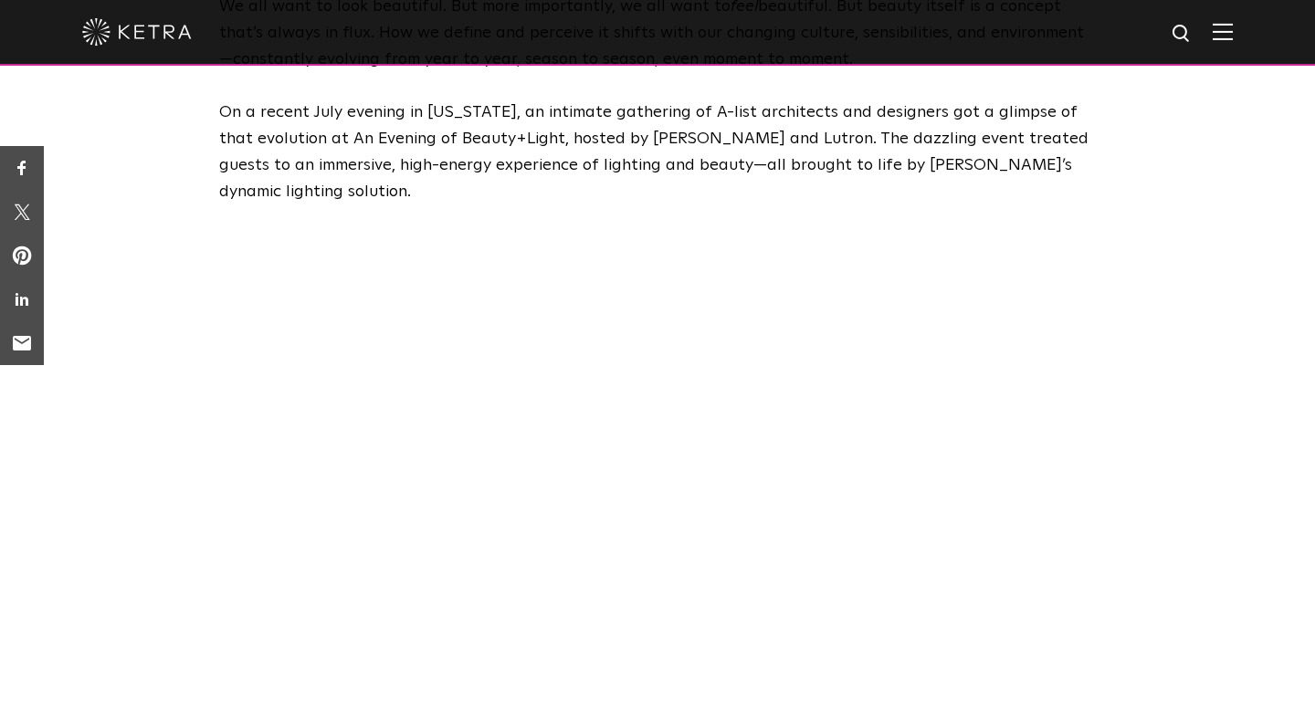
scroll to position [527, 0]
